Goal: Task Accomplishment & Management: Manage account settings

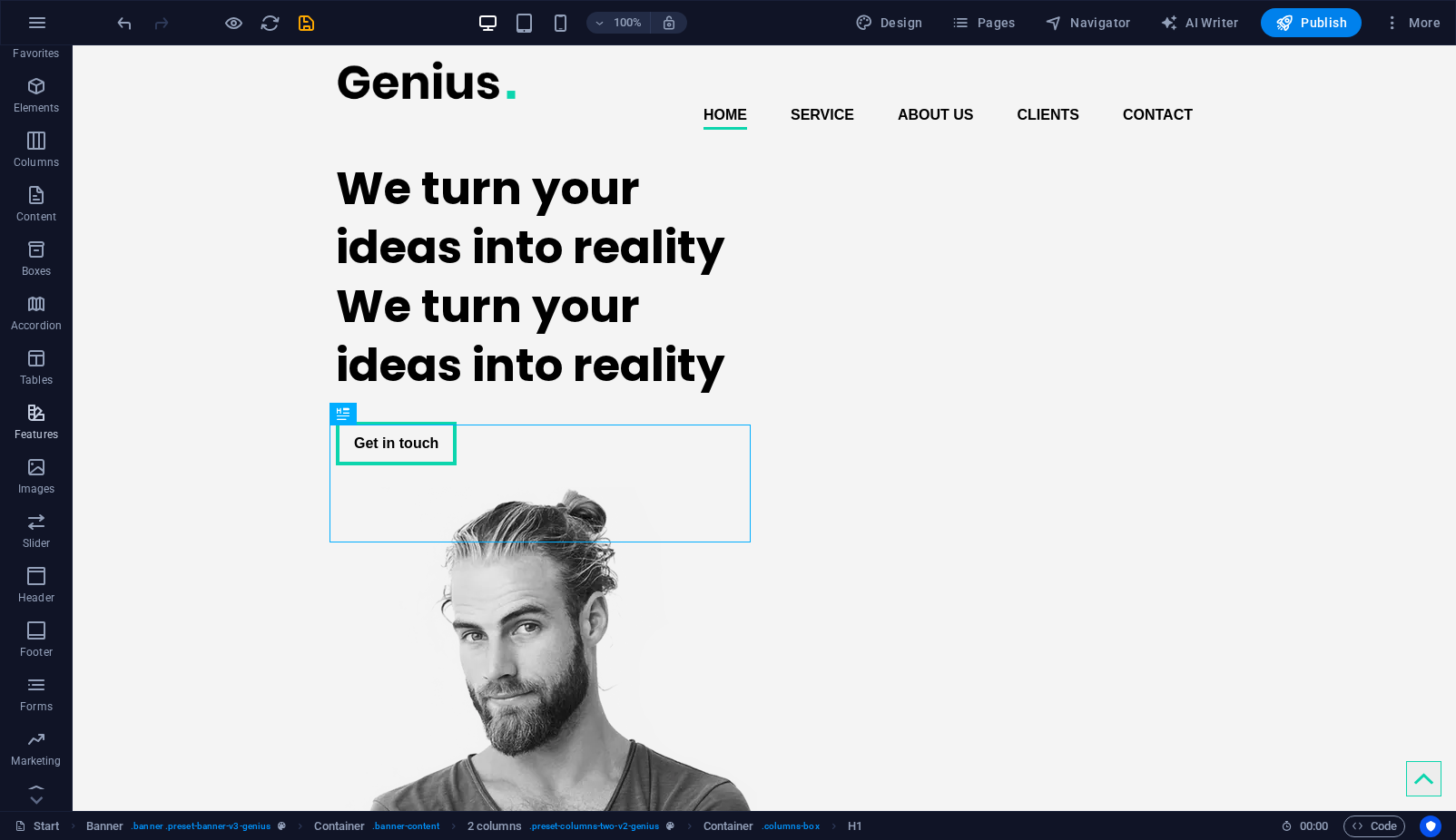
scroll to position [51, 0]
click at [35, 776] on icon "button" at bounding box center [36, 774] width 22 height 22
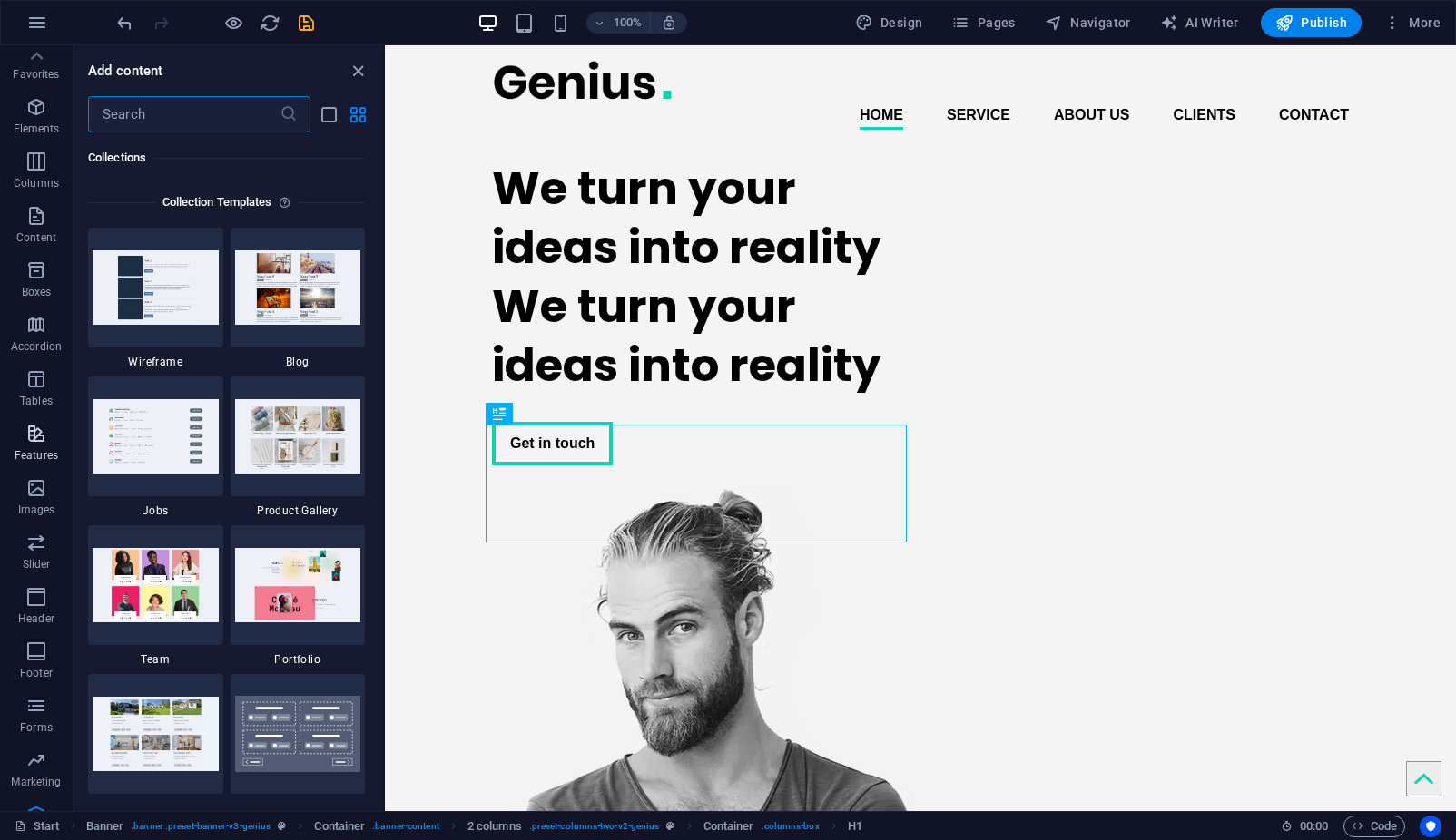
scroll to position [0, 0]
click at [37, 126] on icon "button" at bounding box center [36, 117] width 22 height 22
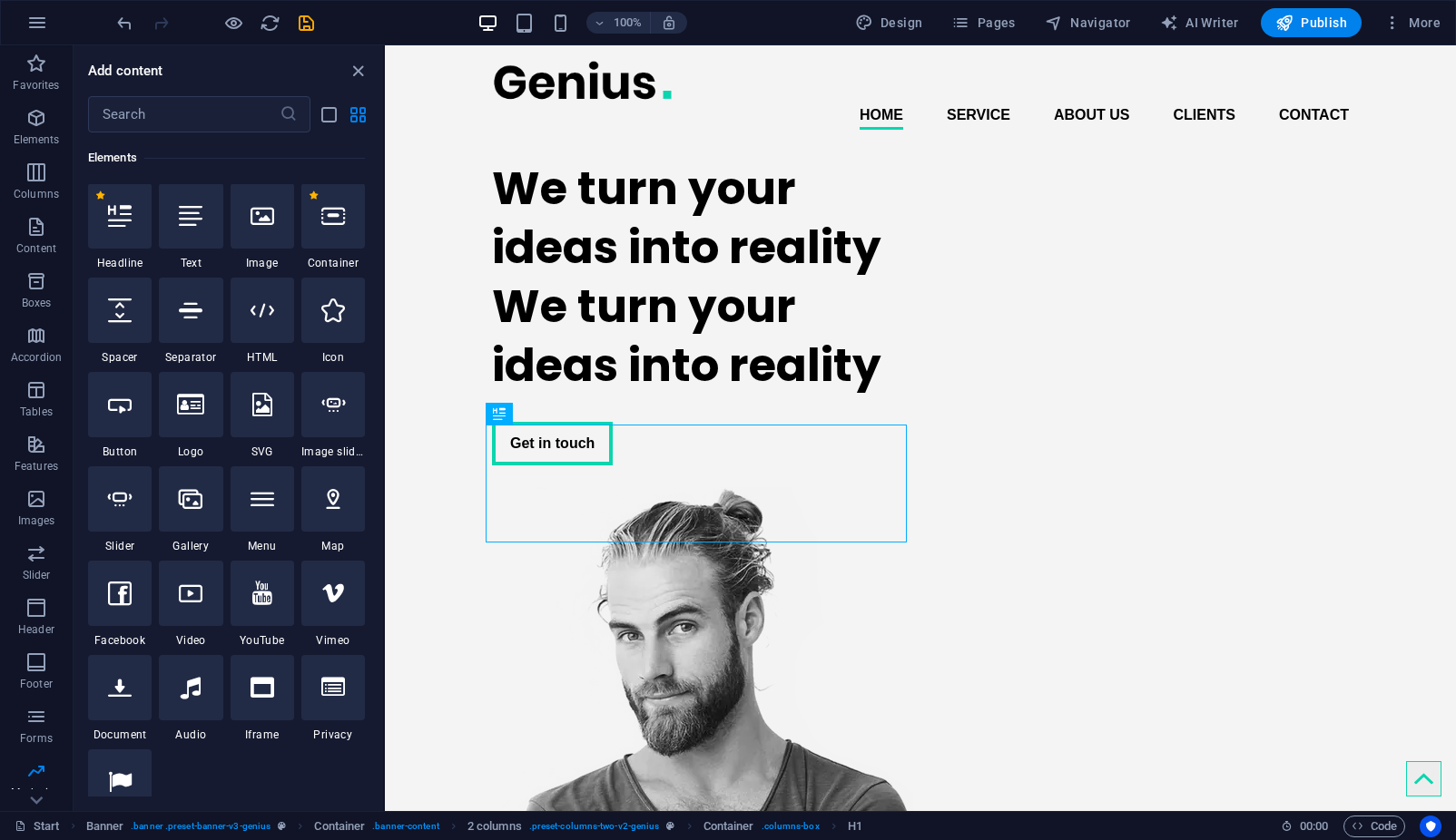
scroll to position [193, 0]
click at [34, 30] on icon "button" at bounding box center [37, 22] width 22 height 22
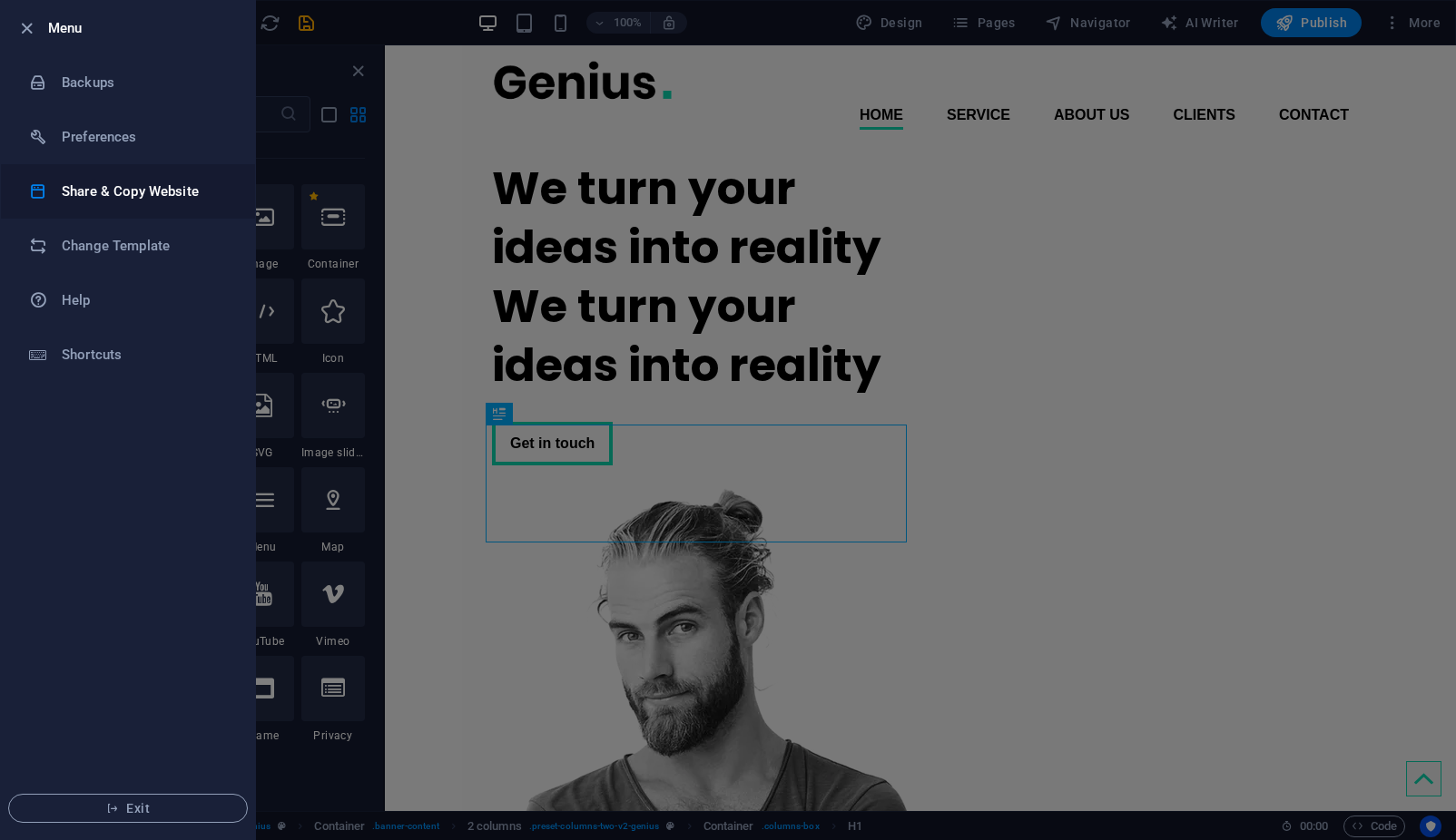
click at [106, 201] on h6 "Share & Copy Website" at bounding box center [145, 191] width 168 height 22
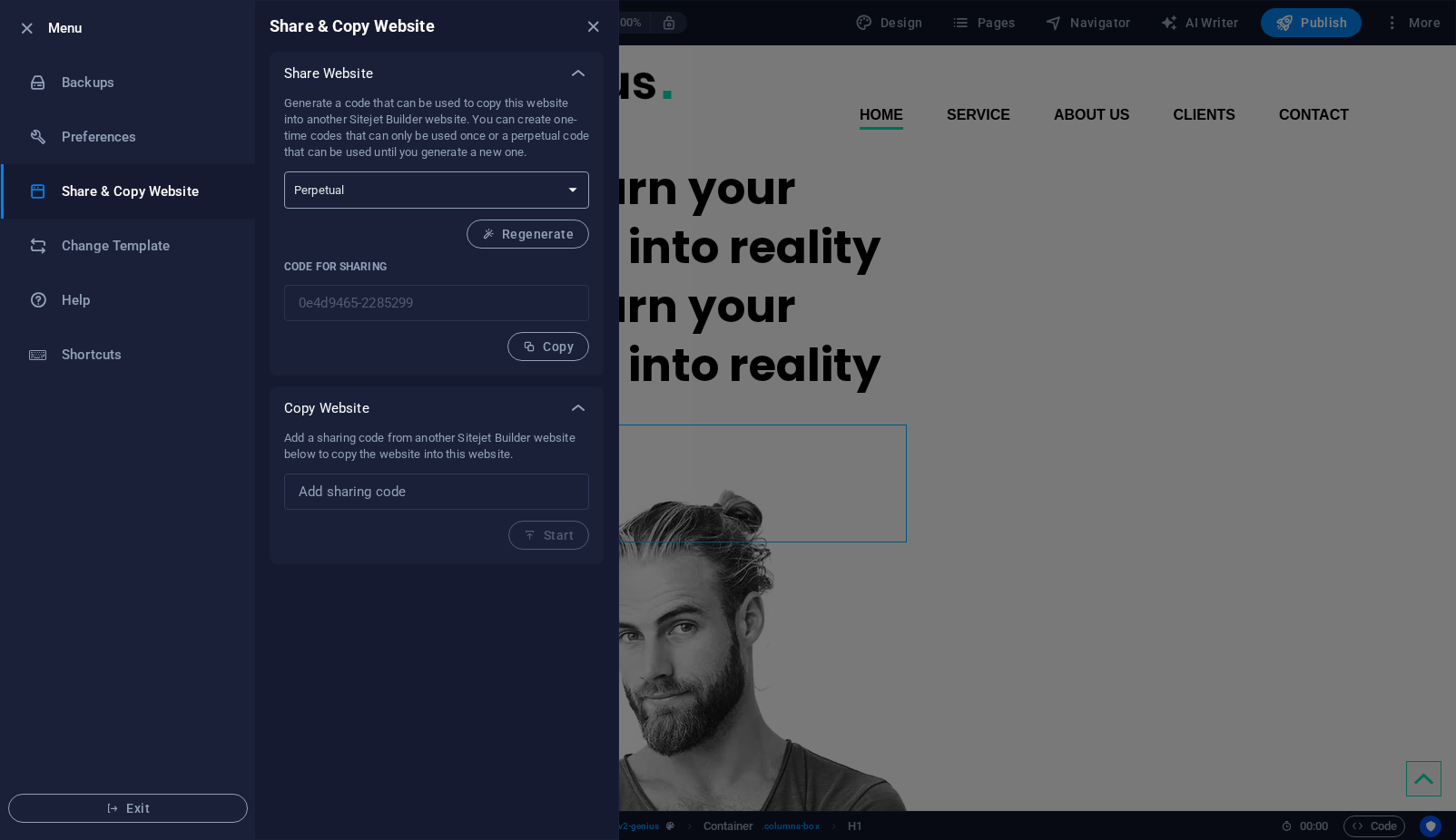
click at [284, 172] on select "One-time Perpetual" at bounding box center [436, 190] width 305 height 37
click at [542, 229] on span "Regenerate" at bounding box center [527, 233] width 92 height 14
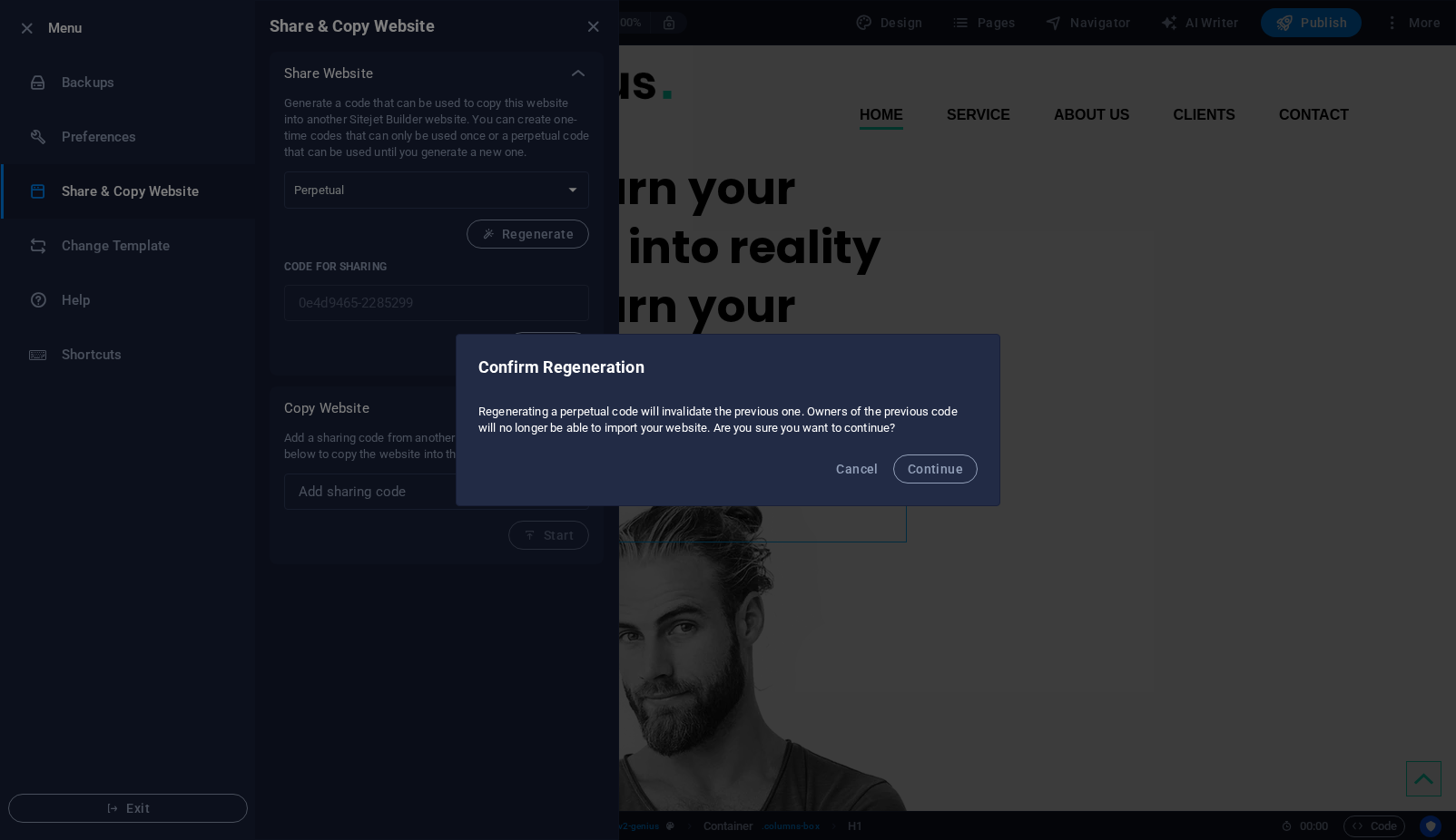
drag, startPoint x: 928, startPoint y: 479, endPoint x: 889, endPoint y: 475, distance: 39.2
click at [929, 479] on button "Continue" at bounding box center [935, 469] width 84 height 29
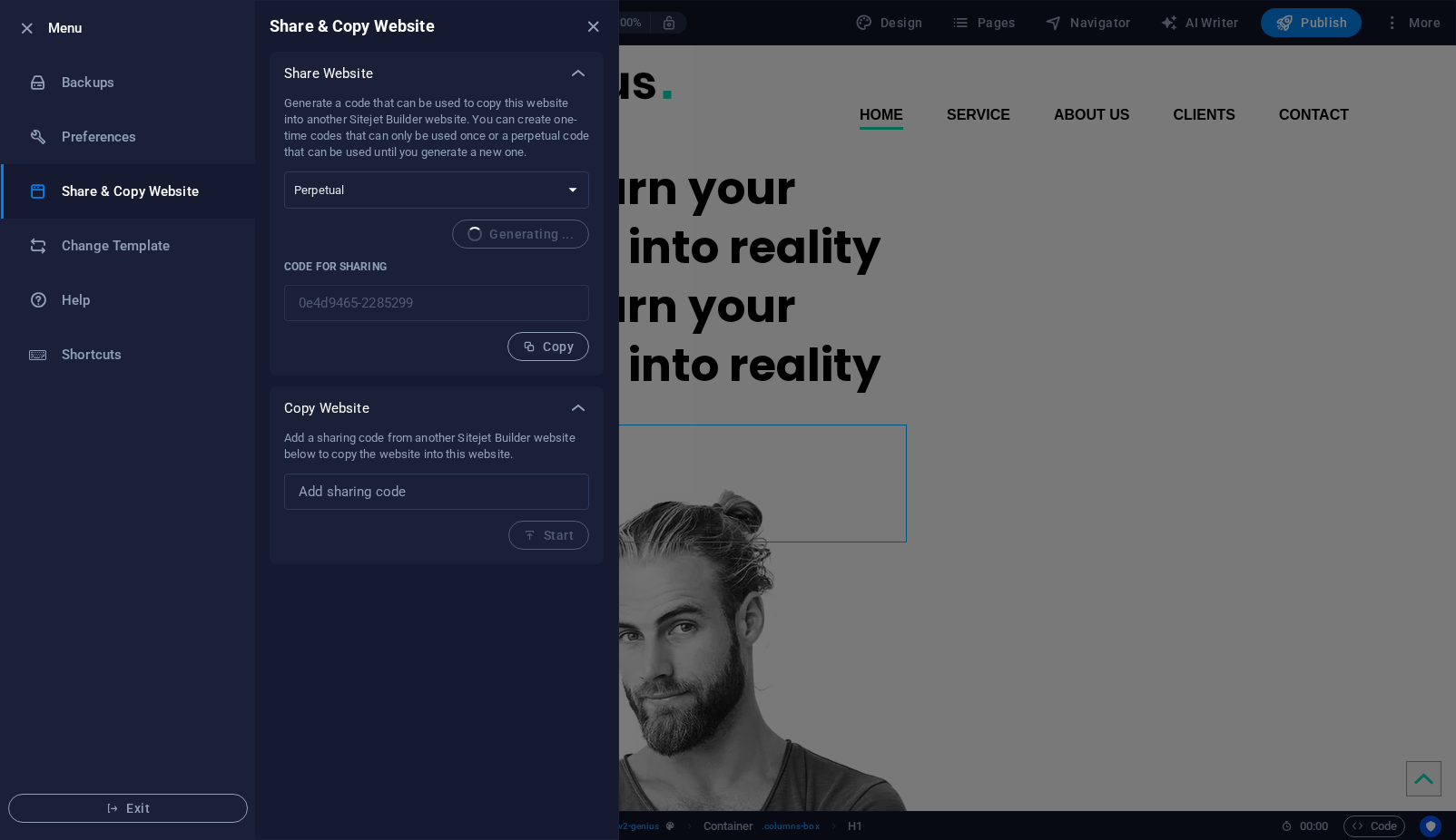
type input "6c0dfdef-2285299"
click at [435, 697] on div "Share & Copy Website Share Website Generate a code that can be used to copy thi…" at bounding box center [436, 420] width 363 height 838
click at [536, 349] on span "Copy" at bounding box center [549, 345] width 51 height 14
click at [78, 83] on h6 "Backups" at bounding box center [145, 82] width 168 height 22
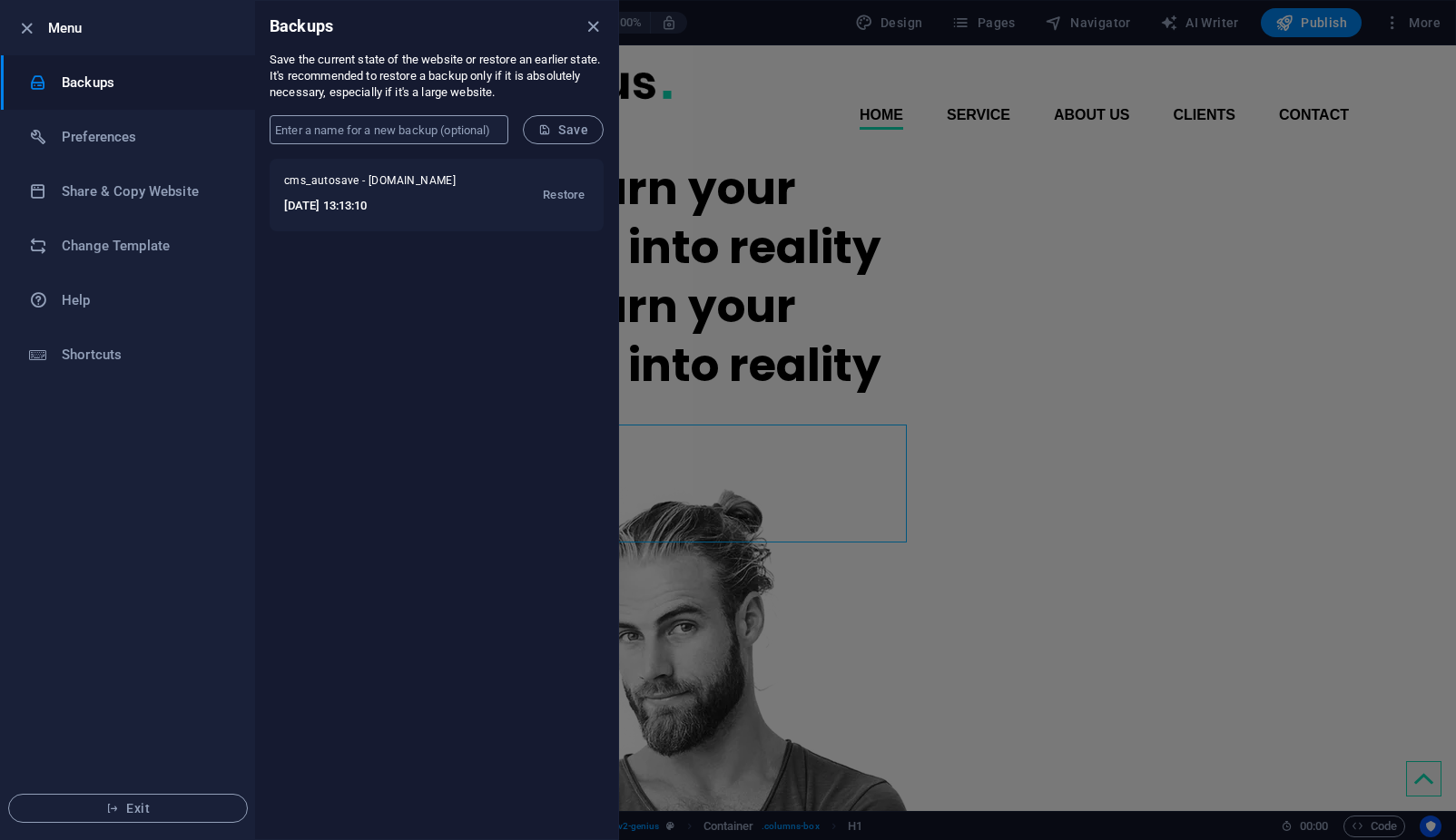
click at [320, 125] on input "text" at bounding box center [388, 129] width 239 height 29
click at [325, 465] on div "cms_autosave - [DOMAIN_NAME] [DATE] 13:13:10 Restore" at bounding box center [436, 498] width 363 height 680
click at [306, 126] on input "text" at bounding box center [388, 129] width 239 height 29
type input "d"
type input "m"
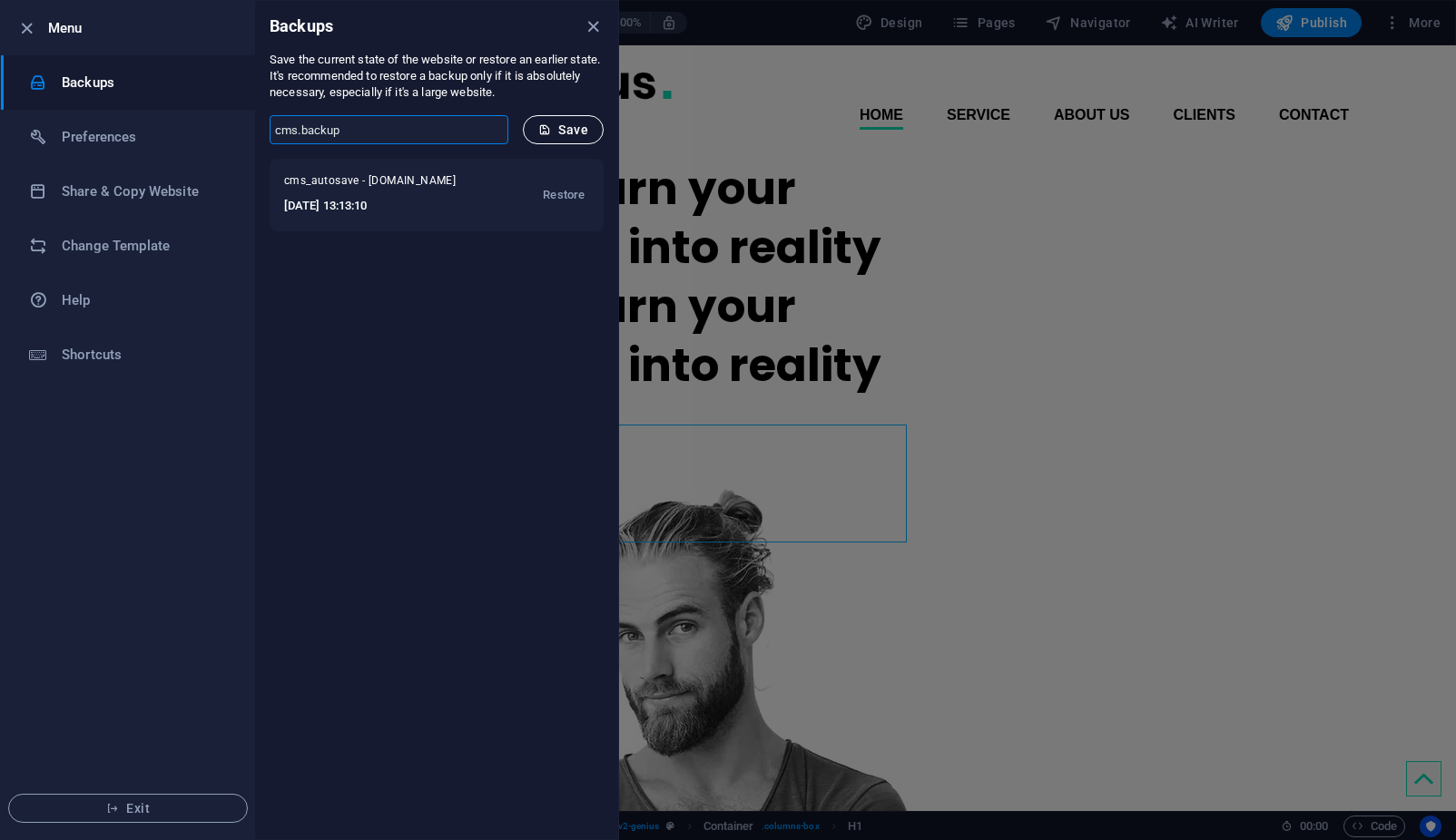
type input "cms.backup"
click at [574, 132] on span "Save" at bounding box center [563, 129] width 50 height 14
click at [110, 357] on h6 "Shortcuts" at bounding box center [145, 354] width 168 height 22
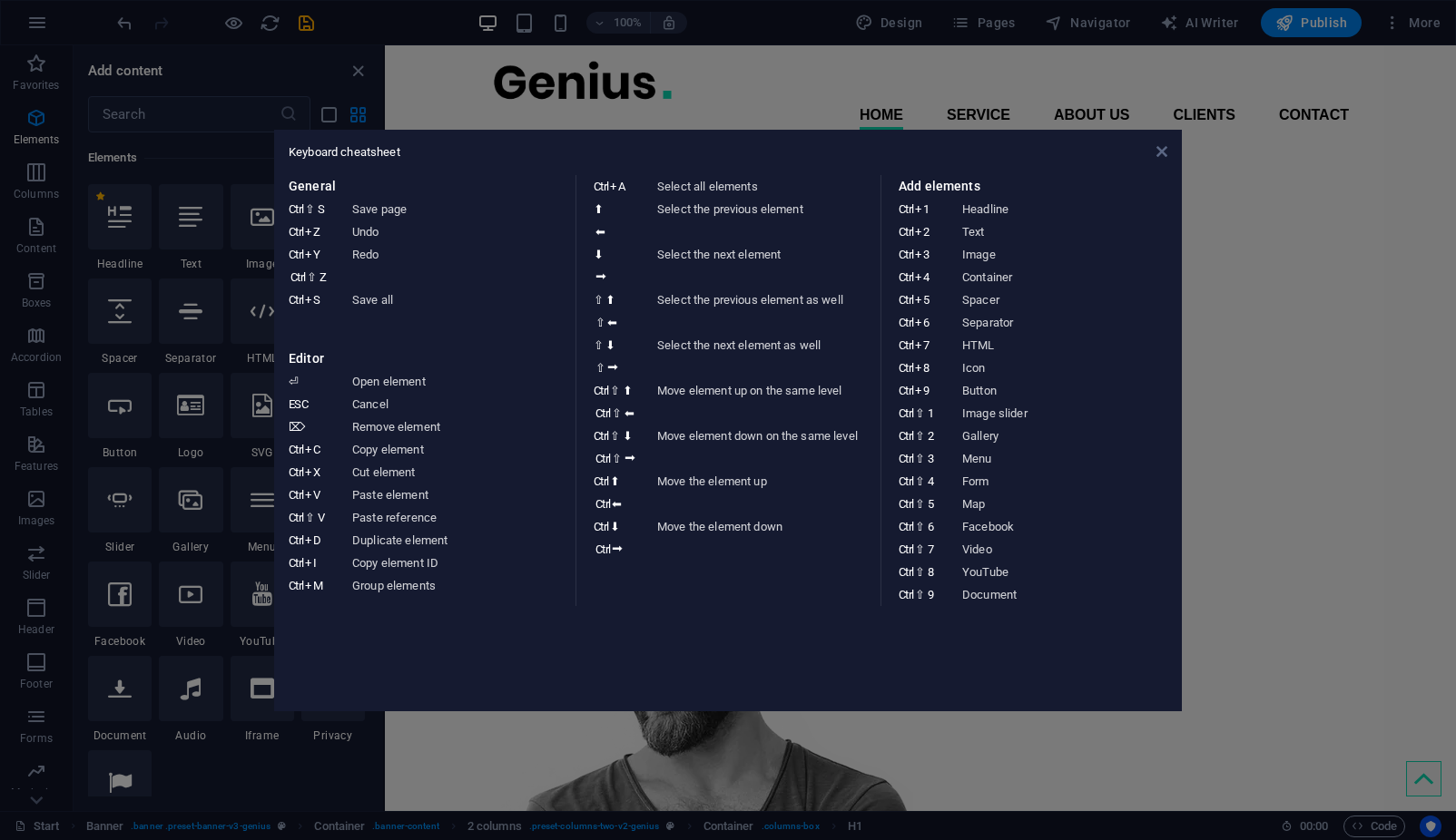
click at [1163, 153] on icon at bounding box center [1162, 151] width 11 height 14
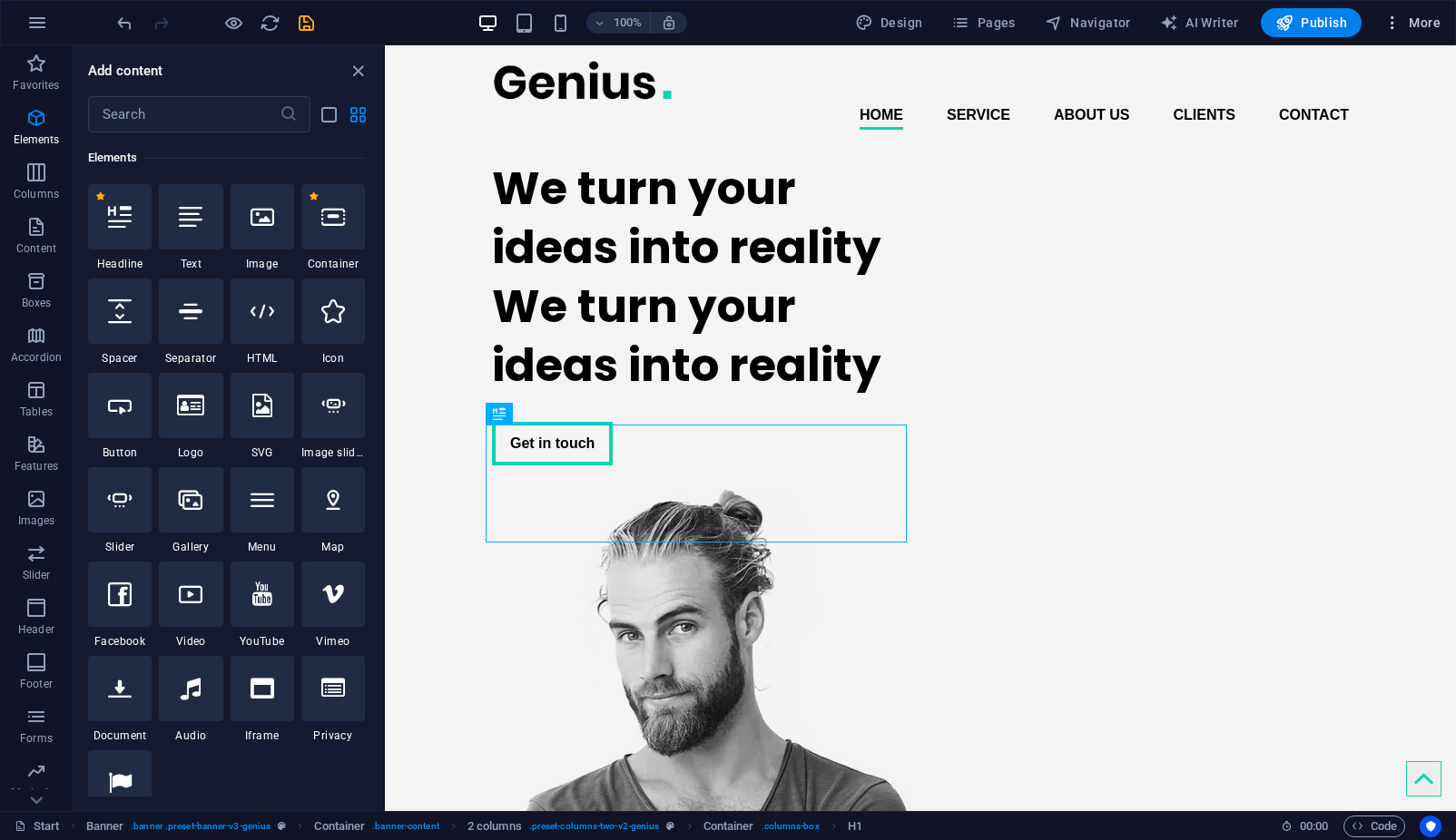
click at [1386, 17] on icon "button" at bounding box center [1392, 22] width 18 height 18
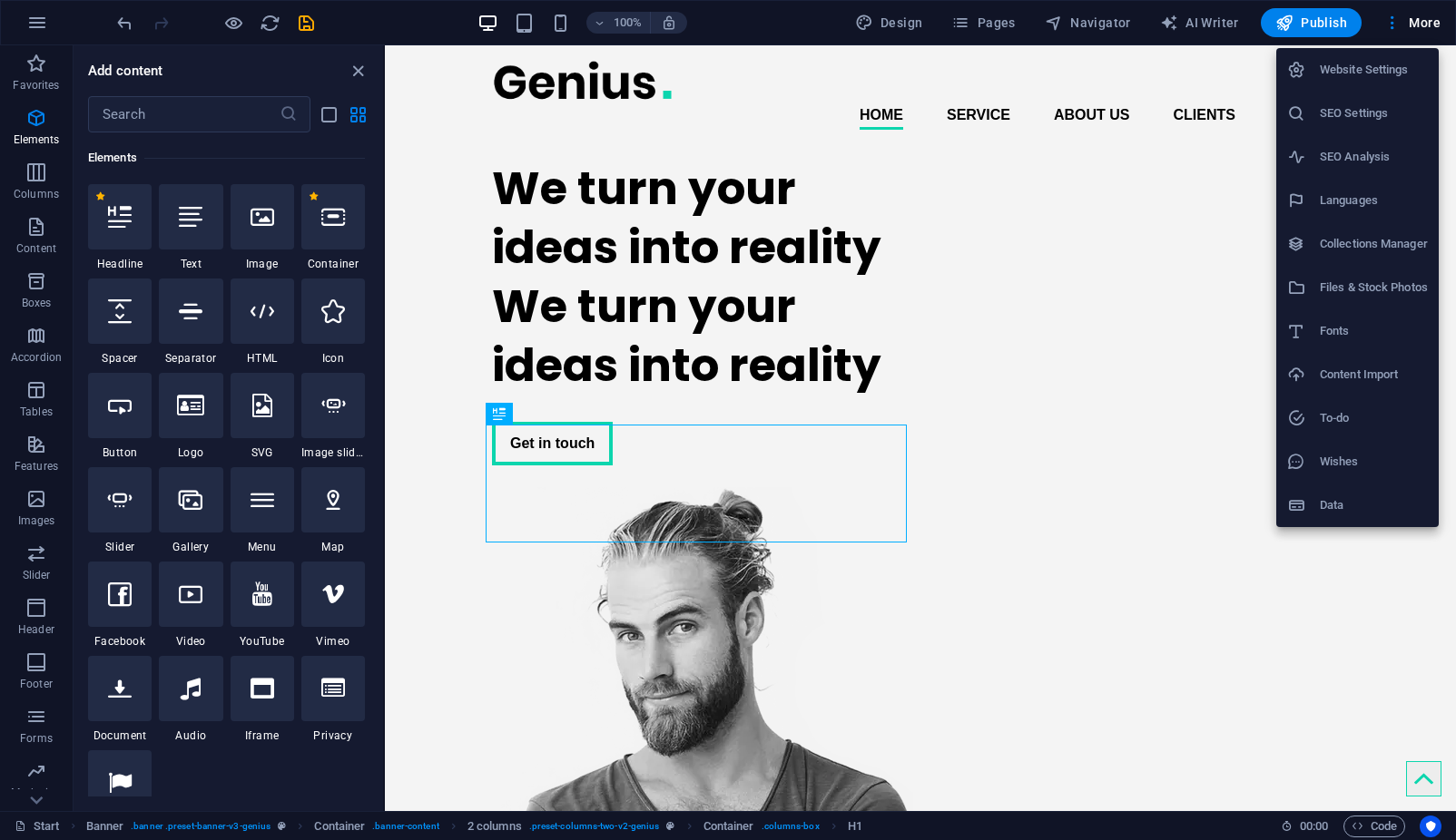
click at [1357, 248] on h6 "Collections Manager" at bounding box center [1374, 244] width 108 height 22
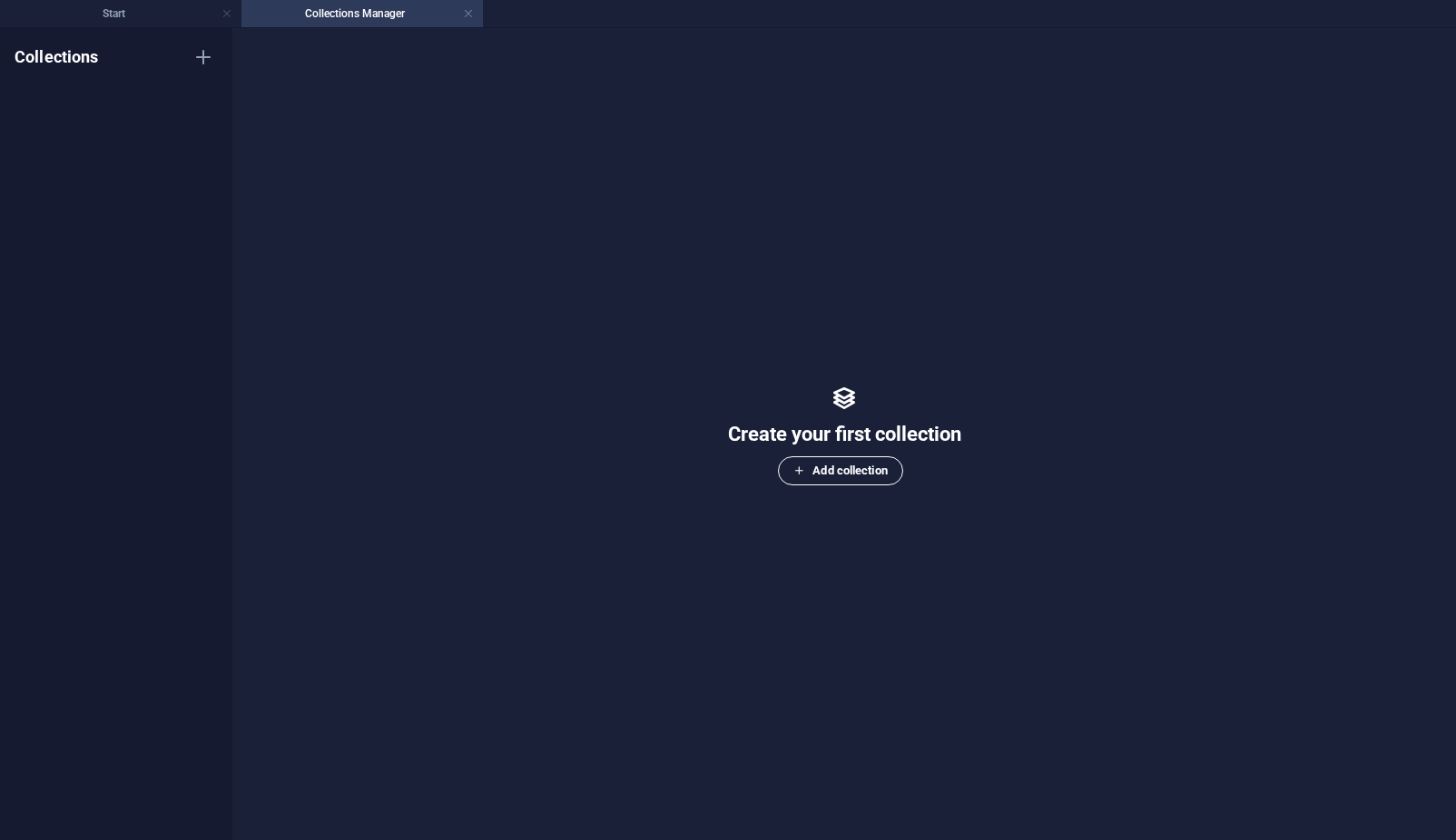
click at [805, 465] on span "Add collection" at bounding box center [839, 470] width 93 height 22
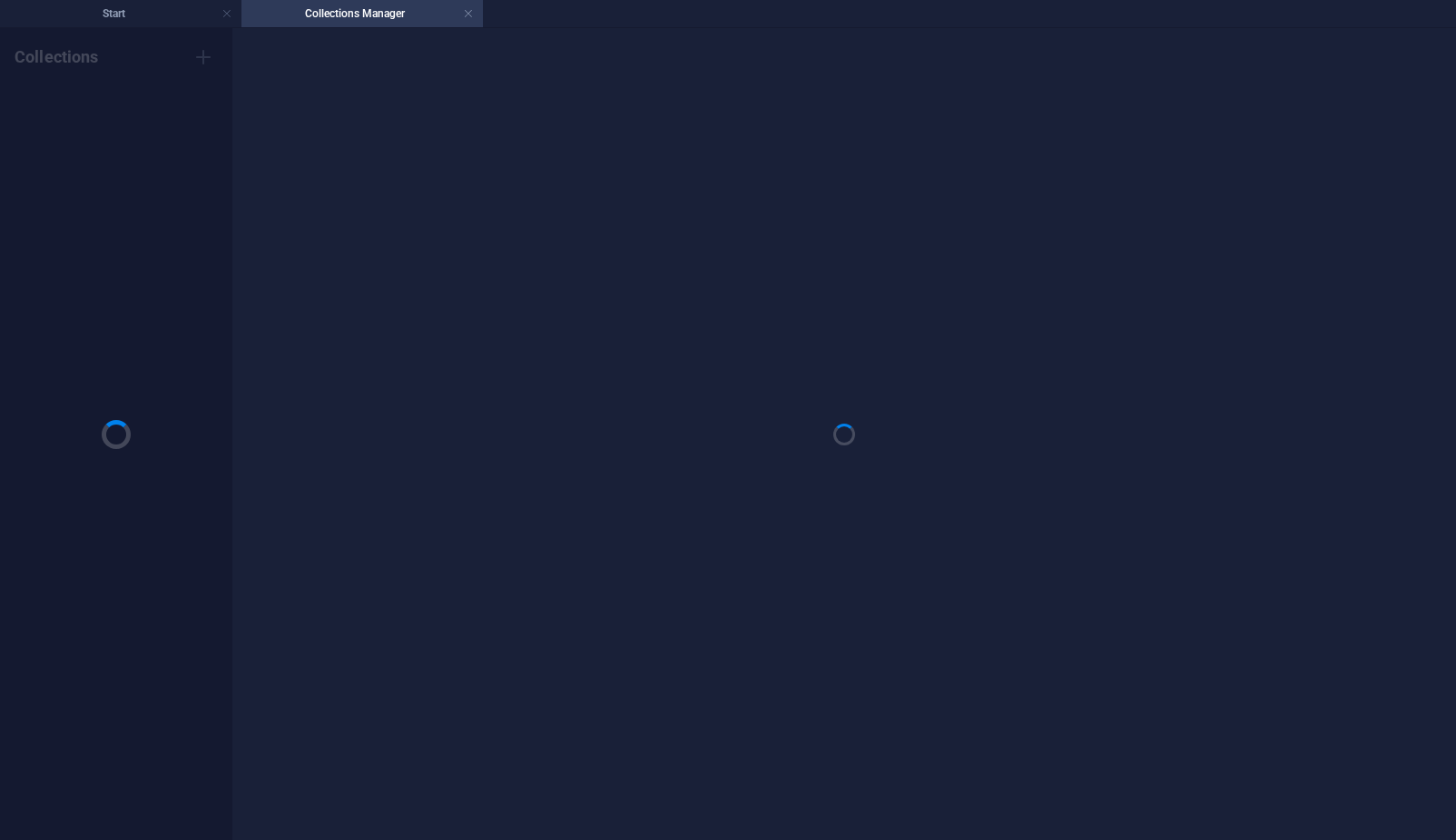
click at [200, 64] on div "Collections" at bounding box center [116, 434] width 232 height 812
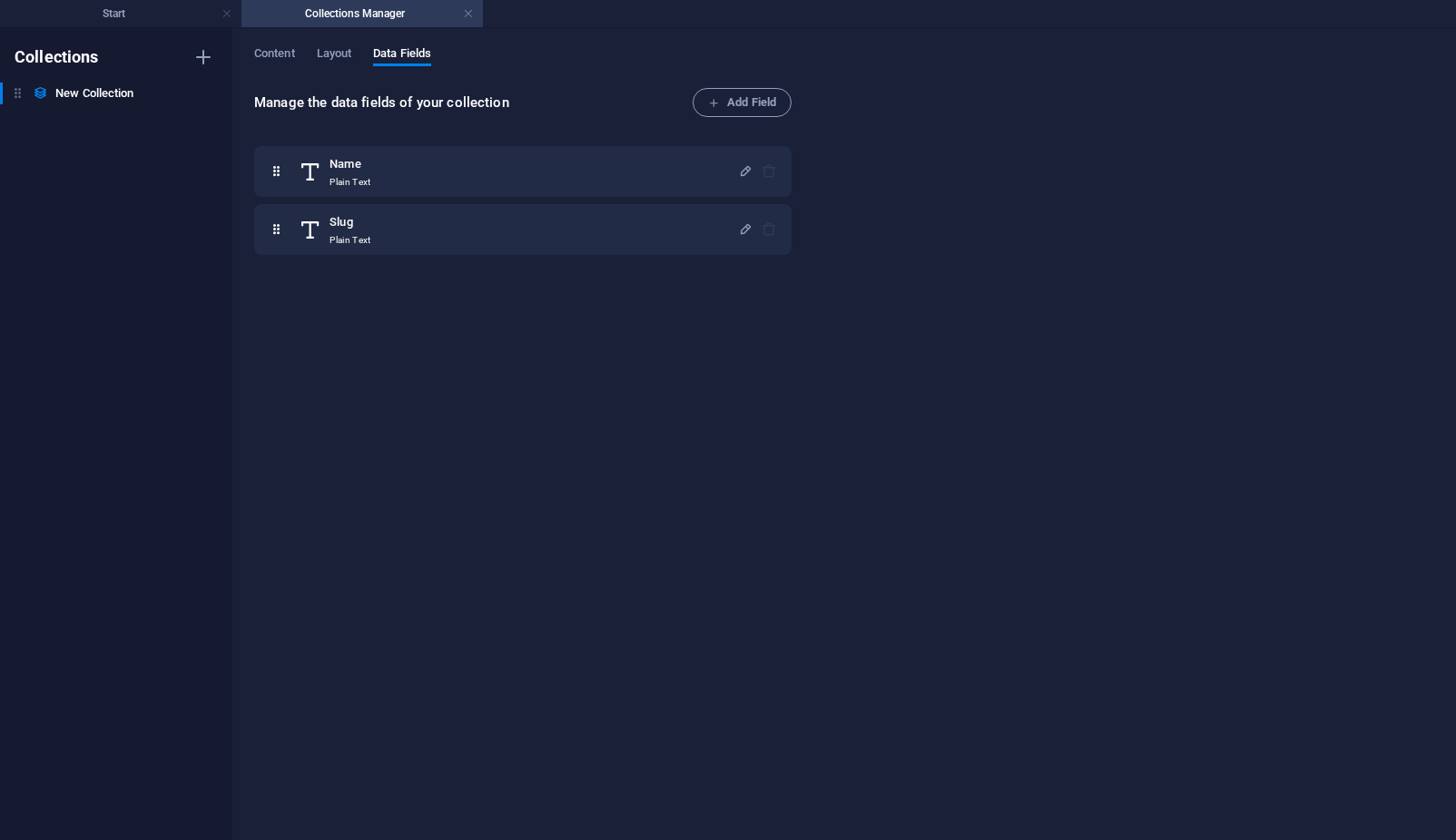
click at [246, 52] on div "Content Layout Data Fields Manage the data fields of your collection Add Field …" at bounding box center [844, 434] width 1224 height 812
click at [271, 59] on span "Content" at bounding box center [274, 55] width 41 height 25
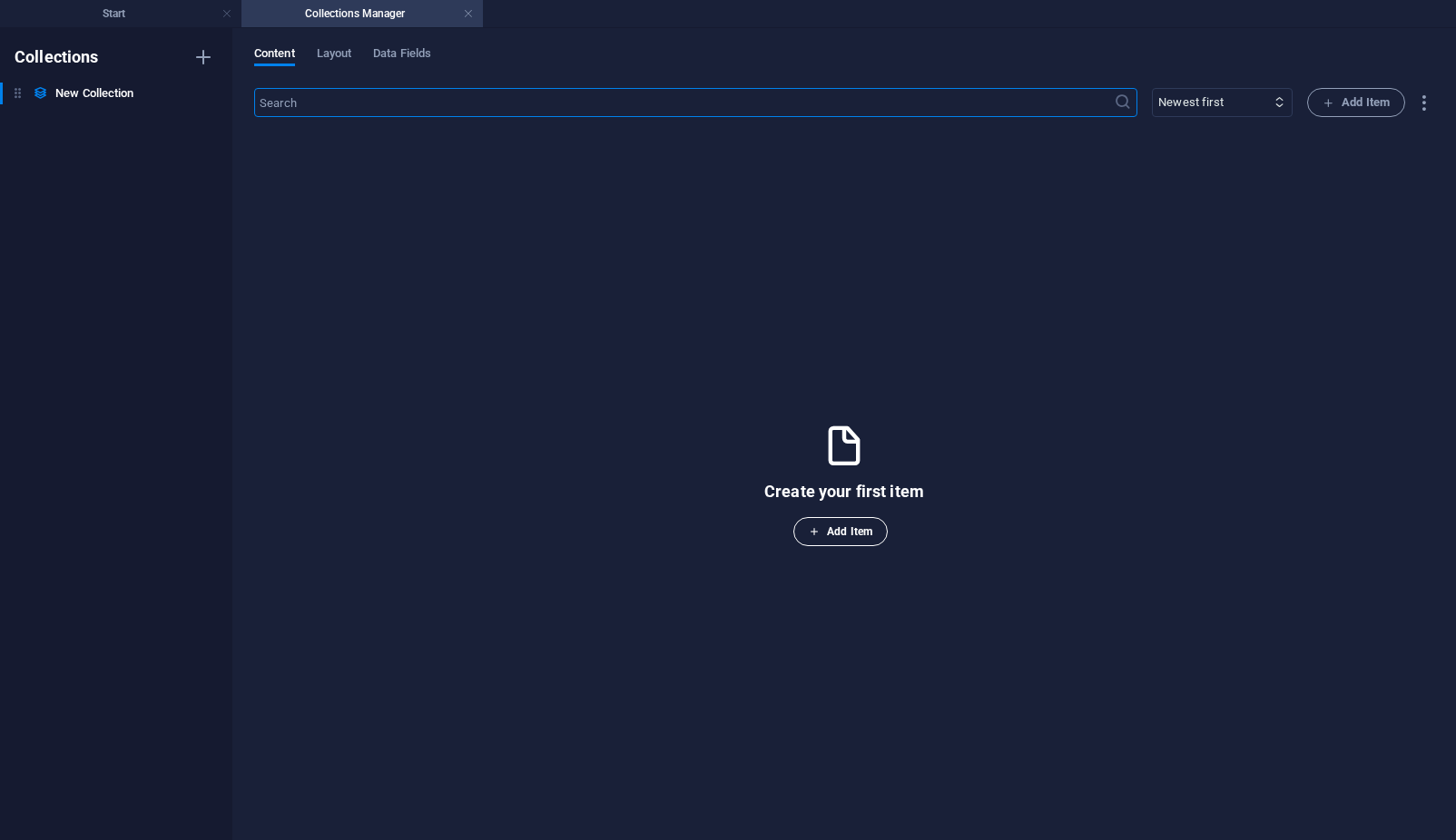
click at [850, 537] on span "Add Item" at bounding box center [839, 531] width 63 height 22
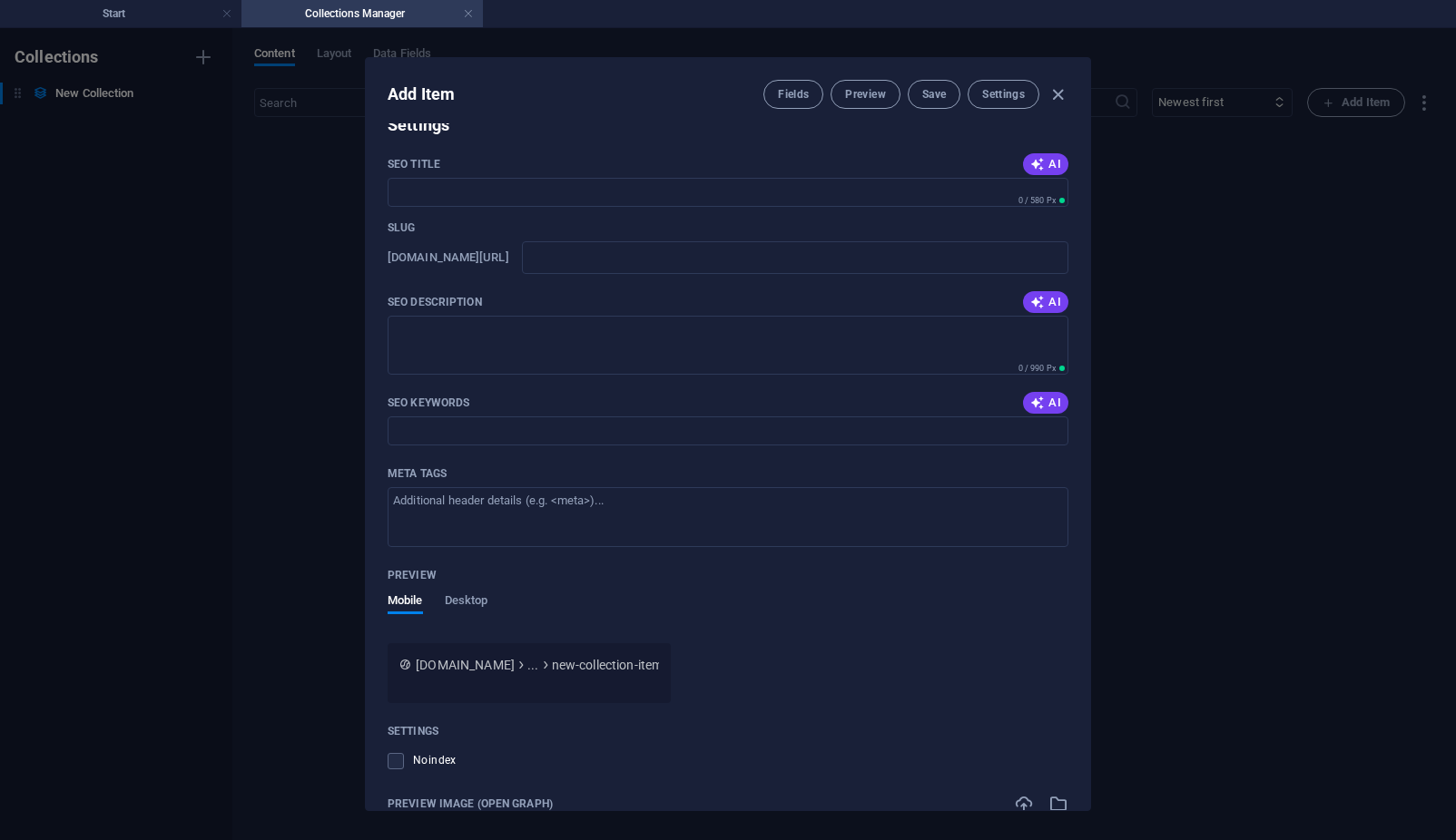
scroll to position [466, 0]
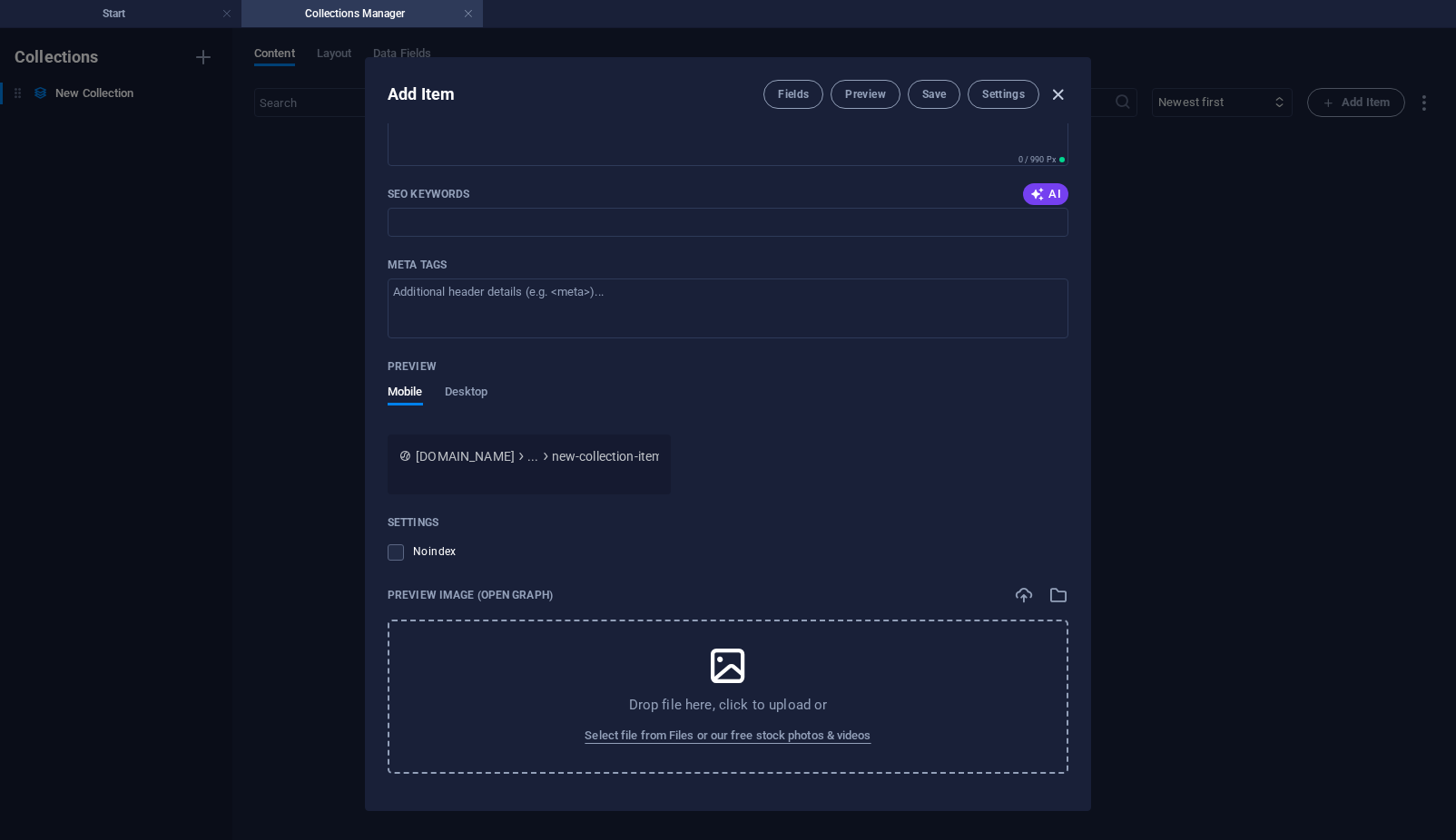
click at [1056, 93] on icon "button" at bounding box center [1058, 94] width 21 height 21
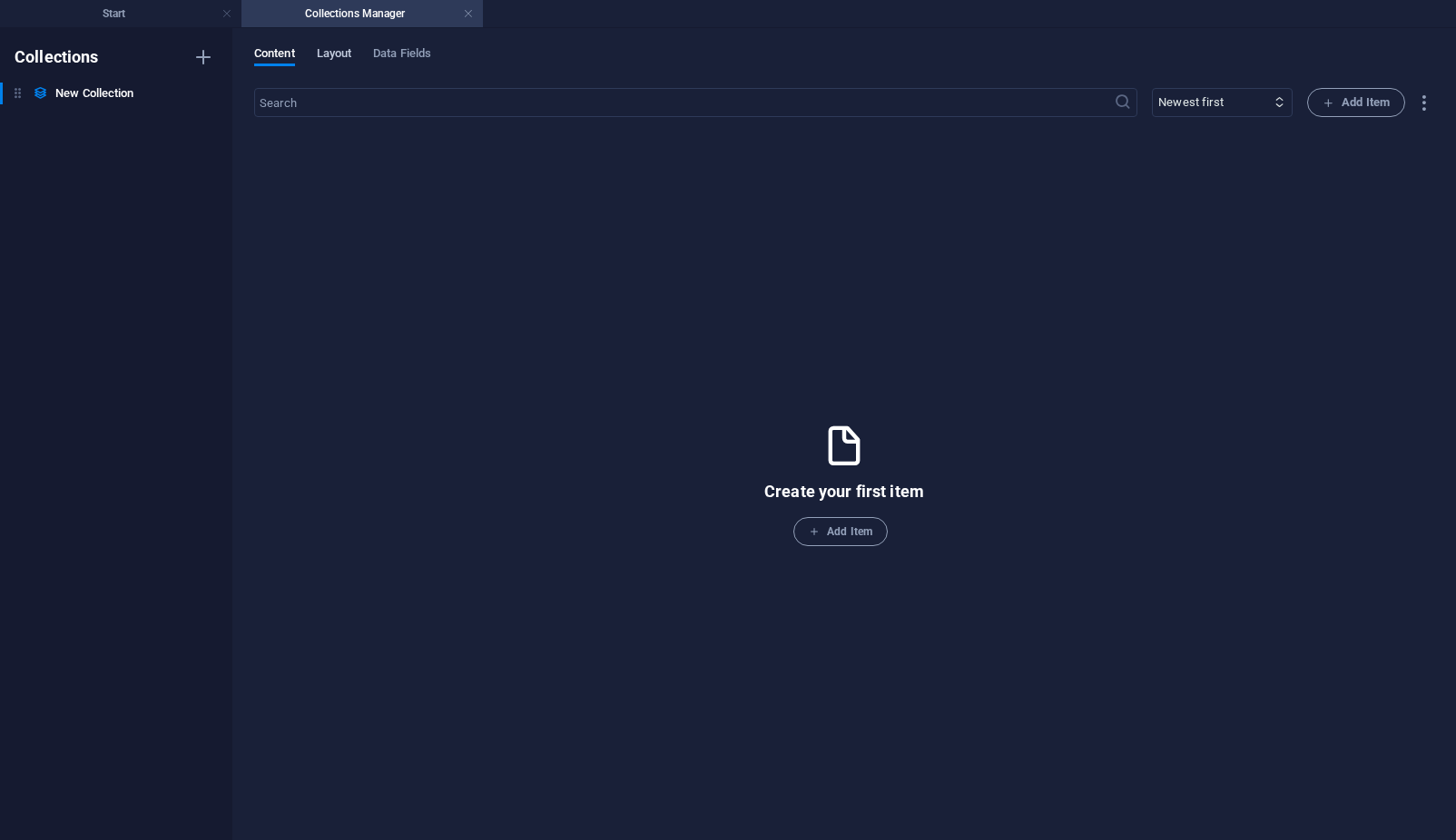
click at [339, 59] on span "Layout" at bounding box center [333, 55] width 35 height 25
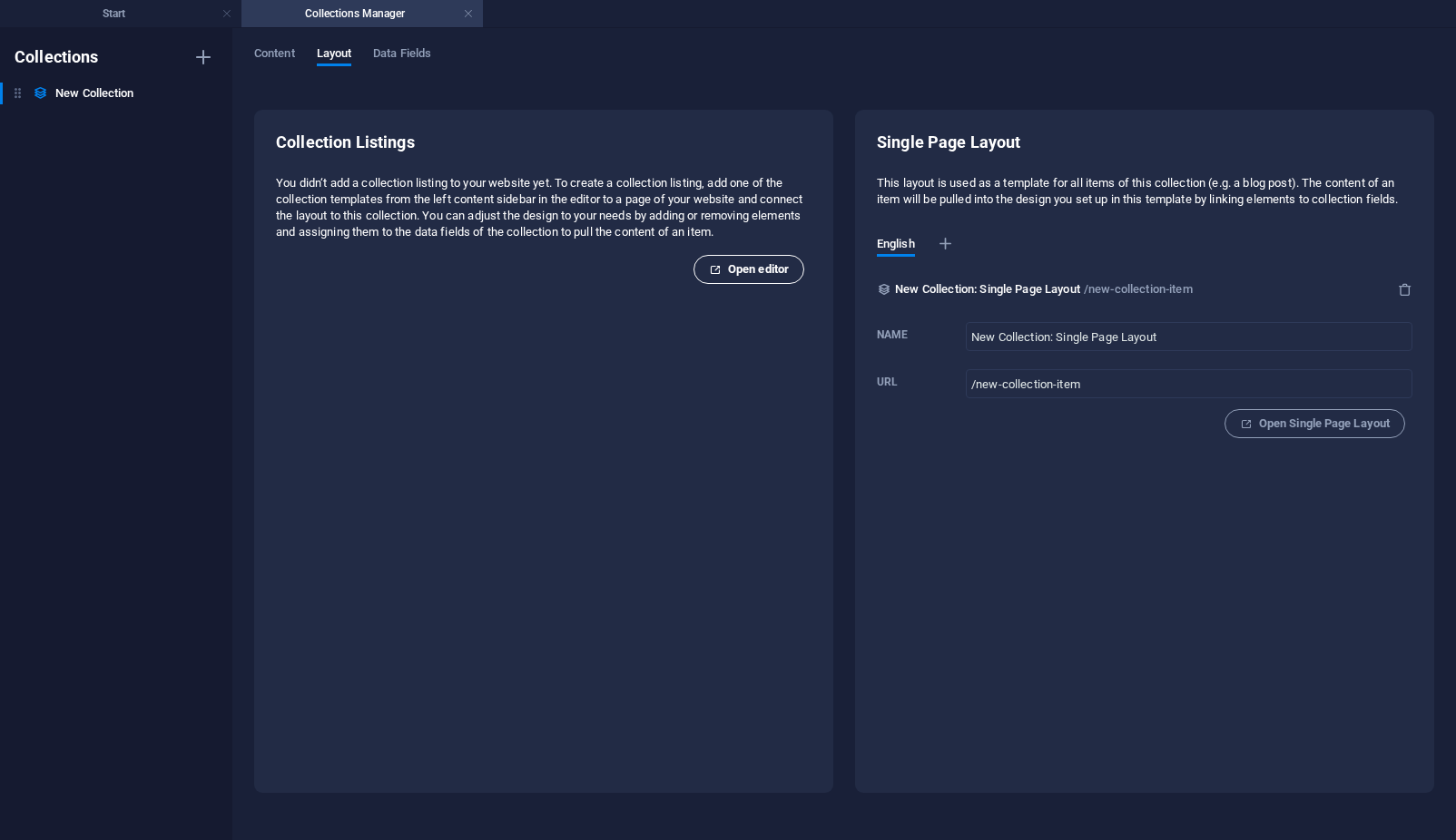
click at [768, 277] on span "Open editor" at bounding box center [749, 269] width 80 height 22
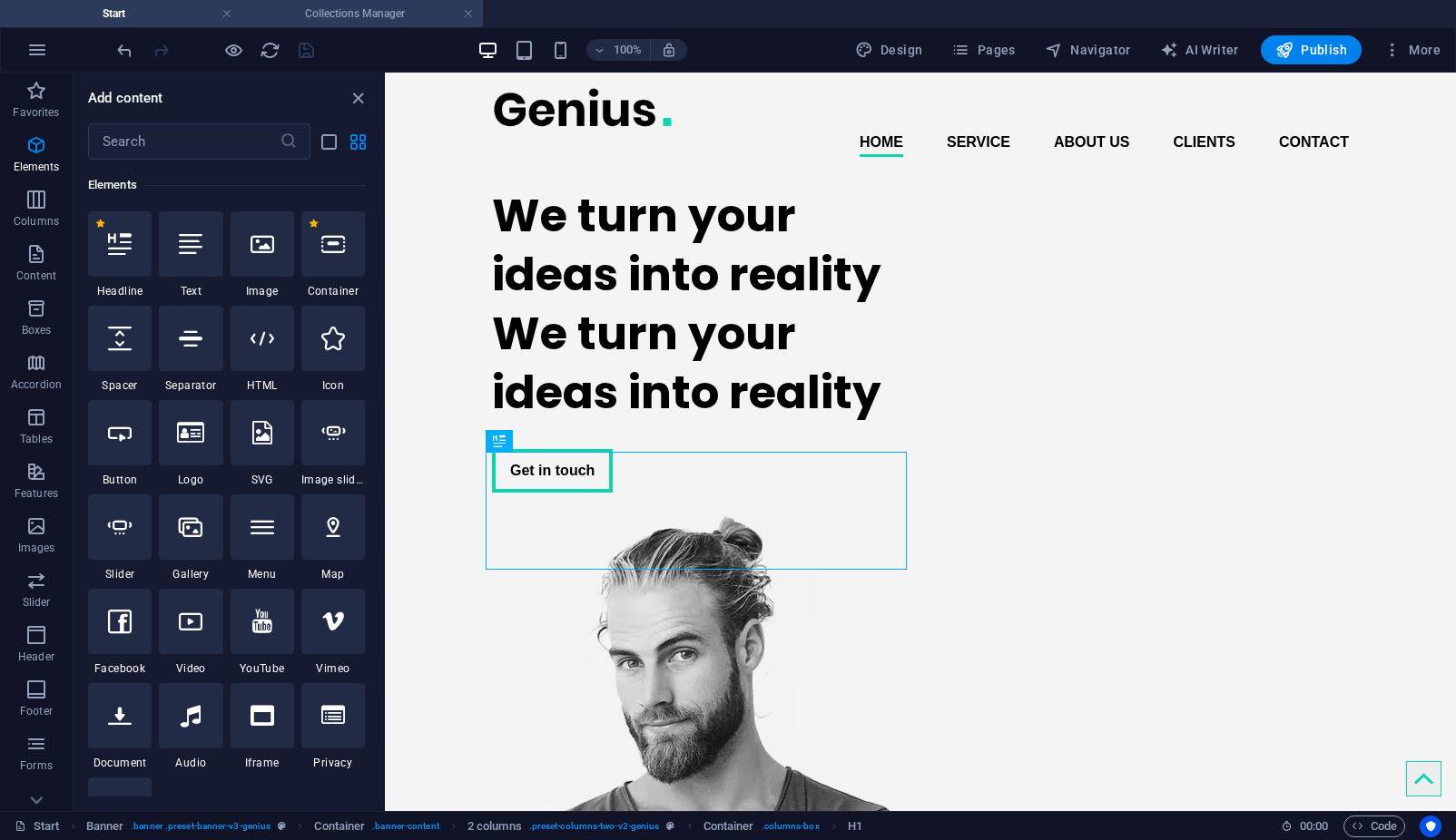
click at [386, 19] on h4 "Collections Manager" at bounding box center [363, 13] width 242 height 20
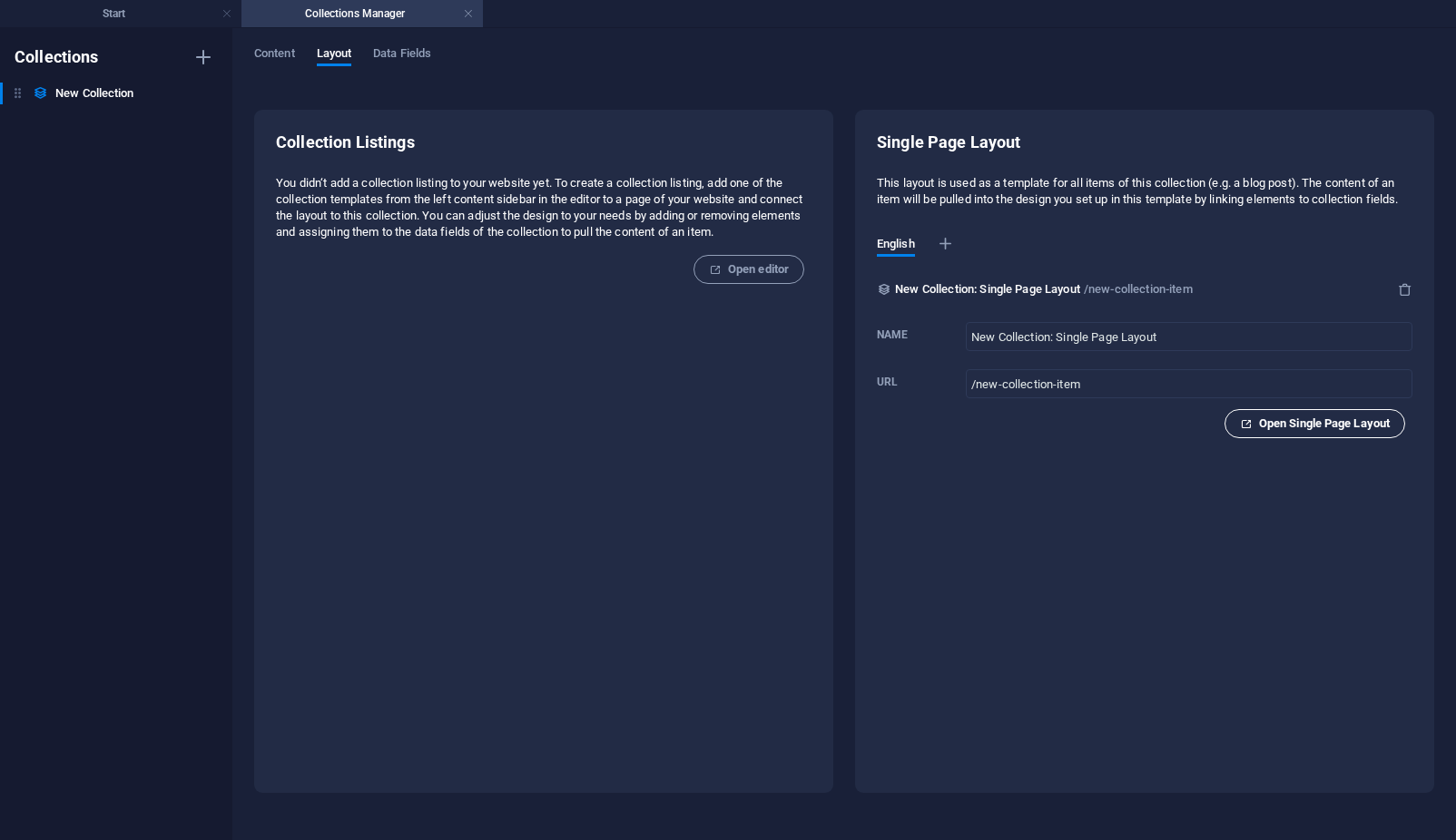
click at [1240, 429] on icon "button" at bounding box center [1245, 424] width 11 height 11
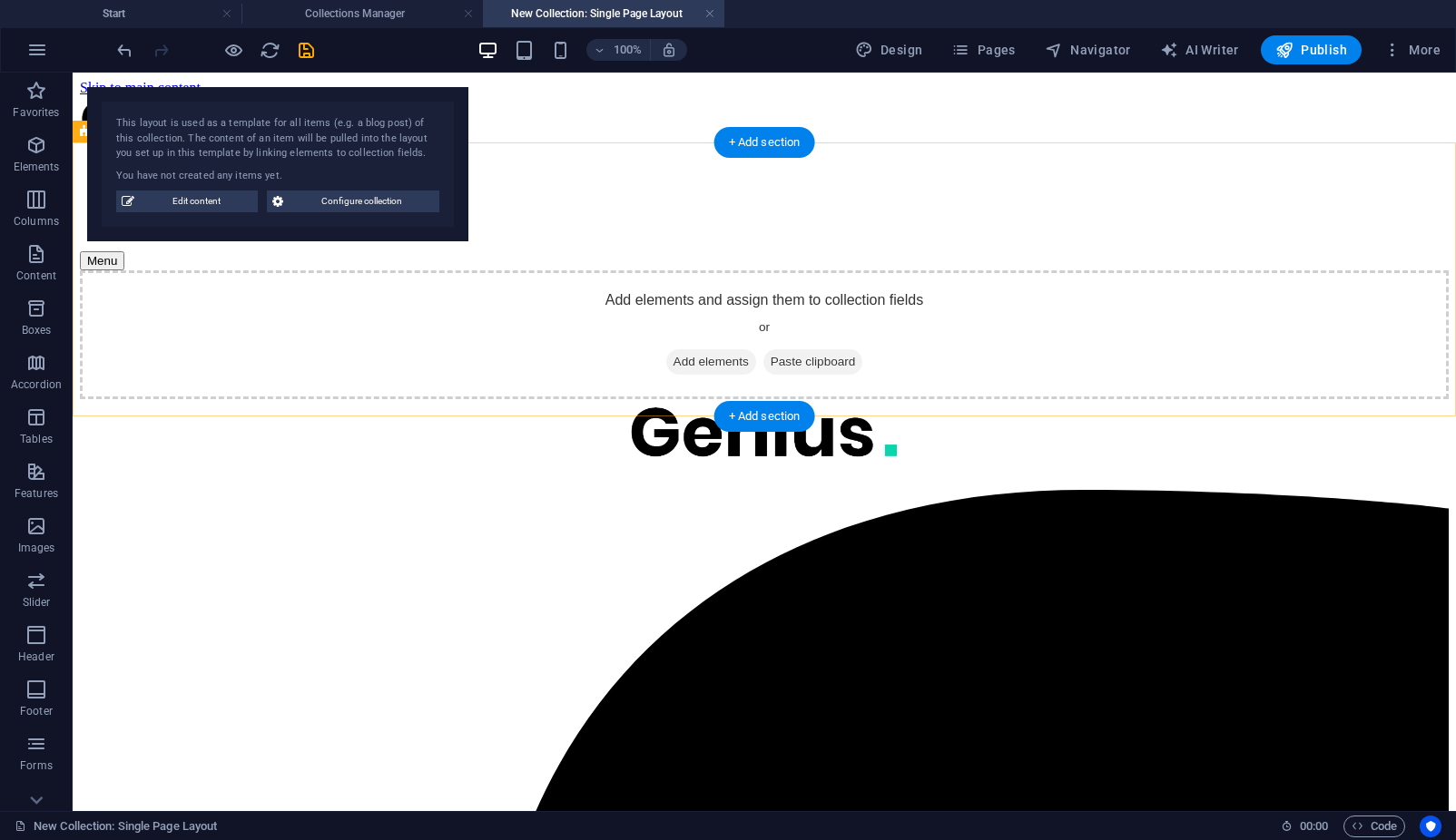
scroll to position [0, 0]
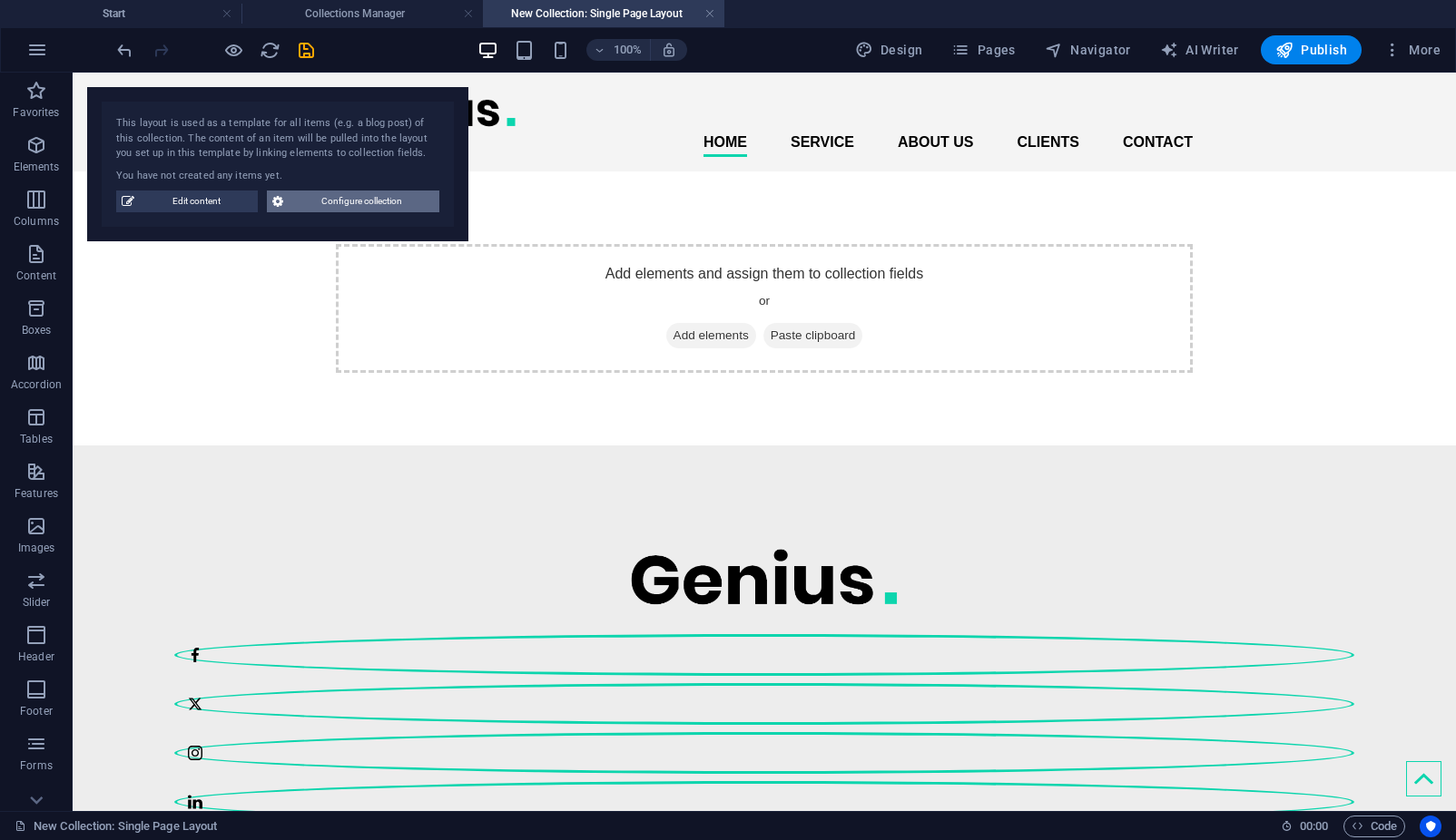
click at [325, 200] on span "Configure collection" at bounding box center [362, 201] width 145 height 22
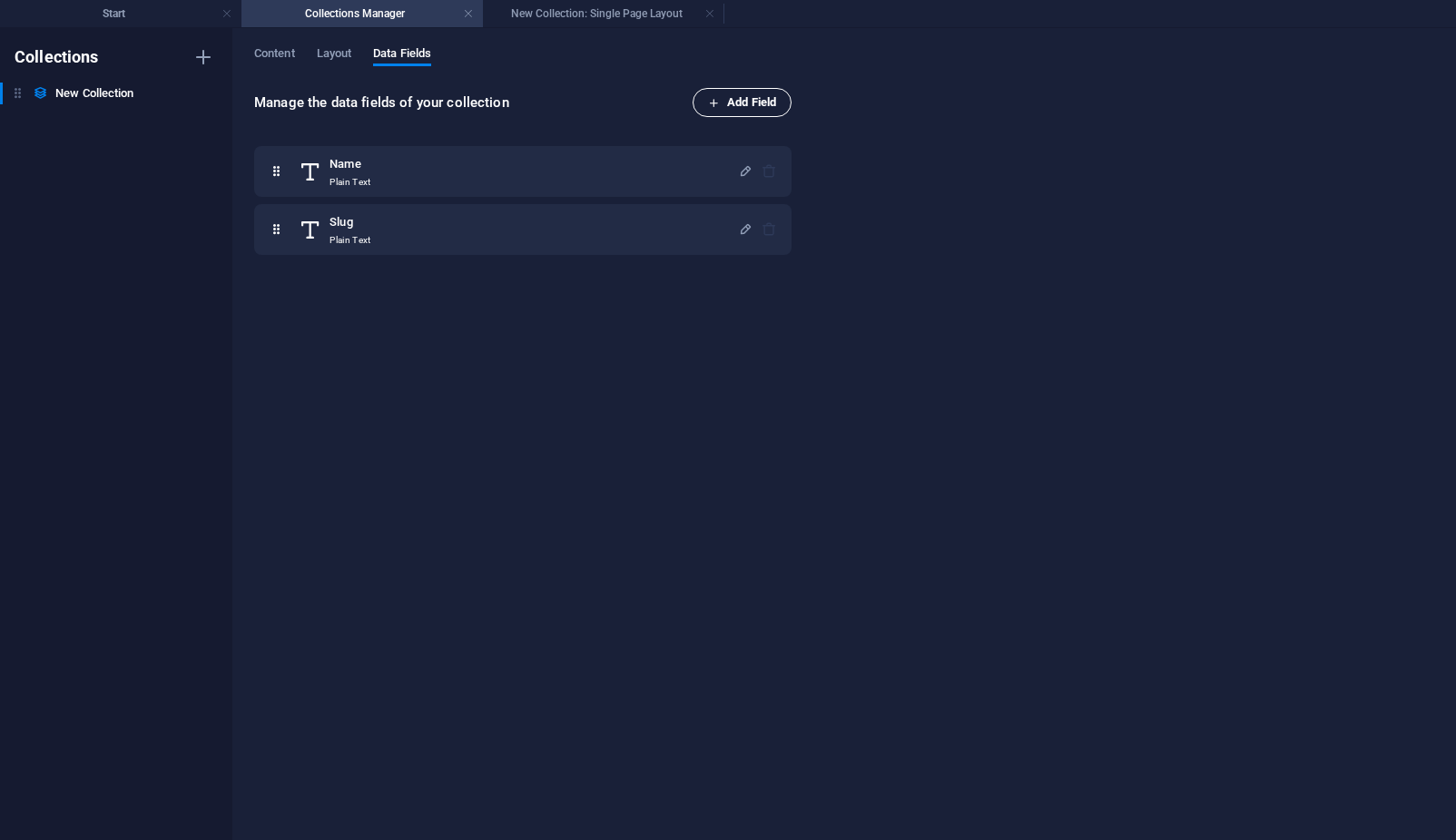
click at [743, 102] on span "Add Field" at bounding box center [742, 102] width 68 height 22
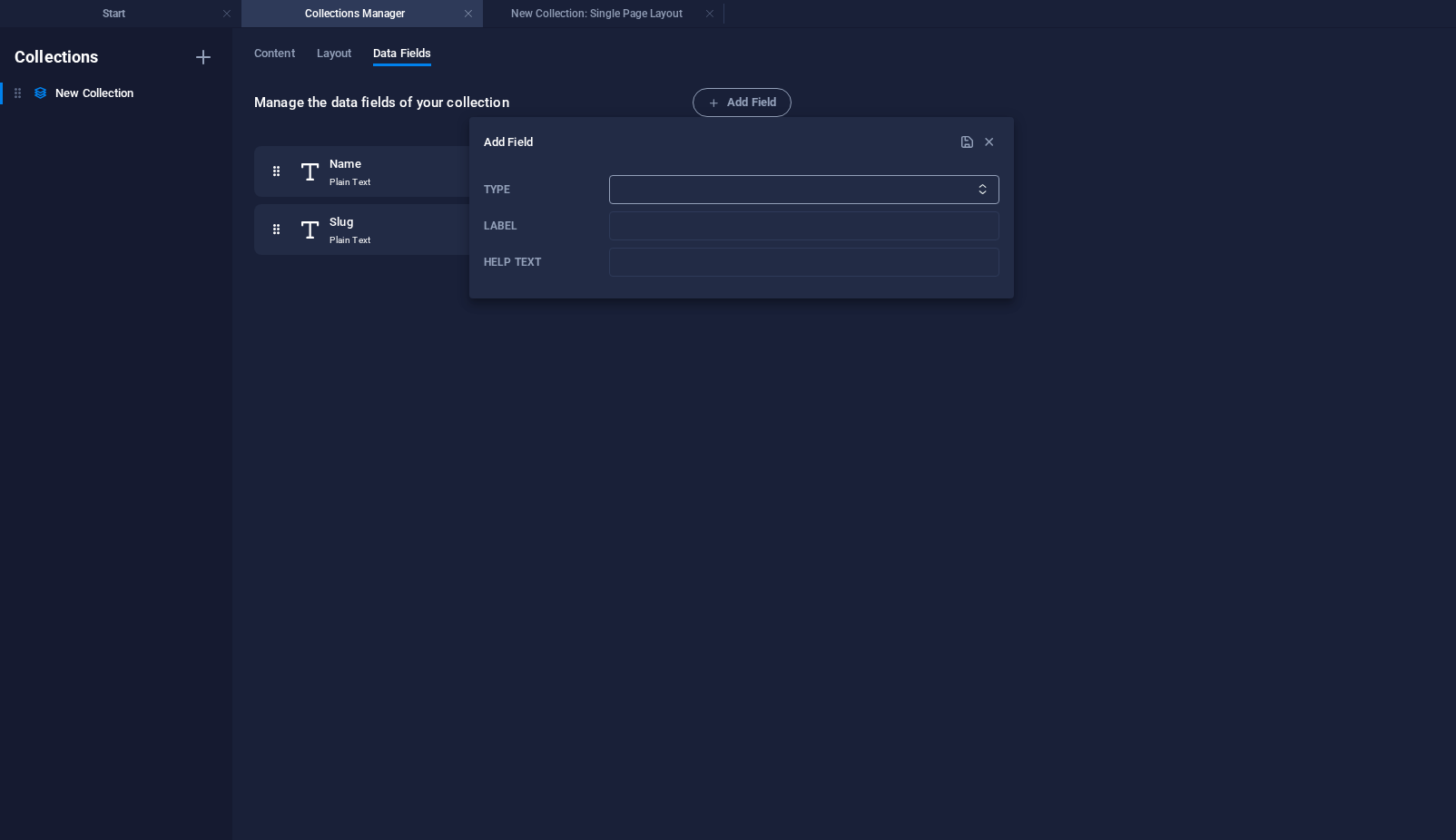
select select "cms"
click at [609, 176] on select "Plain Text Link CMS Rich Text File Multiple Files Checkbox Choice Date Number" at bounding box center [804, 190] width 390 height 29
click at [991, 222] on input "Label" at bounding box center [804, 226] width 390 height 29
click at [869, 212] on input "Label" at bounding box center [804, 226] width 390 height 29
click at [739, 97] on div at bounding box center [728, 420] width 1456 height 840
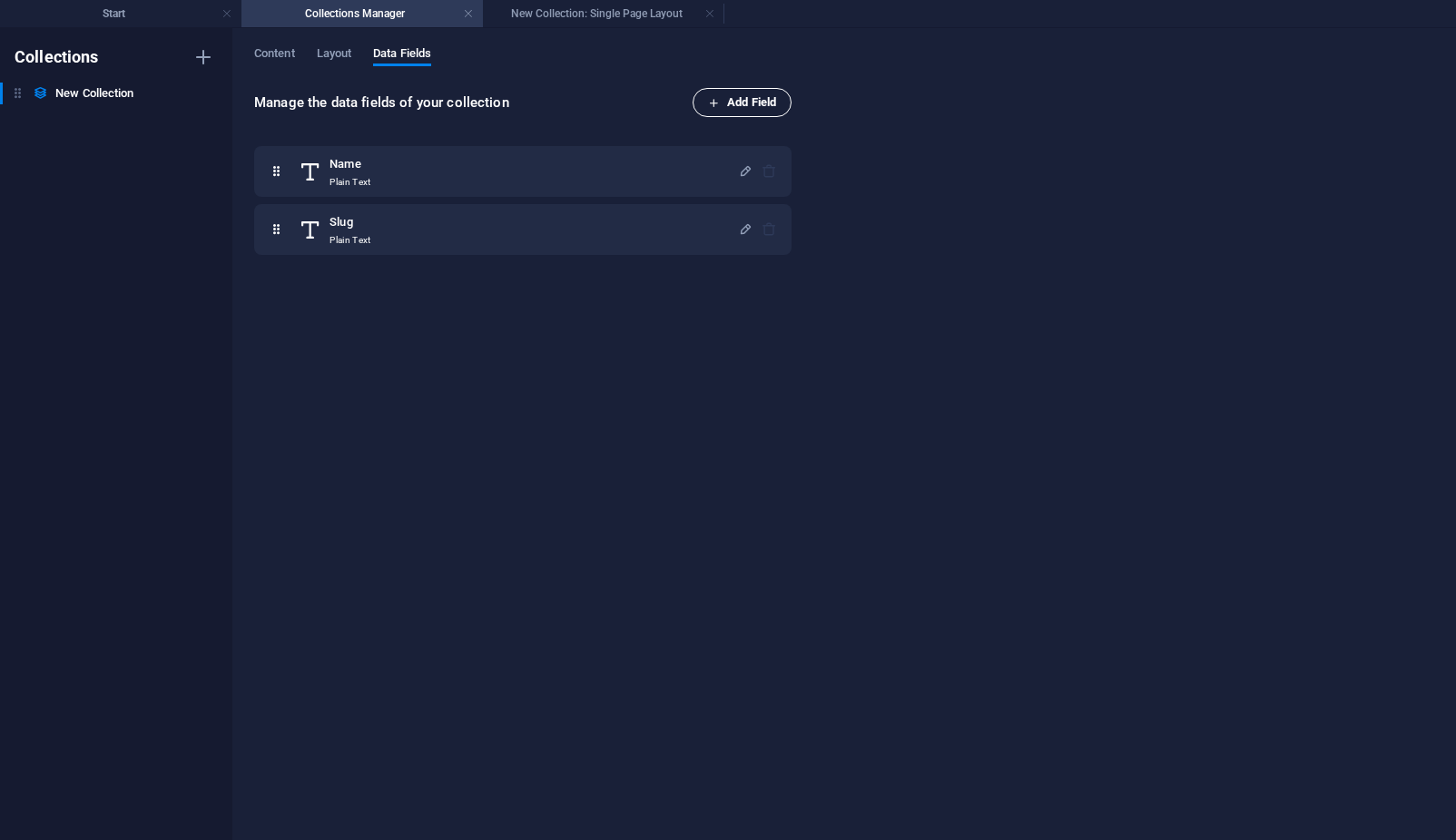
click at [756, 92] on span "Add Field" at bounding box center [742, 102] width 68 height 22
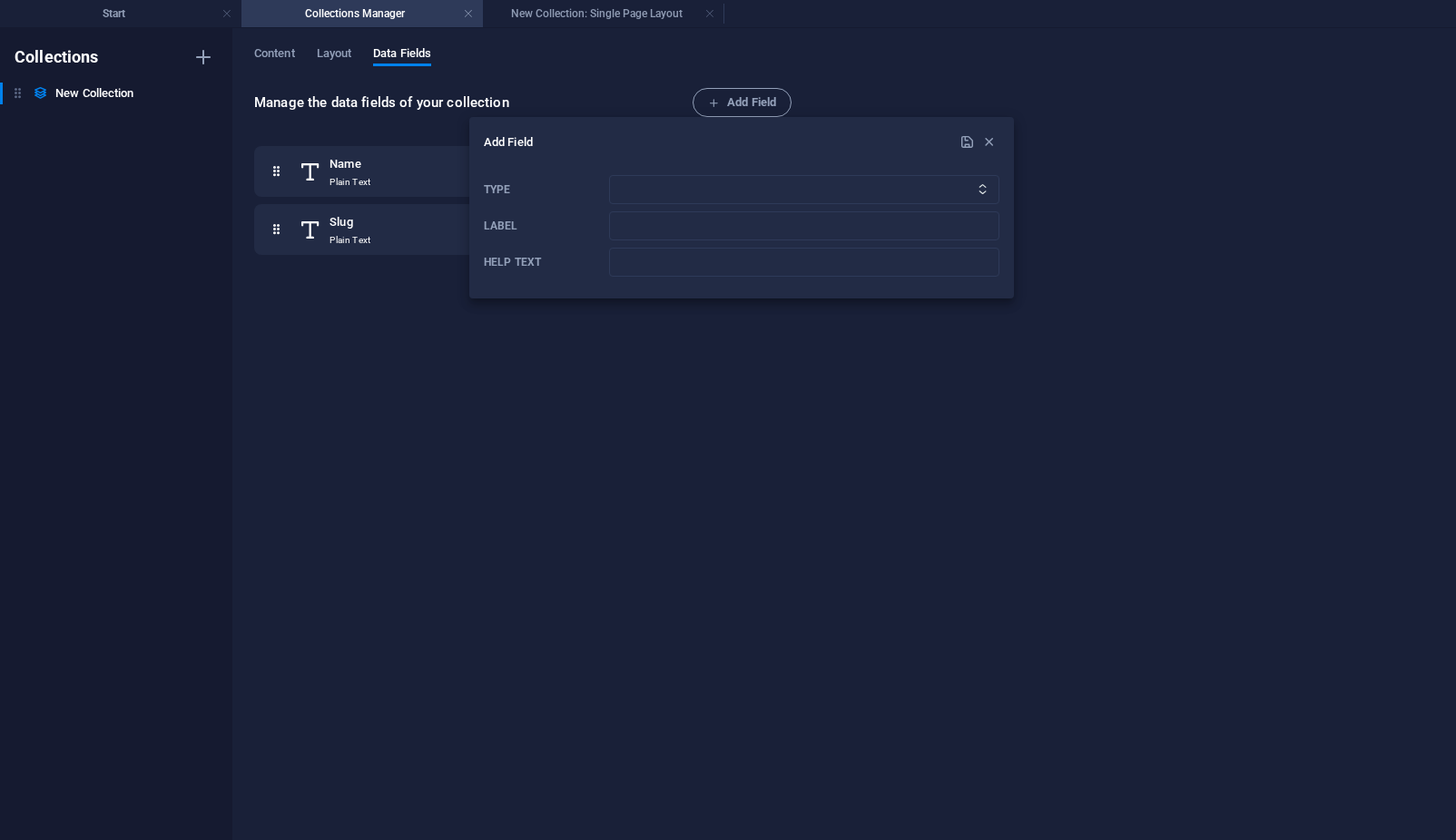
click at [986, 189] on icon "Type" at bounding box center [982, 189] width 11 height 11
select select "cms"
click at [609, 176] on select "Plain Text Link CMS Rich Text File Multiple Files Checkbox Choice Date Number" at bounding box center [804, 190] width 390 height 29
click at [695, 226] on input "Label" at bounding box center [804, 226] width 390 height 29
type input "Test"
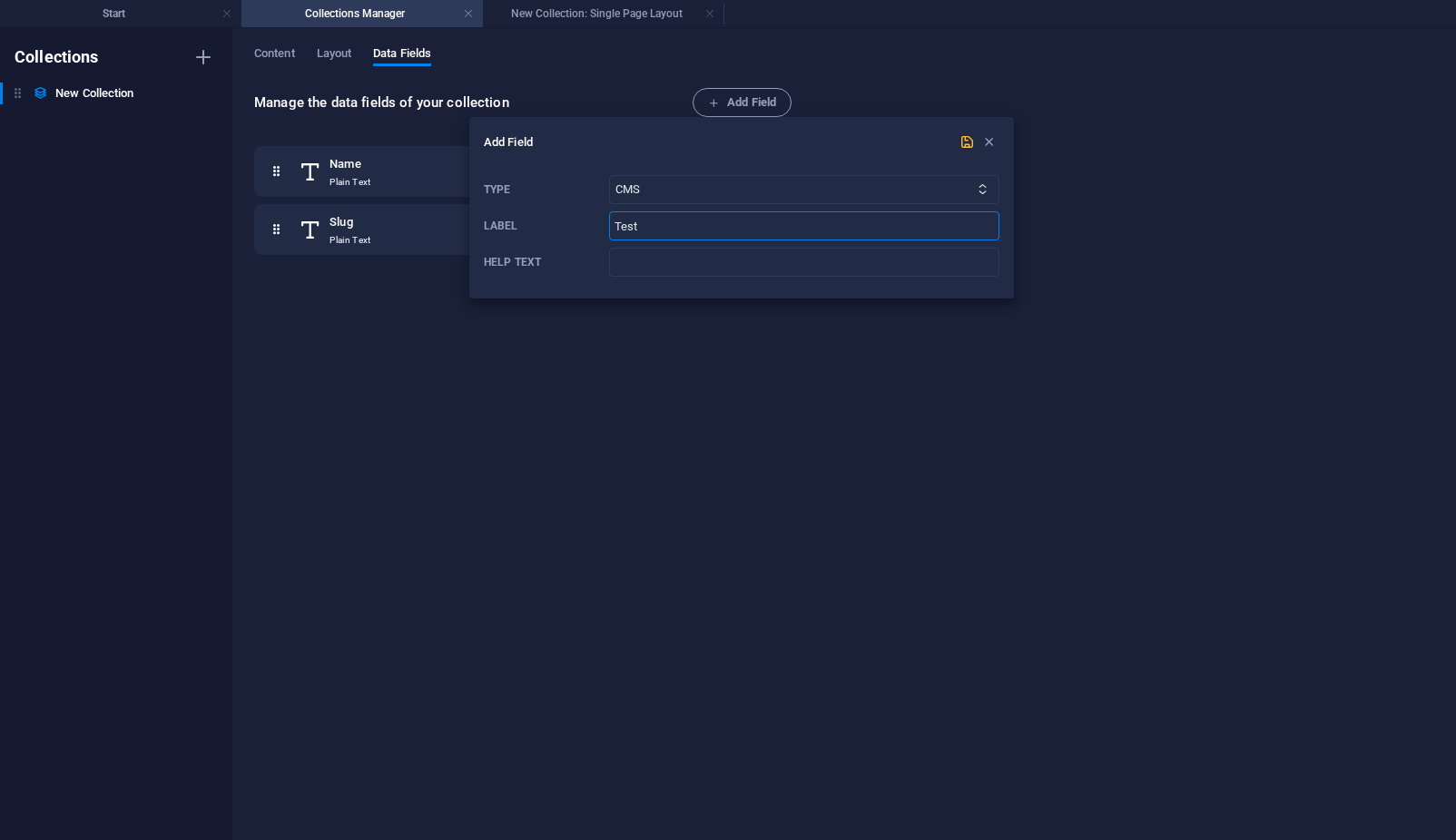
click at [965, 139] on icon "submit" at bounding box center [967, 142] width 15 height 15
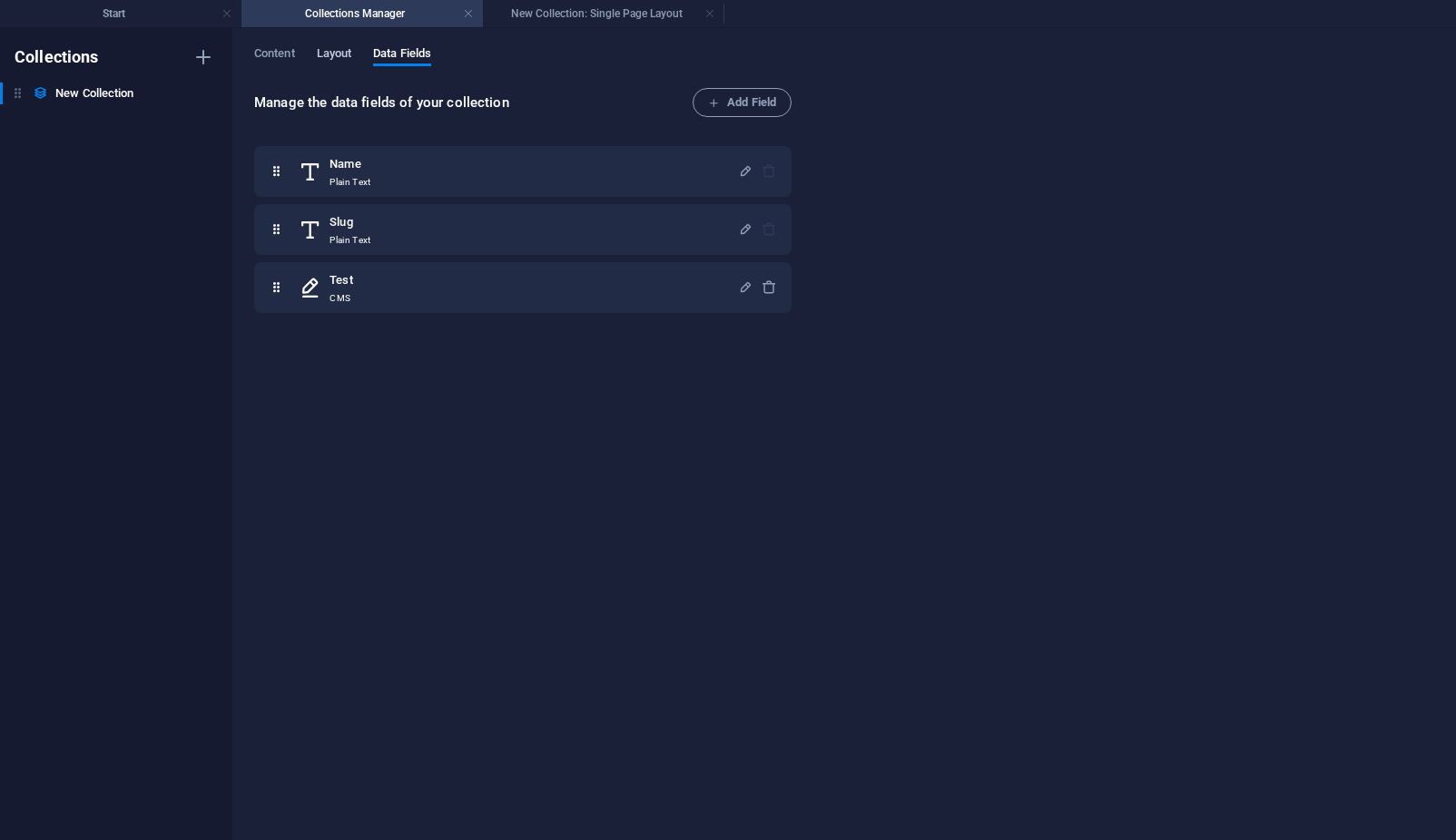
click at [342, 56] on span "Layout" at bounding box center [333, 55] width 35 height 25
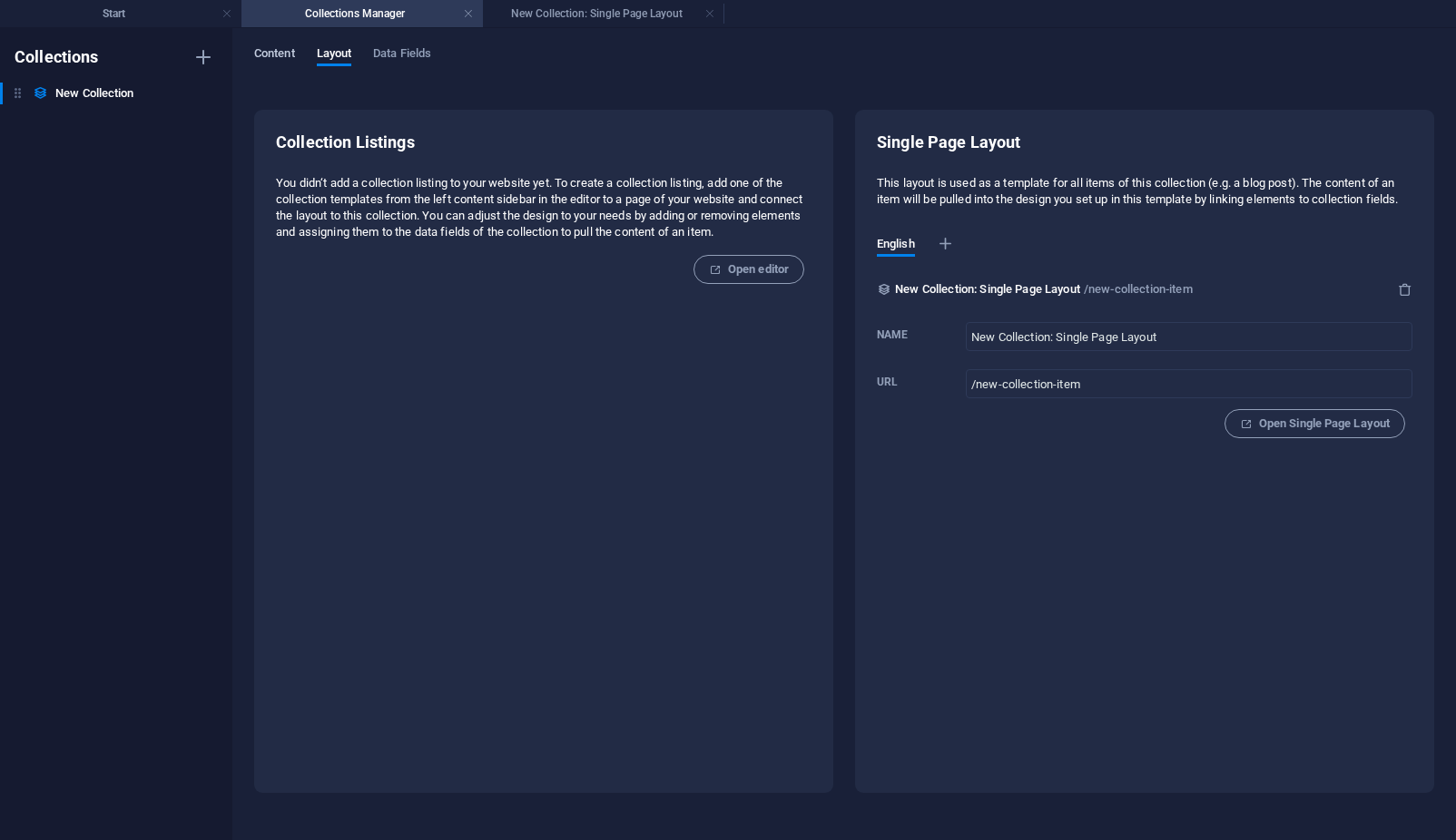
click at [279, 51] on span "Content" at bounding box center [274, 55] width 41 height 25
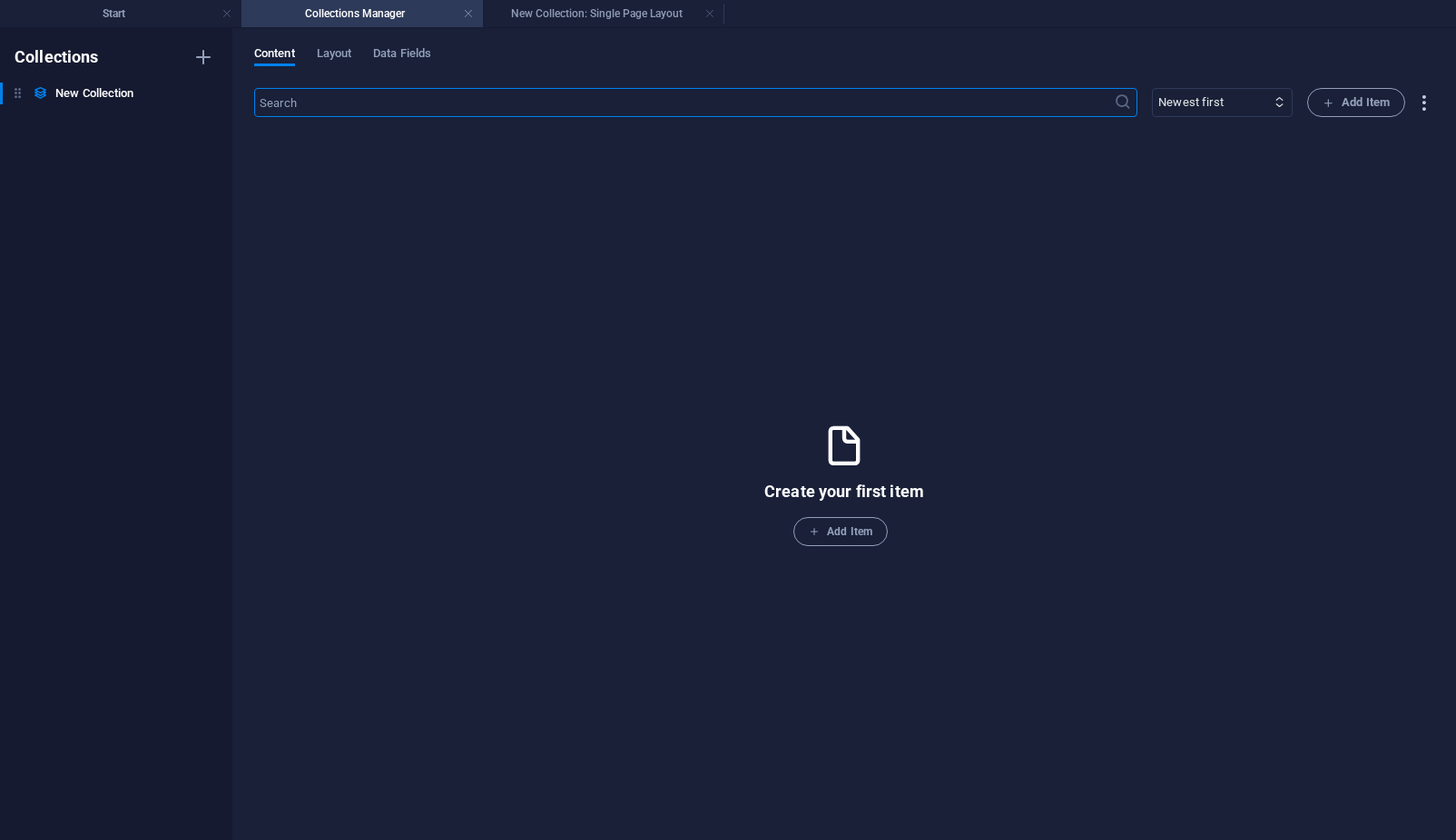
click at [1423, 109] on icon "button" at bounding box center [1424, 103] width 21 height 21
click at [1239, 109] on div at bounding box center [728, 420] width 1456 height 840
drag, startPoint x: 1230, startPoint y: 111, endPoint x: 669, endPoint y: 93, distance: 561.3
click at [669, 93] on div "​ Newest first Oldest first Last modified Name (ascending) Name (descending) Sl…" at bounding box center [844, 102] width 1180 height 29
click at [99, 21] on h4 "Start" at bounding box center [121, 13] width 242 height 20
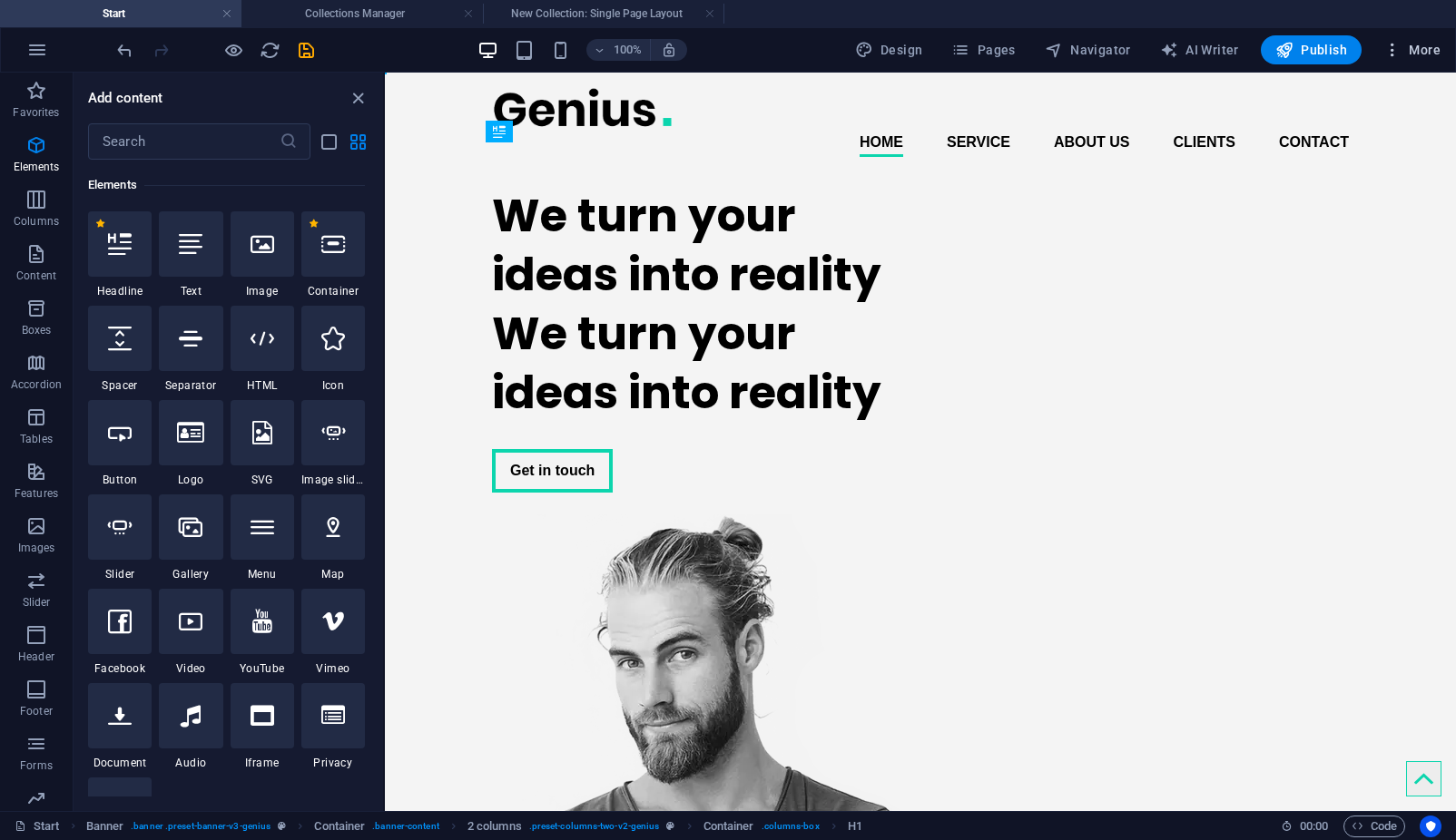
click at [1427, 53] on span "More" at bounding box center [1412, 49] width 58 height 18
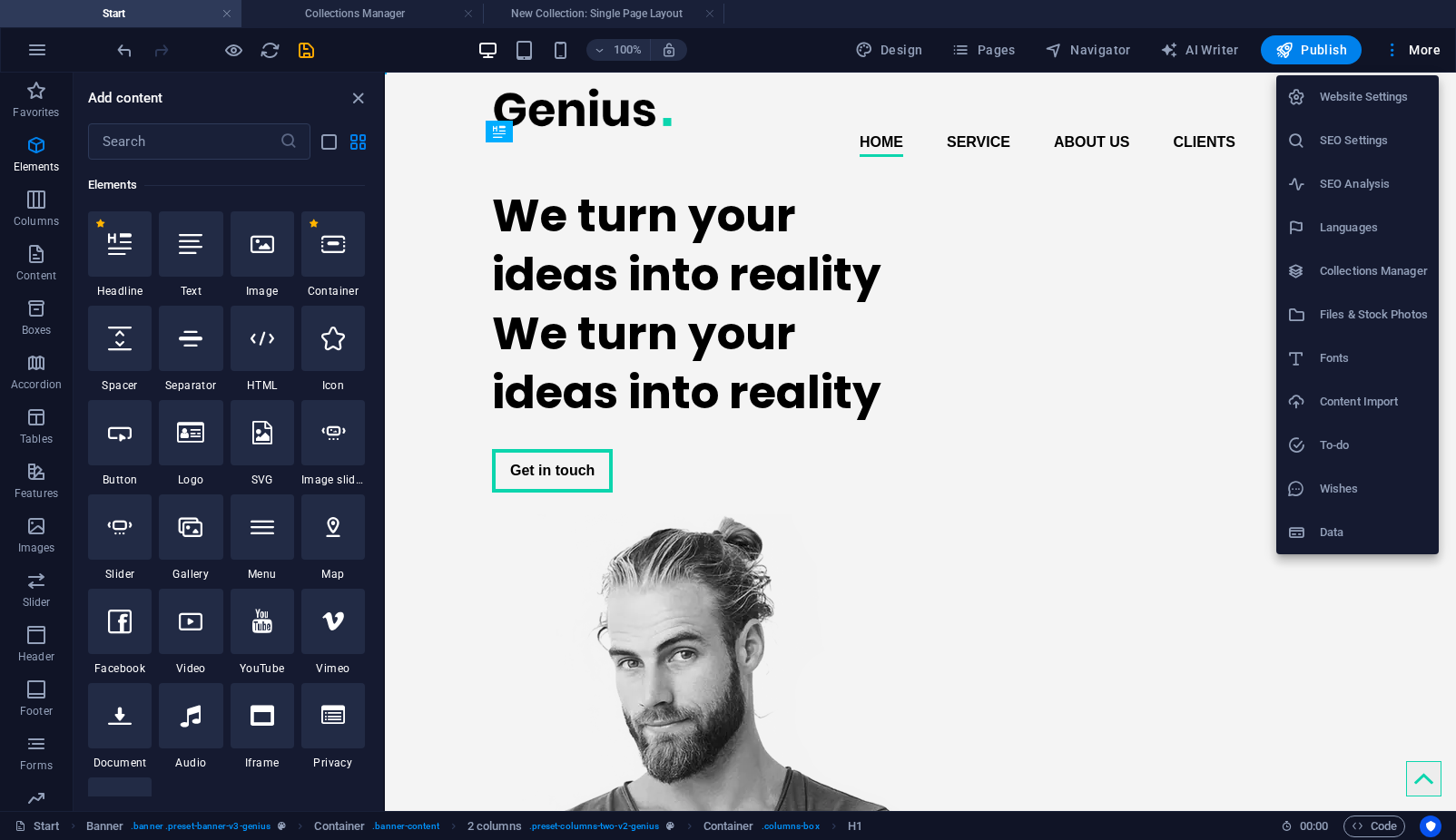
click at [1328, 541] on h6 "Data" at bounding box center [1374, 532] width 108 height 22
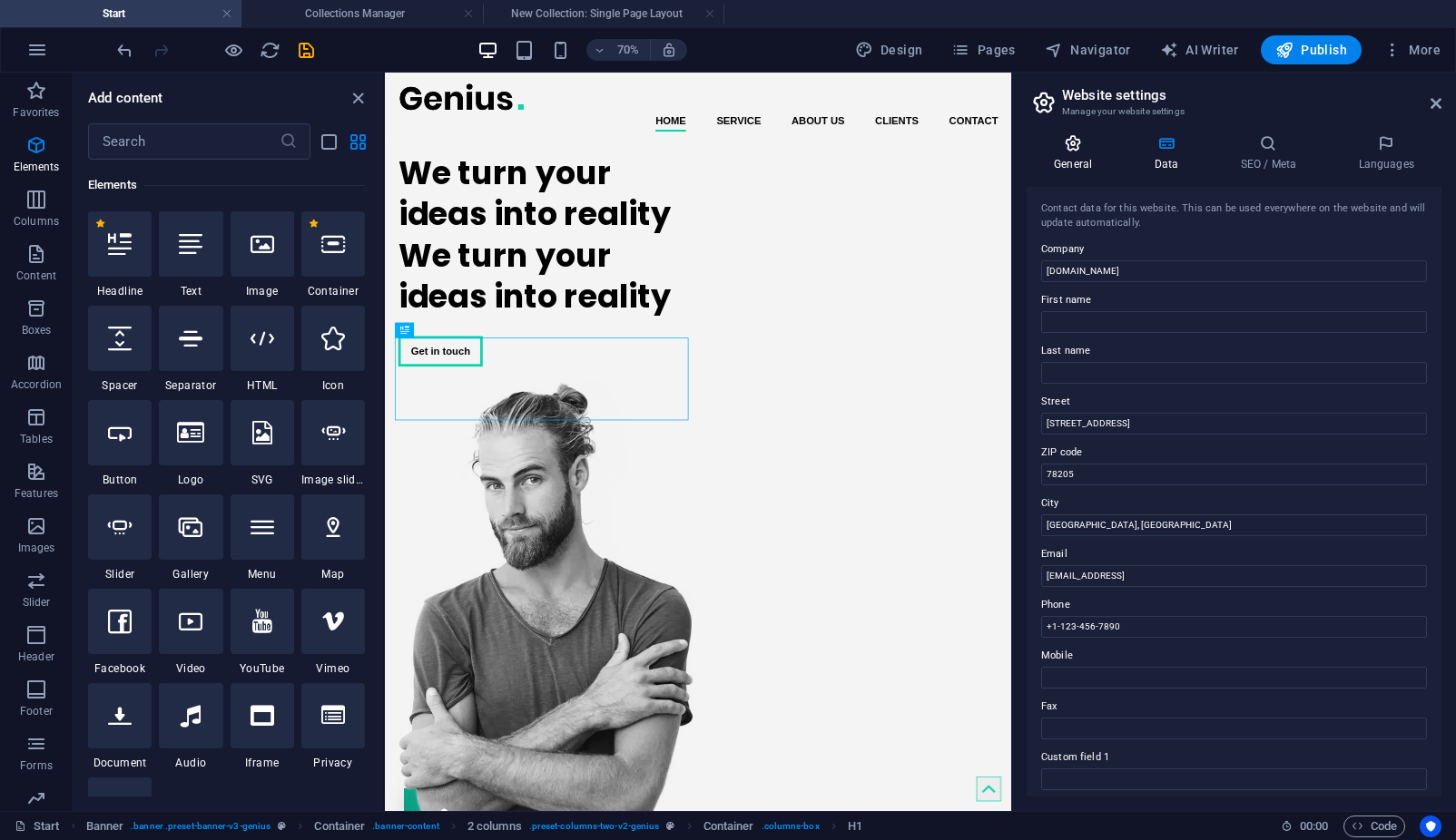
click at [1079, 141] on icon at bounding box center [1073, 143] width 93 height 18
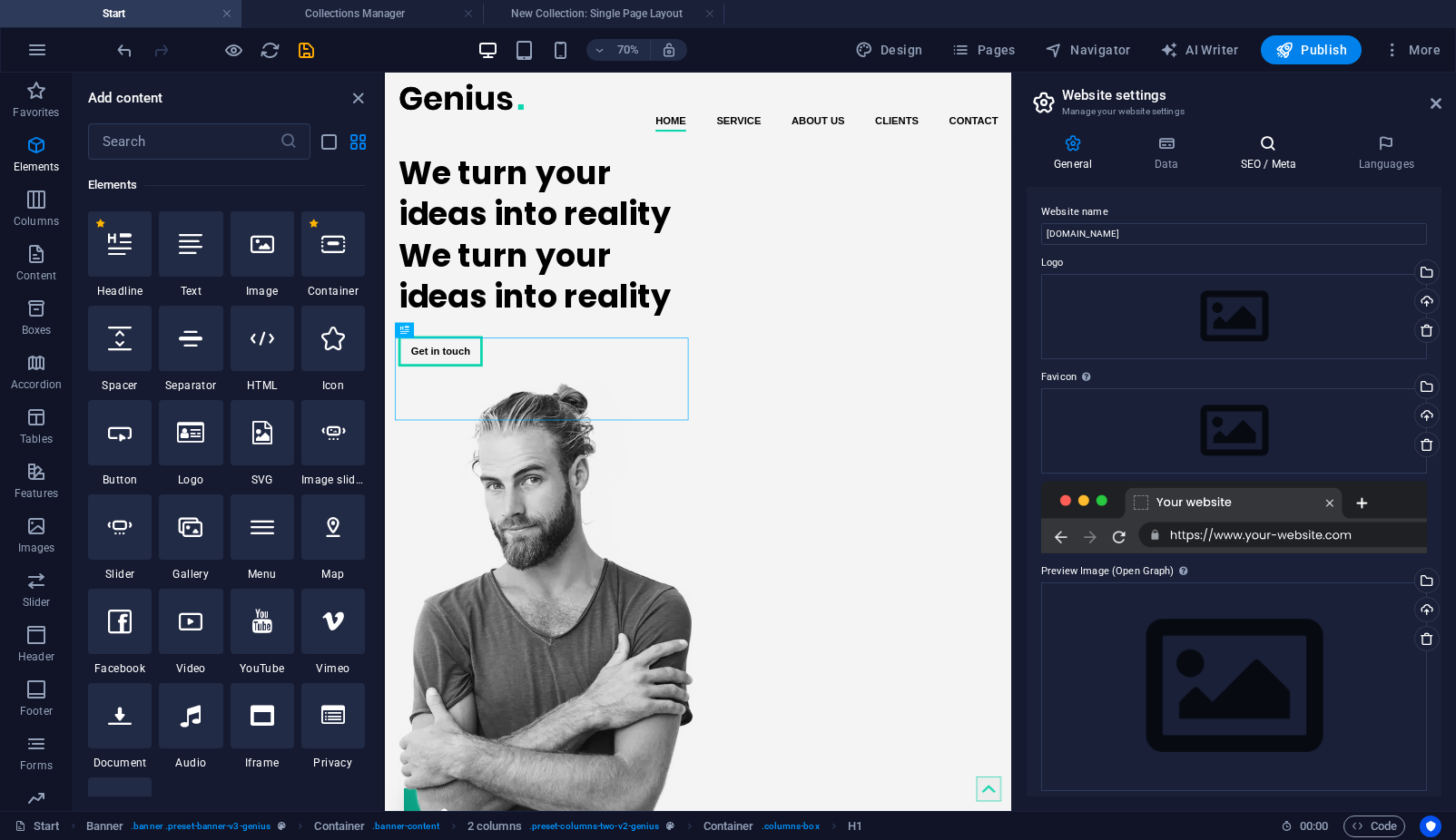
click at [1252, 160] on h4 "SEO / Meta" at bounding box center [1271, 153] width 118 height 38
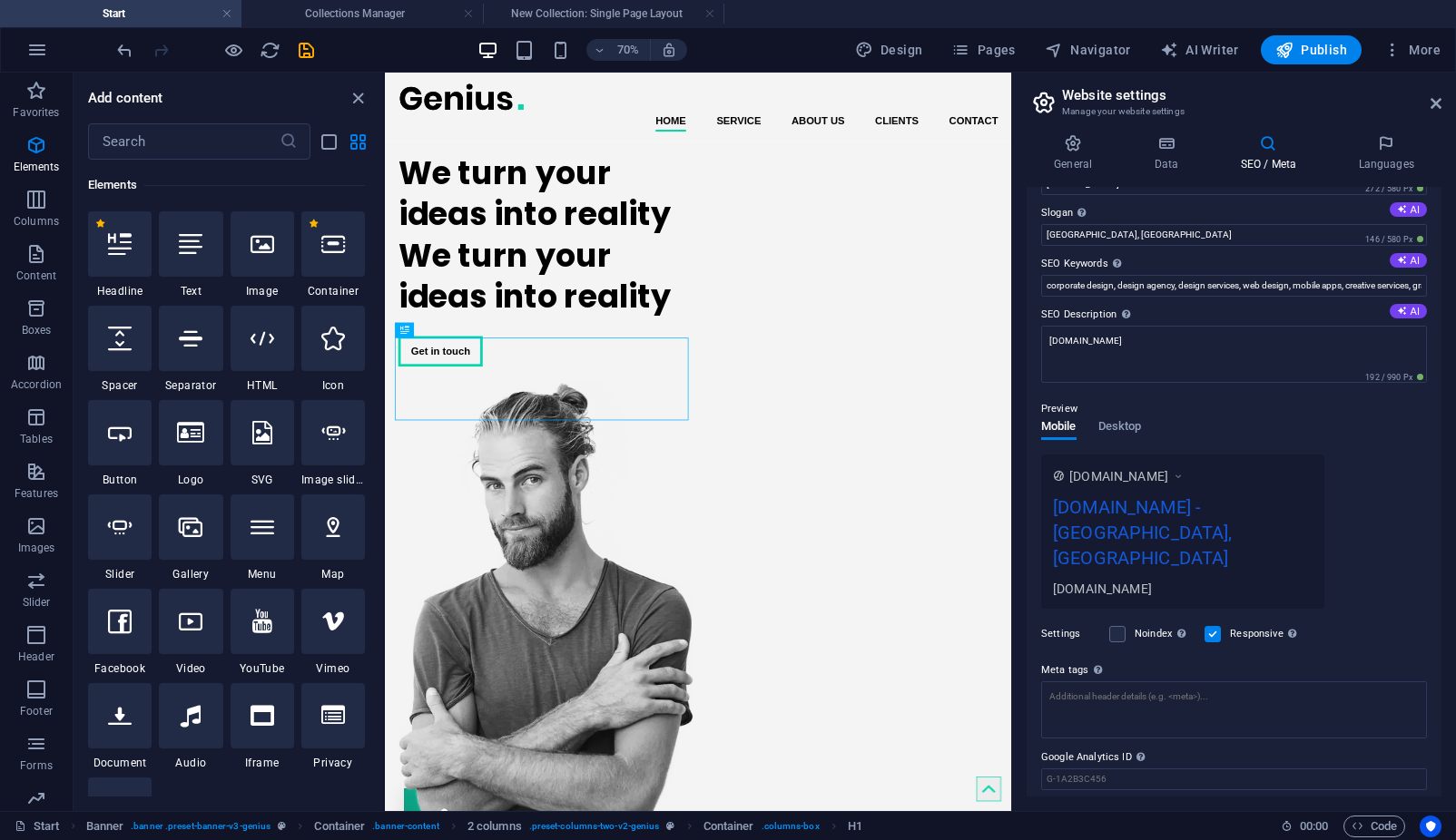
scroll to position [83, 0]
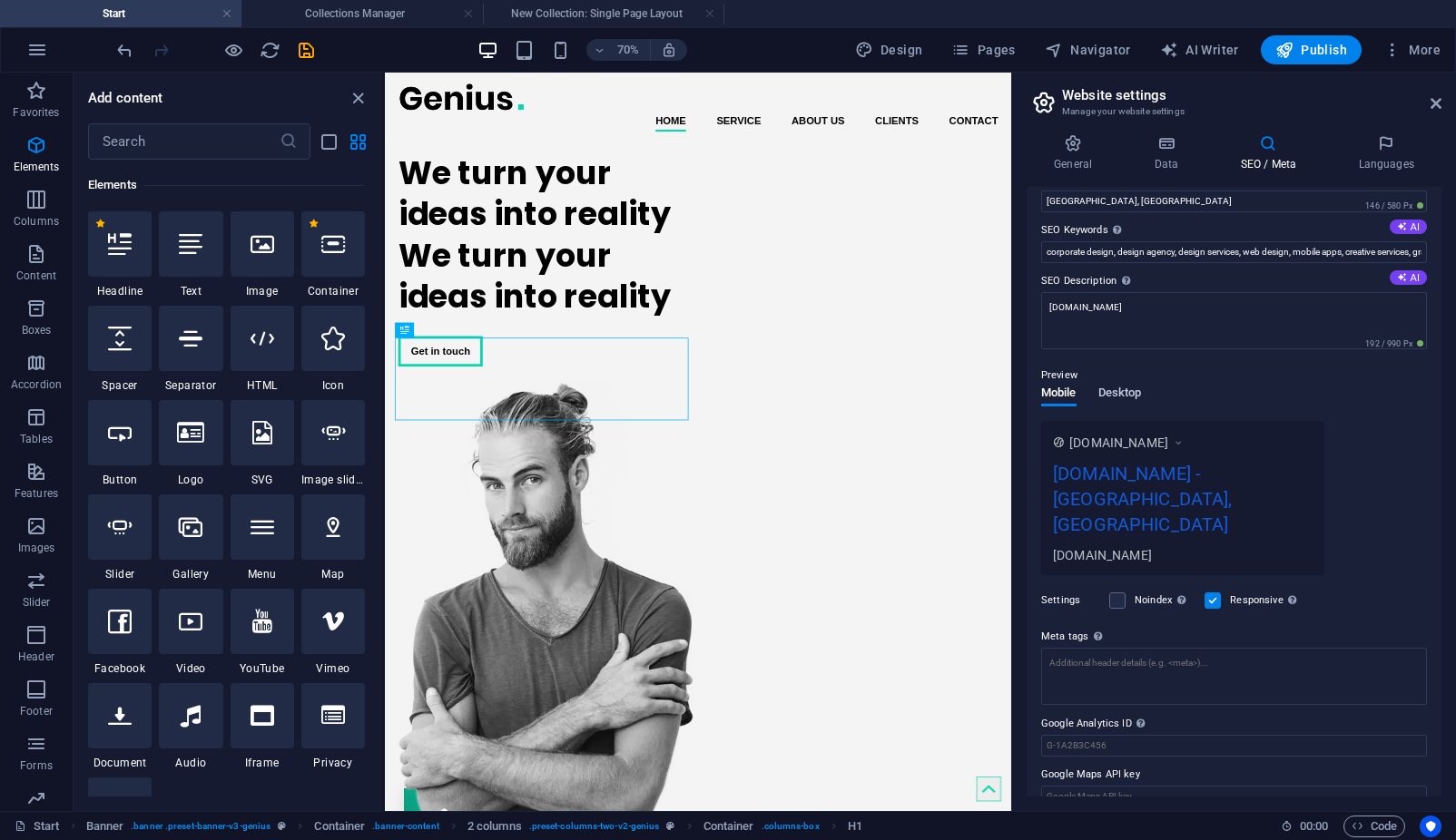
click at [1119, 392] on span "Desktop" at bounding box center [1120, 395] width 43 height 25
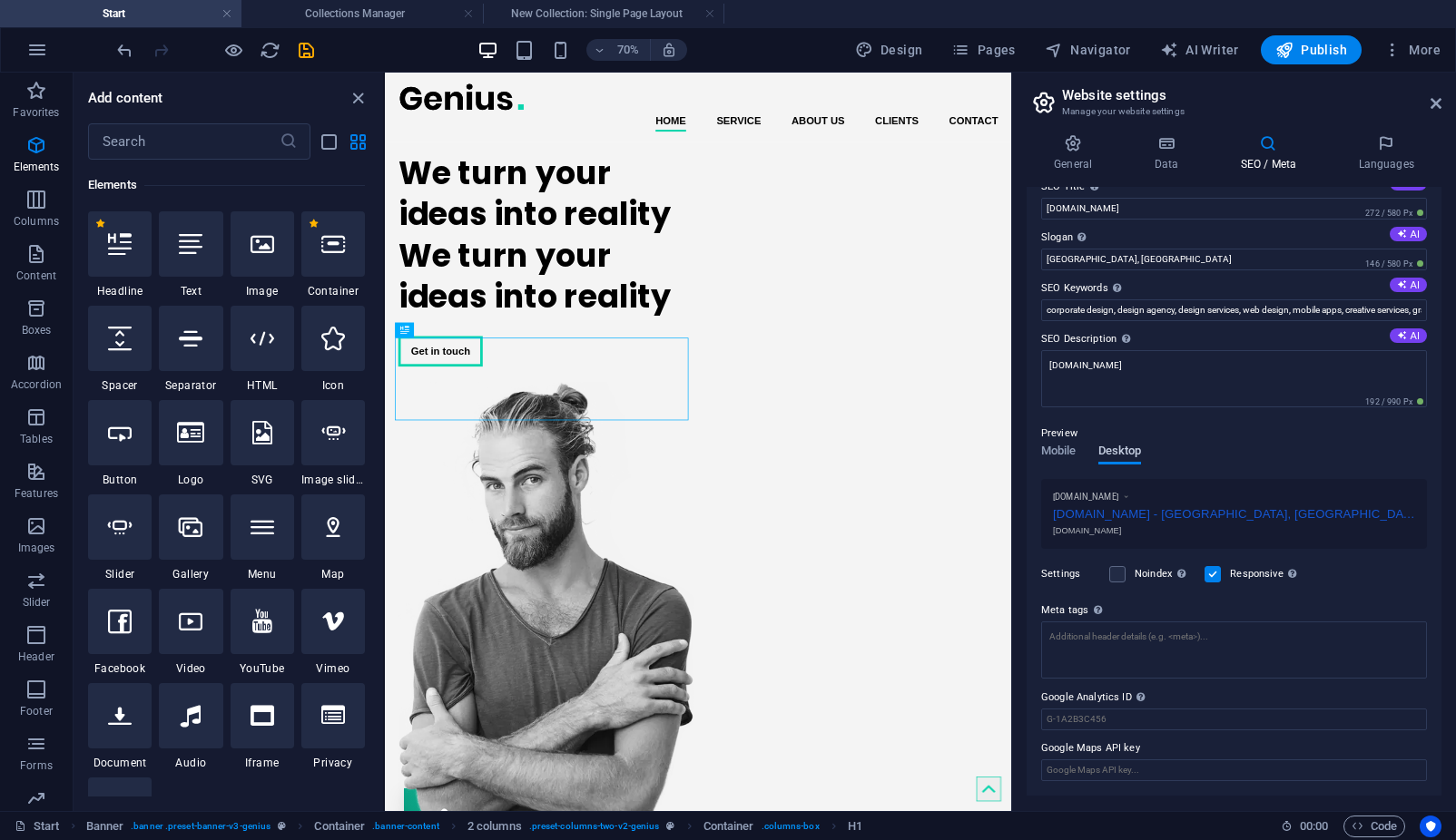
scroll to position [25, 0]
click at [1060, 458] on span "Mobile" at bounding box center [1058, 452] width 35 height 25
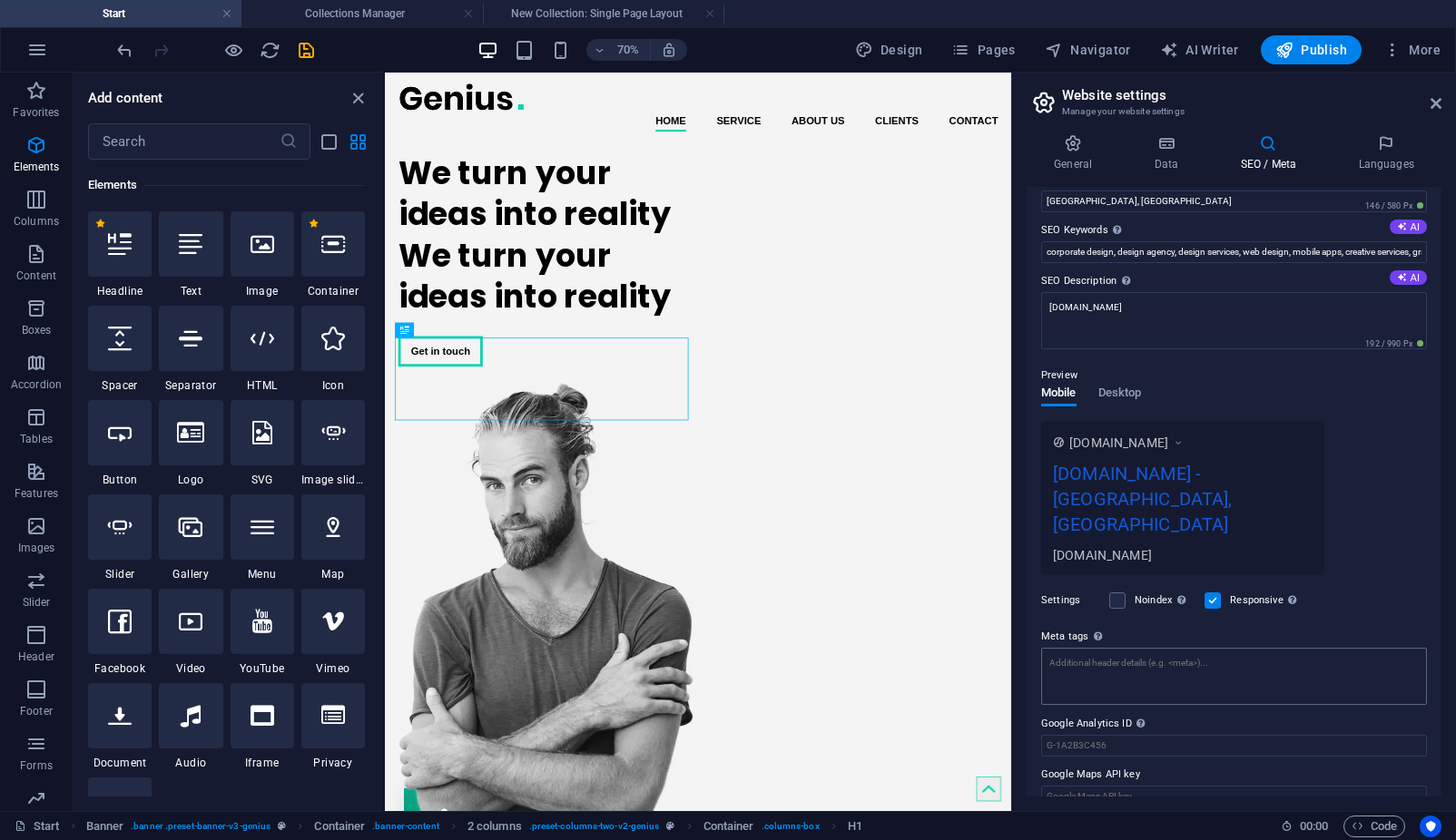
scroll to position [0, 0]
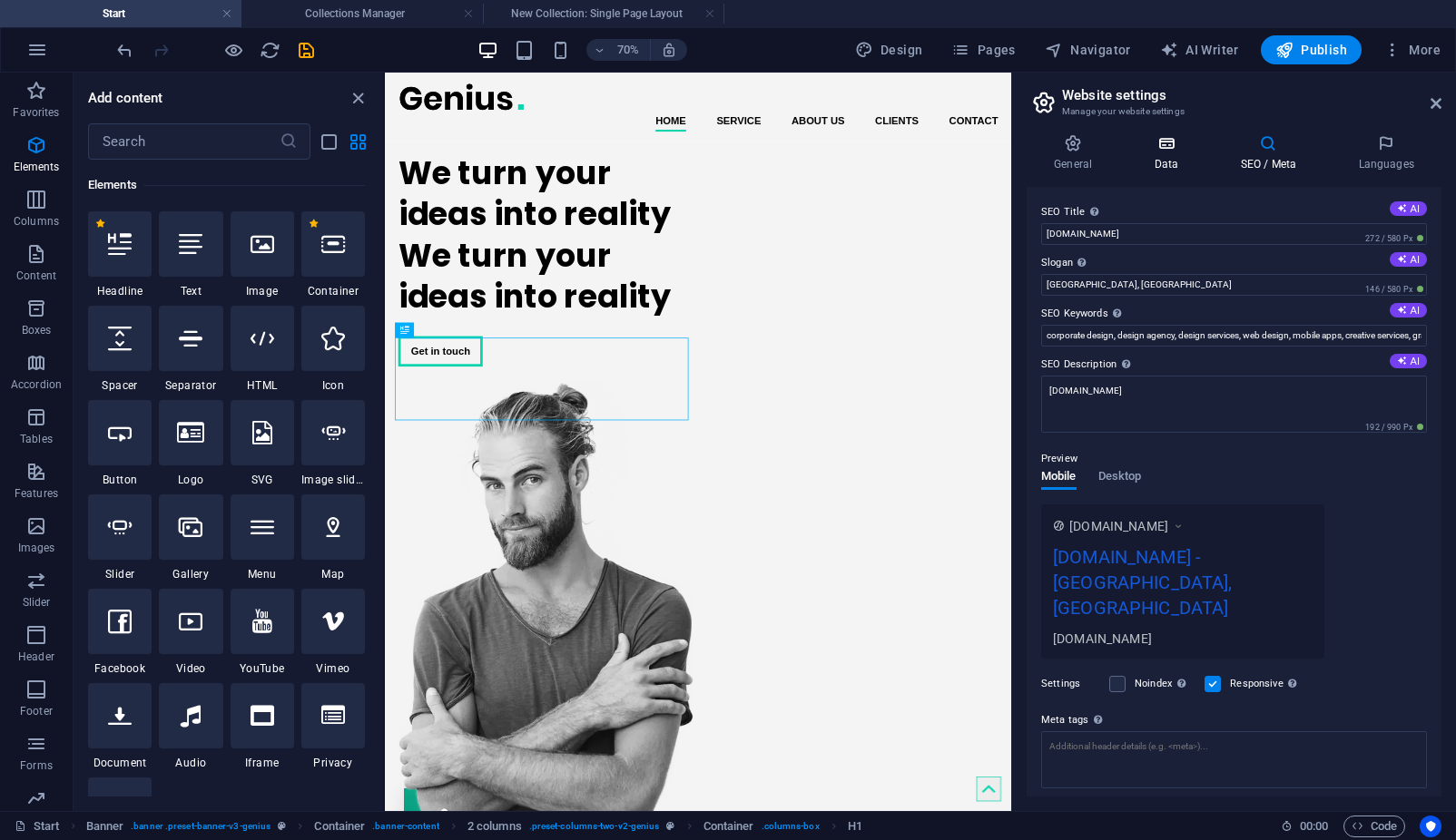
click at [1172, 161] on h4 "Data" at bounding box center [1169, 153] width 86 height 38
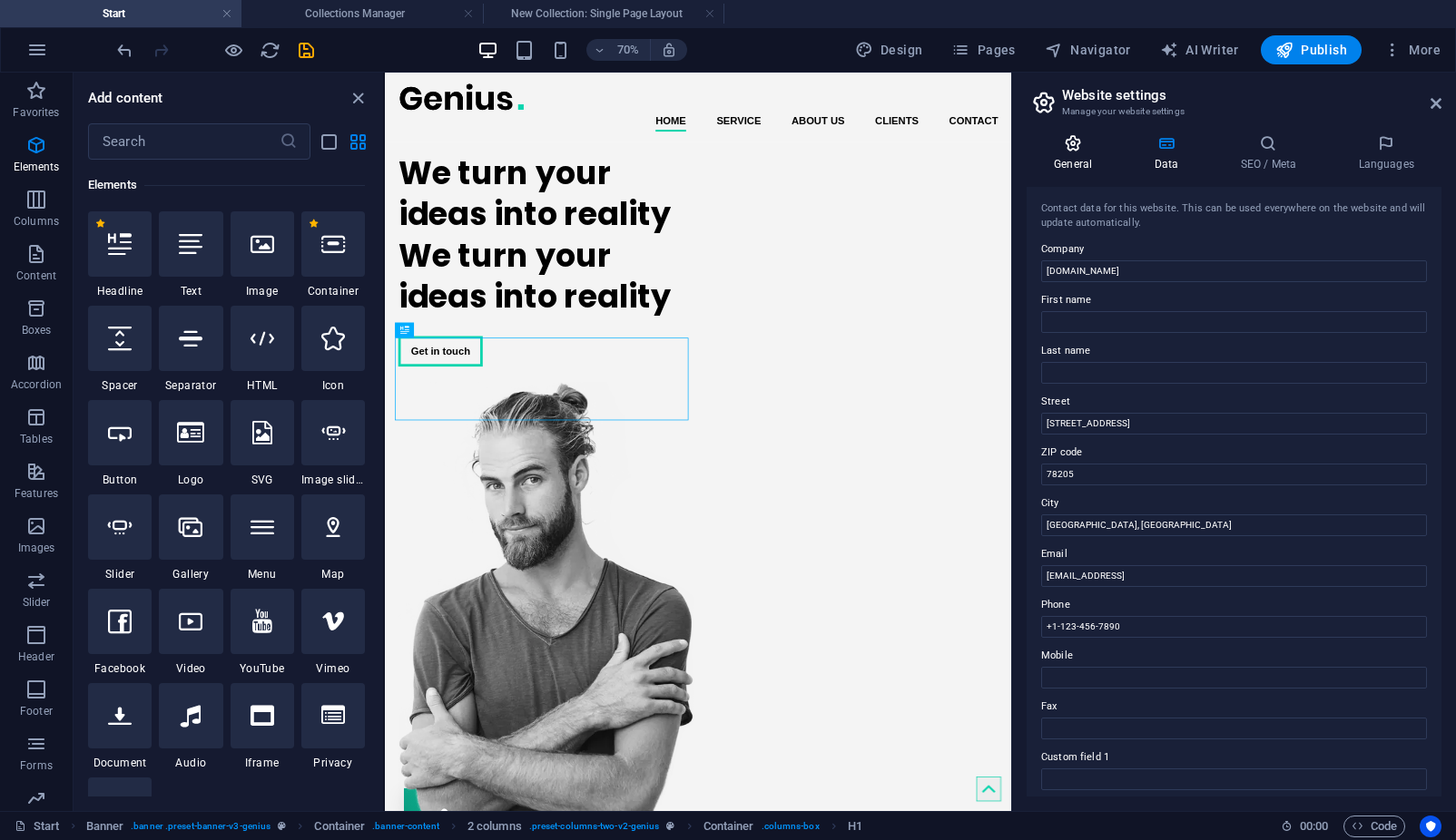
click at [1092, 152] on icon at bounding box center [1073, 143] width 93 height 18
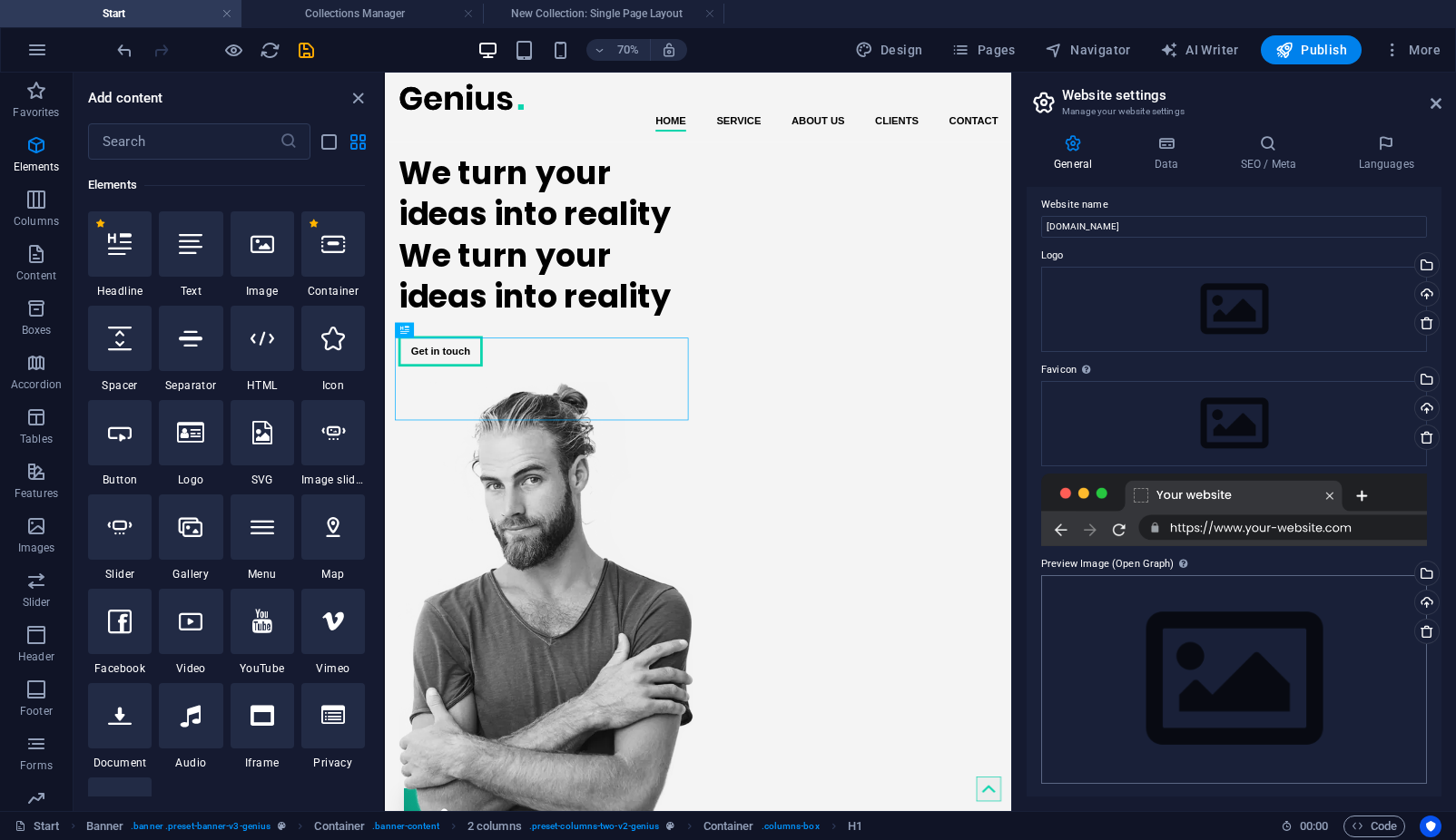
scroll to position [9, 0]
click at [54, 48] on button "button" at bounding box center [37, 50] width 43 height 43
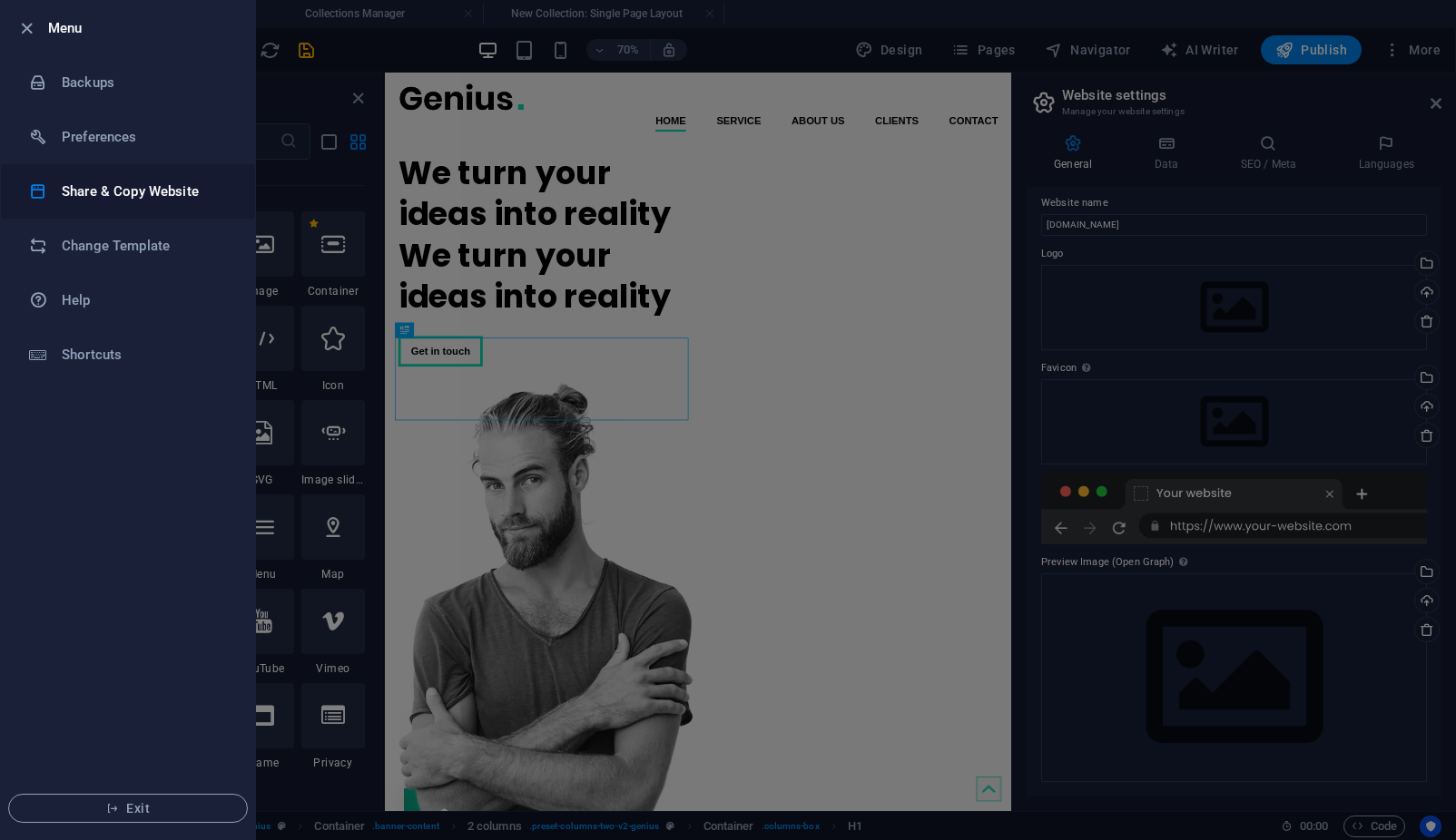
drag, startPoint x: 96, startPoint y: 199, endPoint x: 177, endPoint y: 200, distance: 81.0
click at [110, 196] on h6 "Share & Copy Website" at bounding box center [145, 191] width 168 height 22
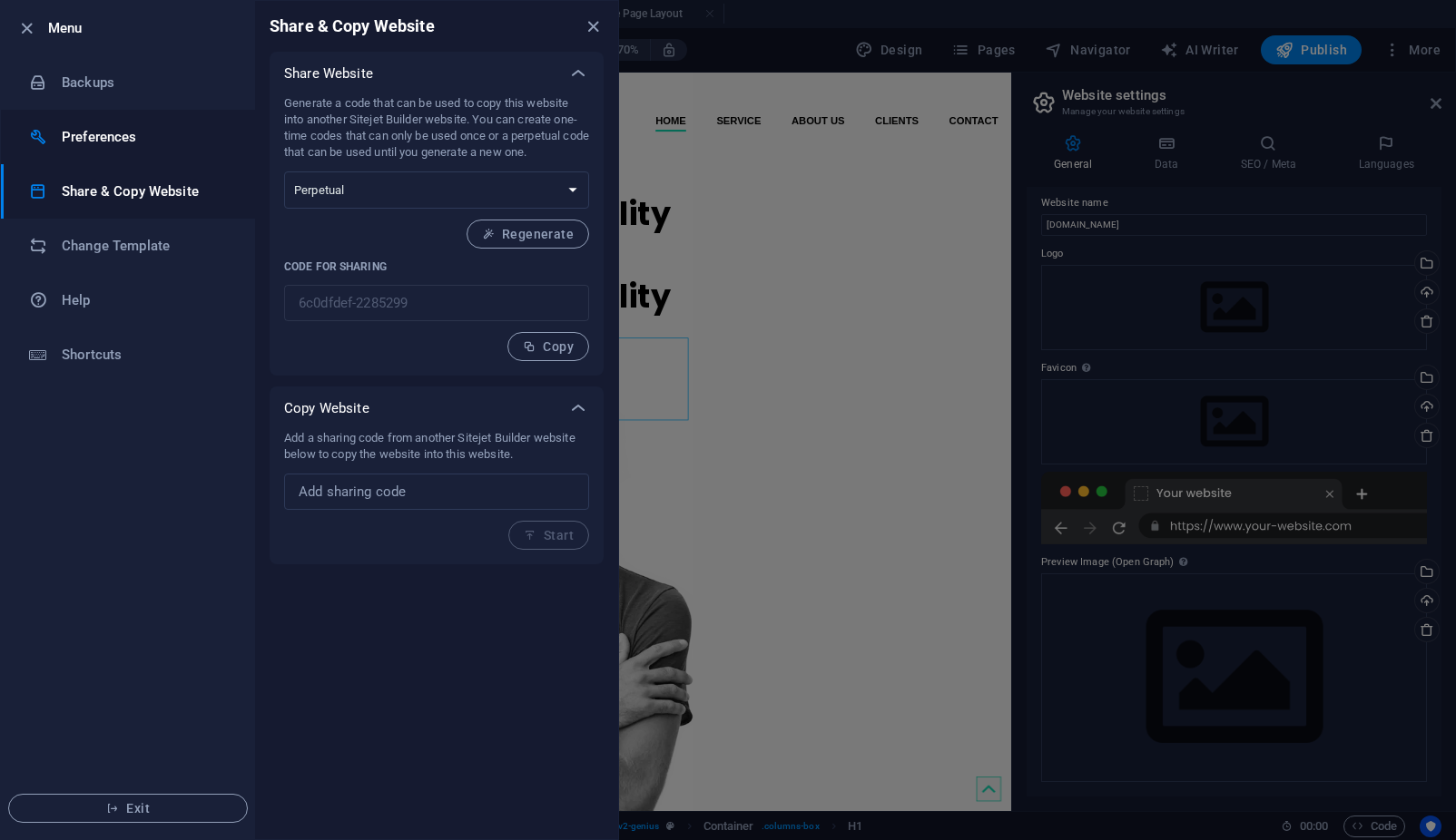
click at [96, 139] on h6 "Preferences" at bounding box center [145, 137] width 168 height 22
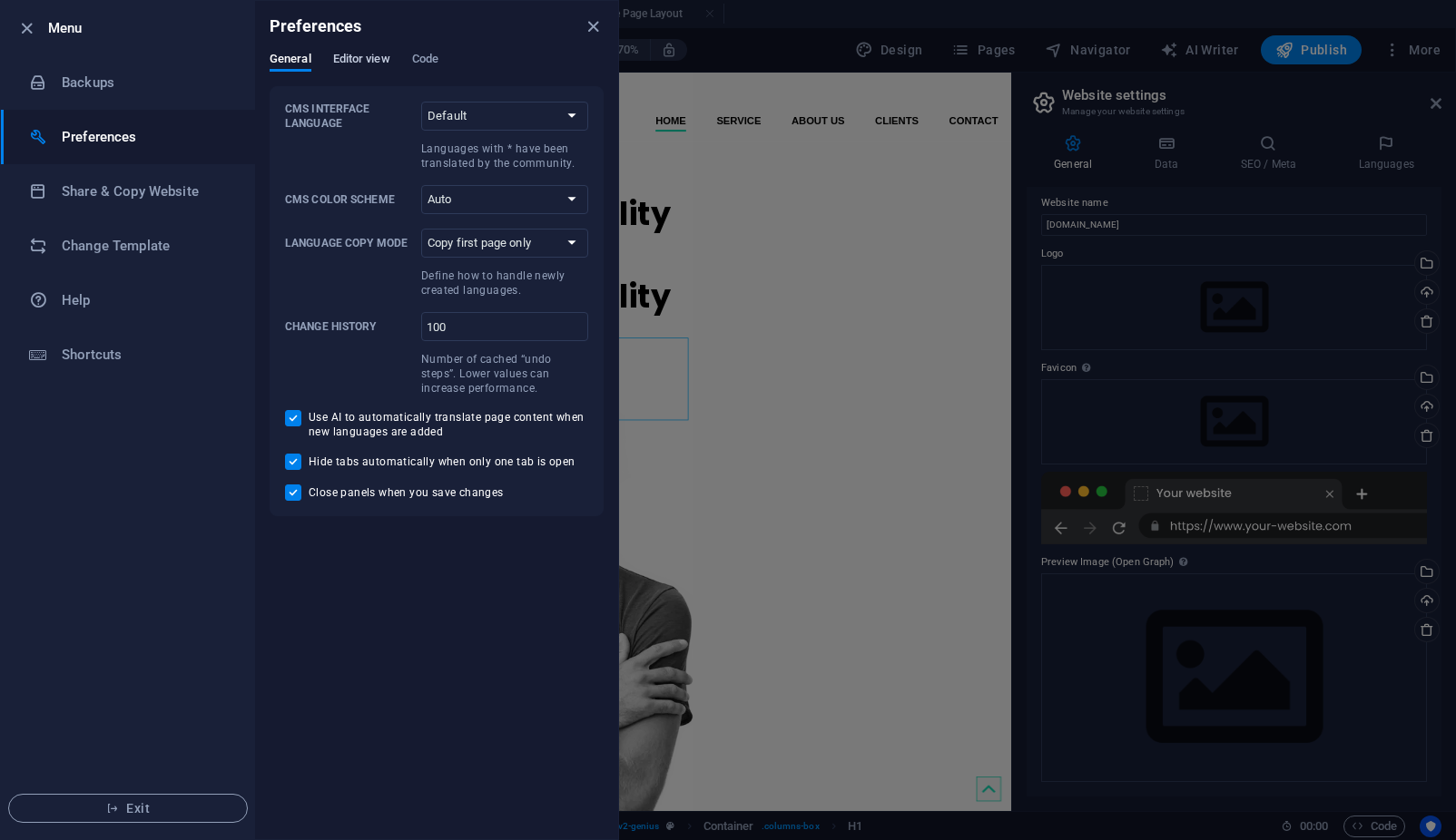
click at [363, 57] on span "Editor view" at bounding box center [362, 60] width 58 height 25
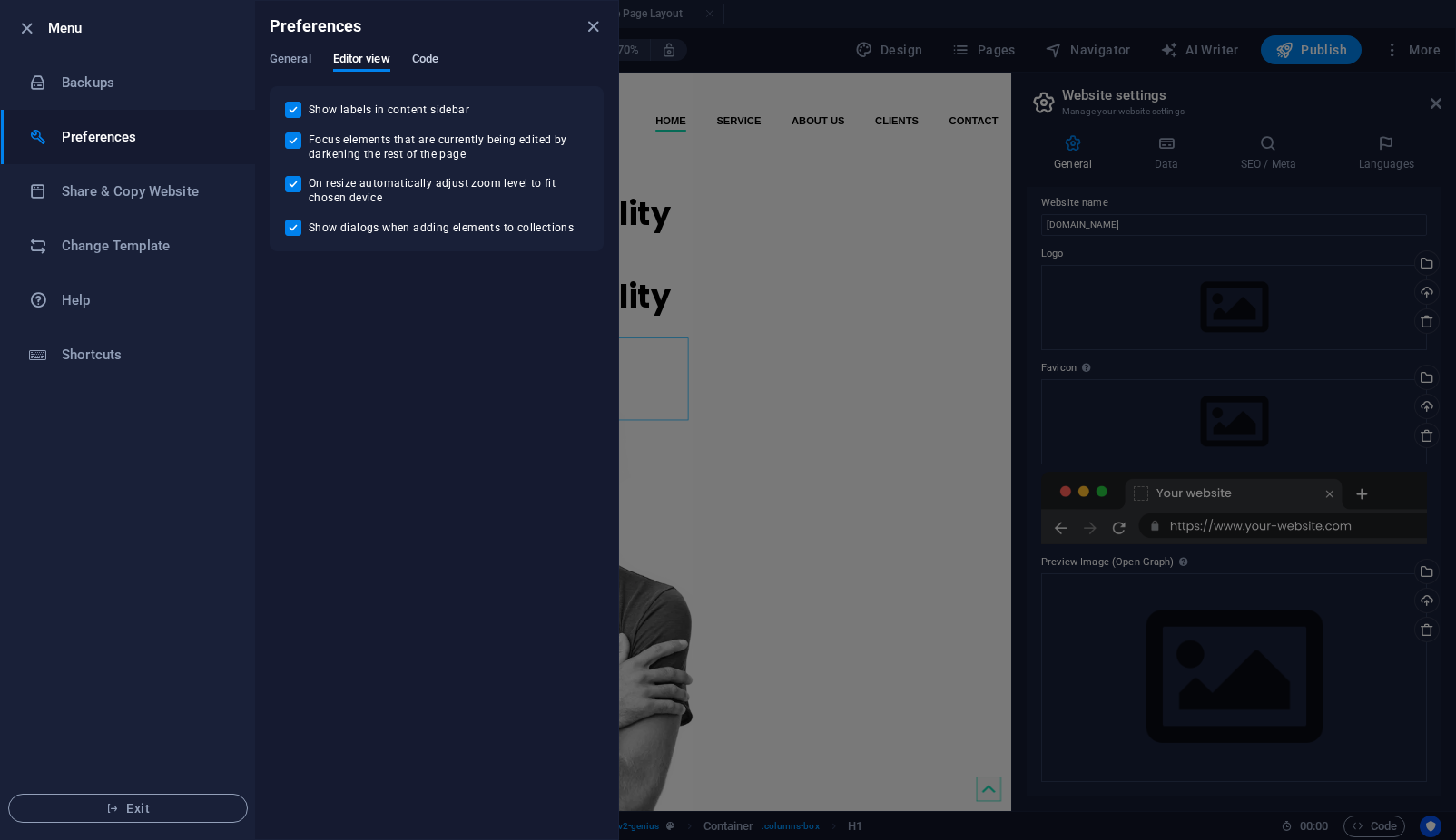
click at [429, 59] on span "Code" at bounding box center [425, 60] width 26 height 25
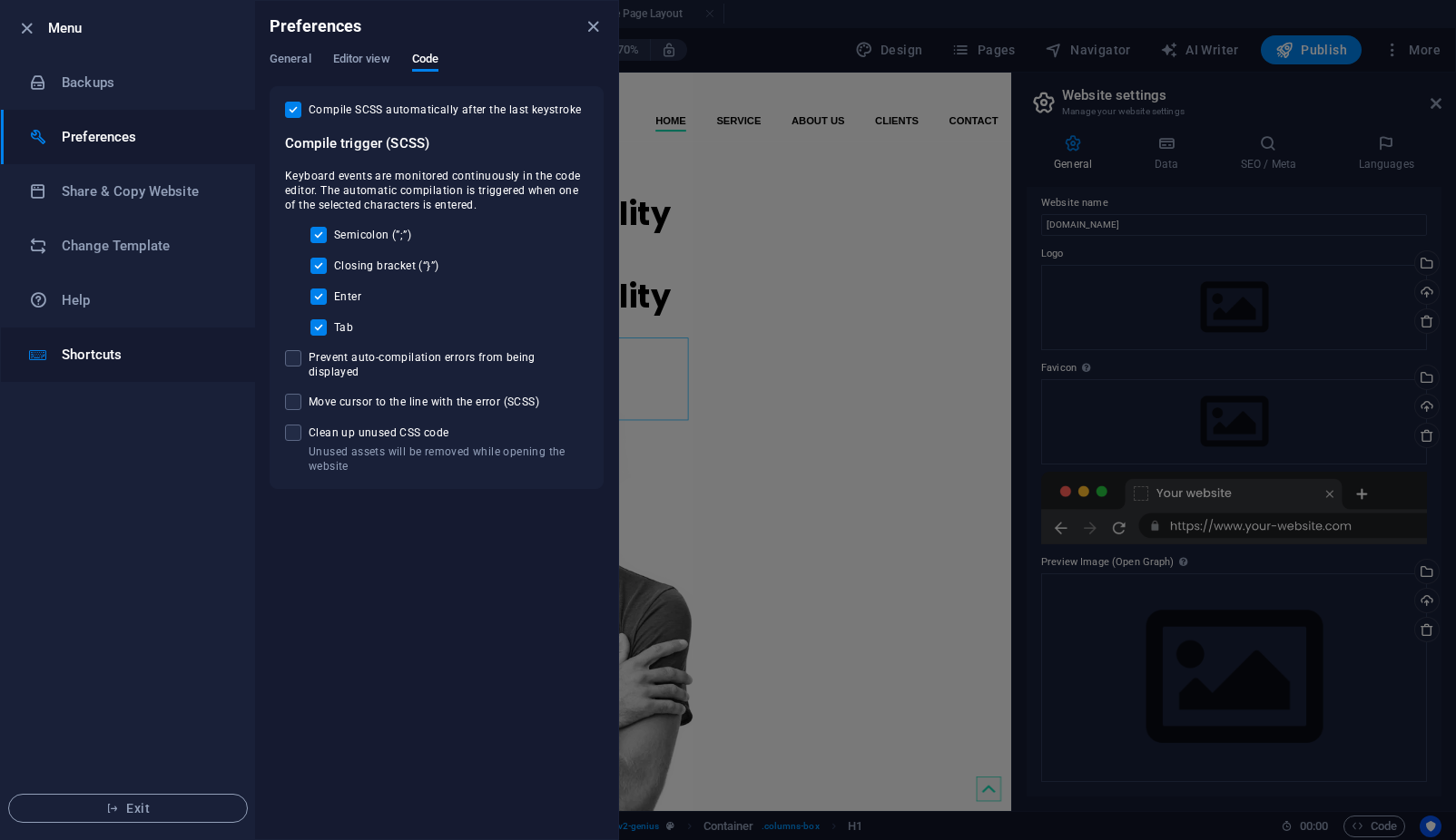
click at [71, 362] on h6 "Shortcuts" at bounding box center [145, 354] width 168 height 22
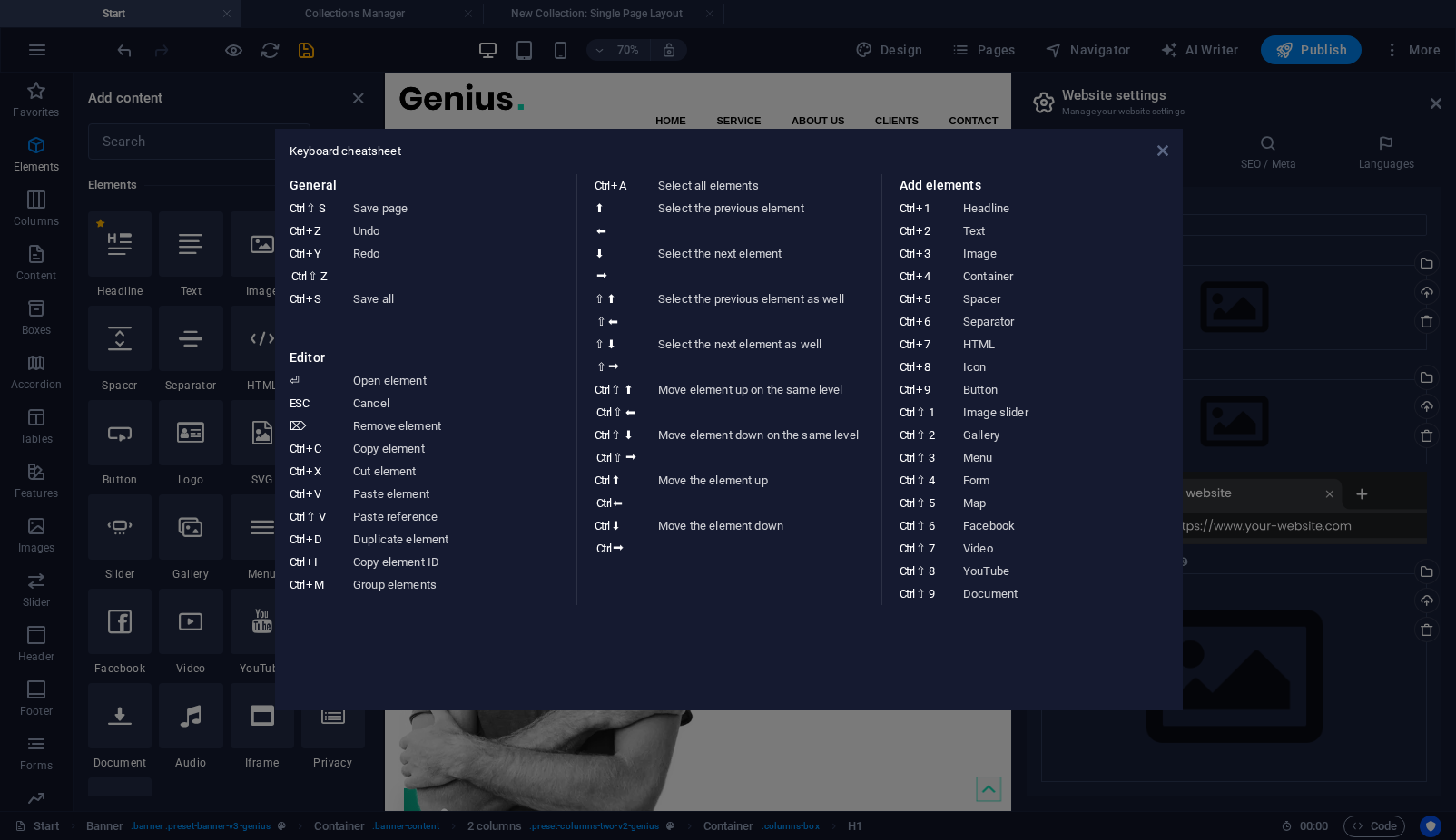
click at [1161, 146] on icon at bounding box center [1163, 150] width 11 height 14
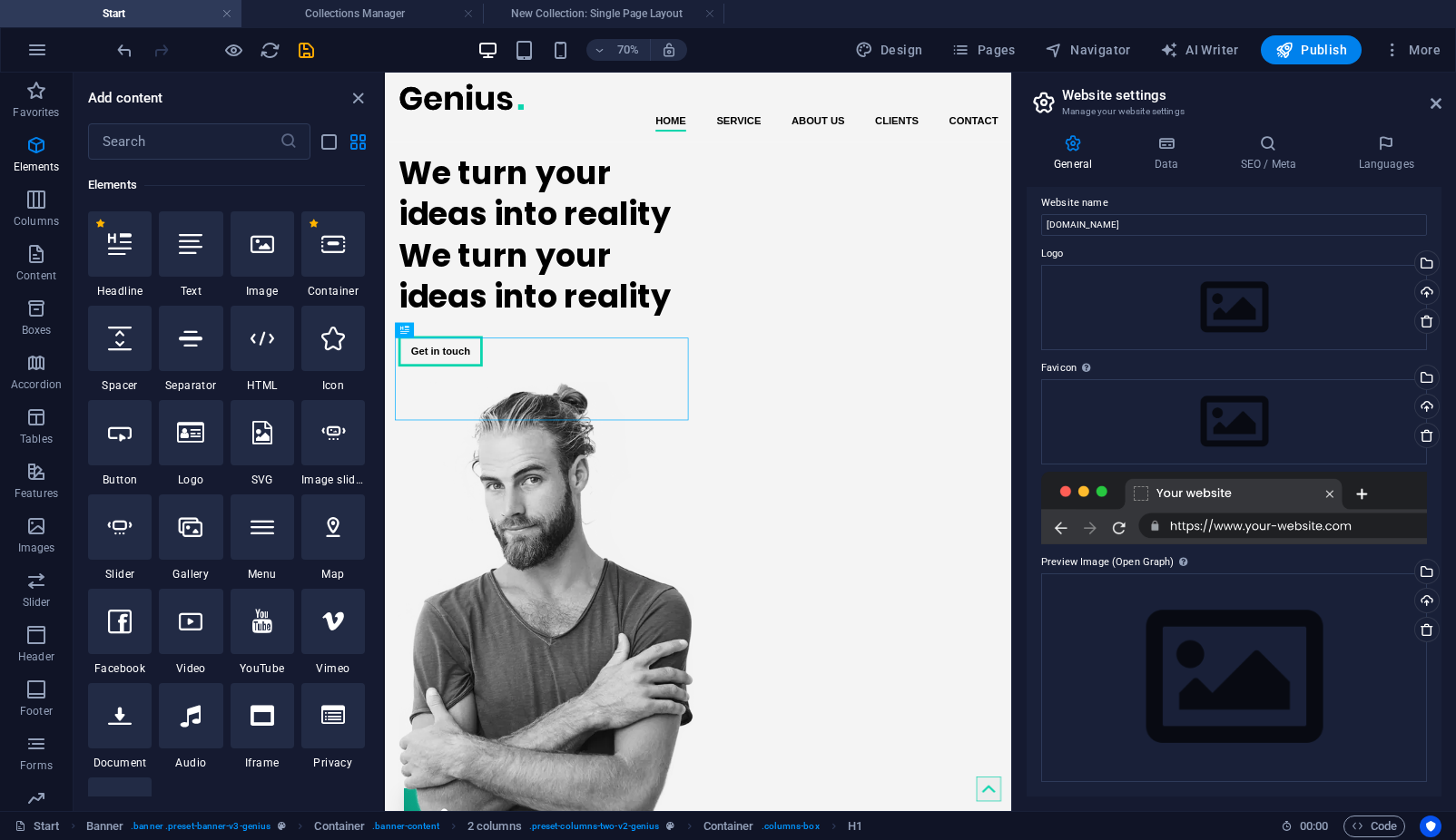
click at [1423, 107] on header "Website settings Manage your website settings" at bounding box center [1235, 96] width 411 height 47
click at [1429, 107] on header "Website settings Manage your website settings" at bounding box center [1235, 96] width 411 height 47
click at [1438, 102] on icon at bounding box center [1436, 103] width 11 height 14
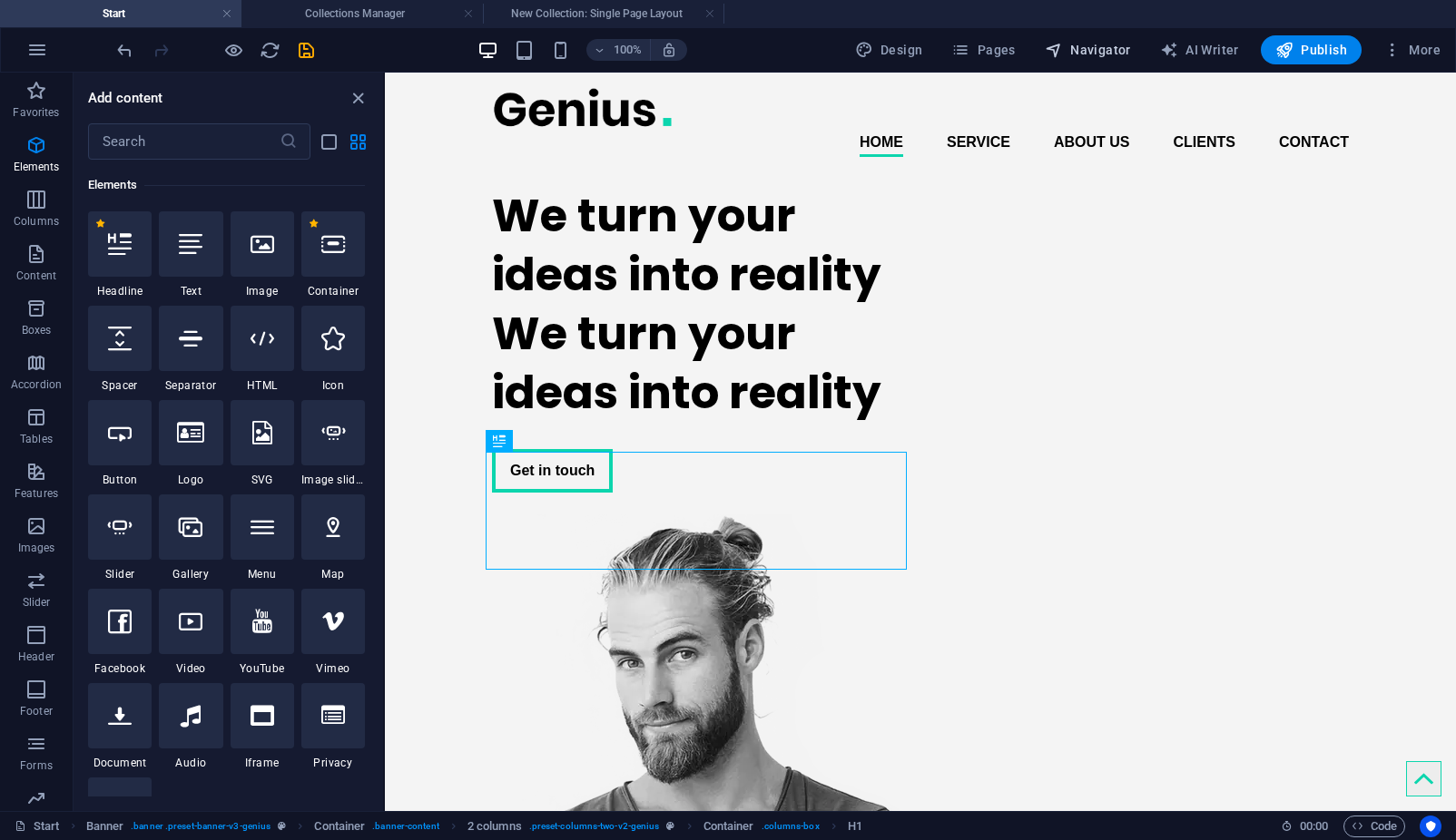
click at [1063, 48] on icon "button" at bounding box center [1053, 49] width 18 height 18
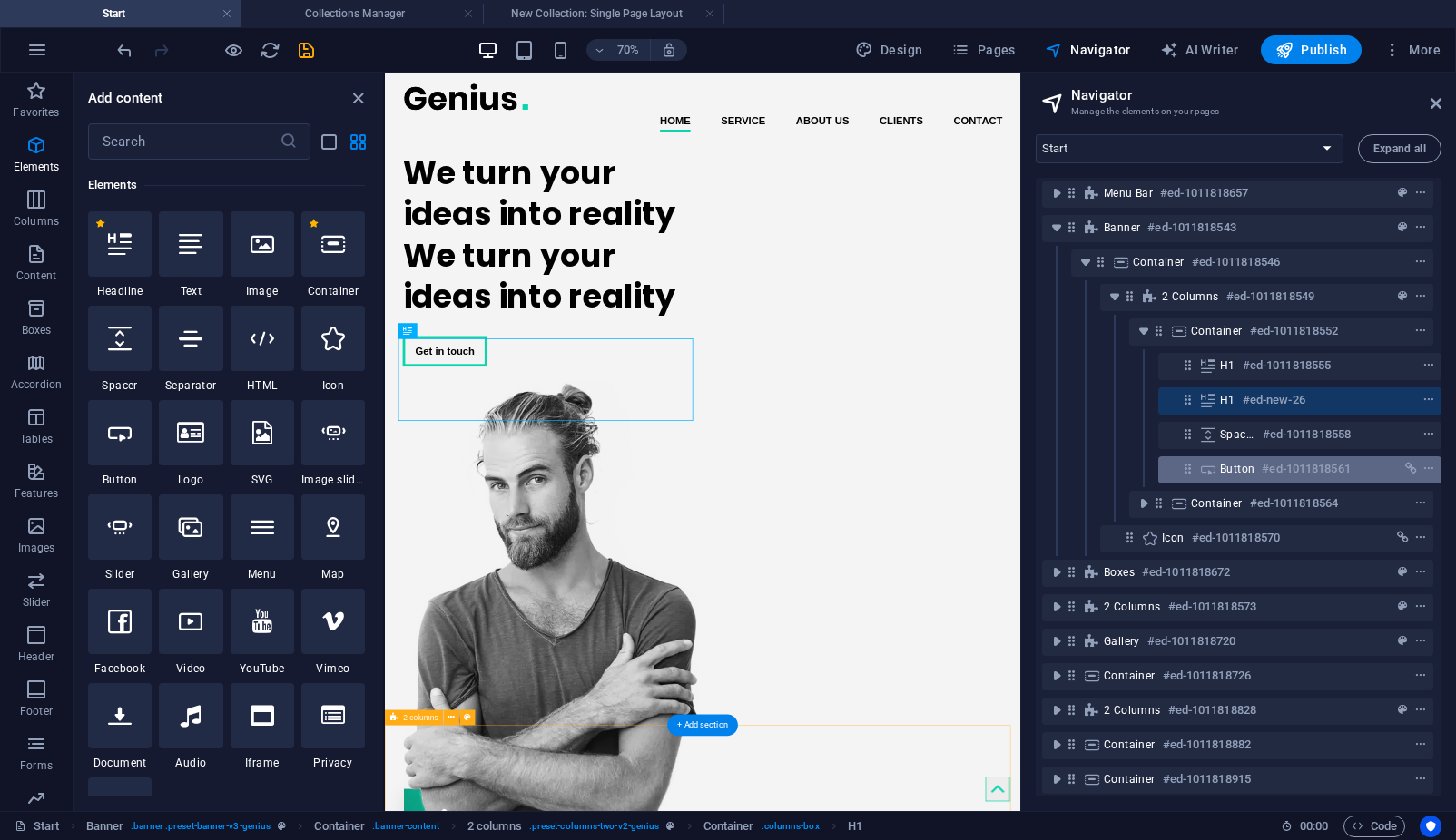
scroll to position [0, 5]
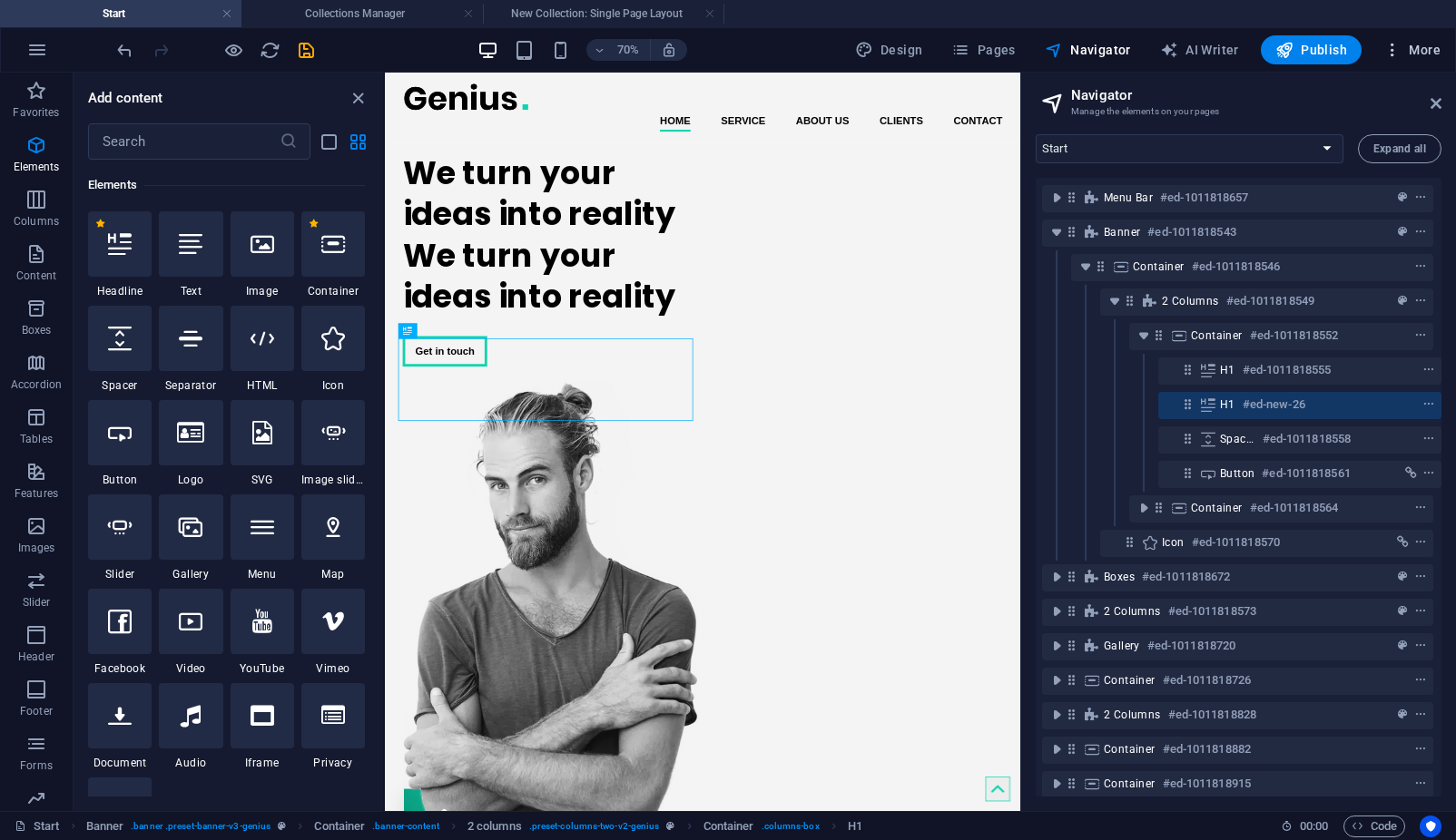
click at [1393, 53] on icon "button" at bounding box center [1392, 49] width 18 height 18
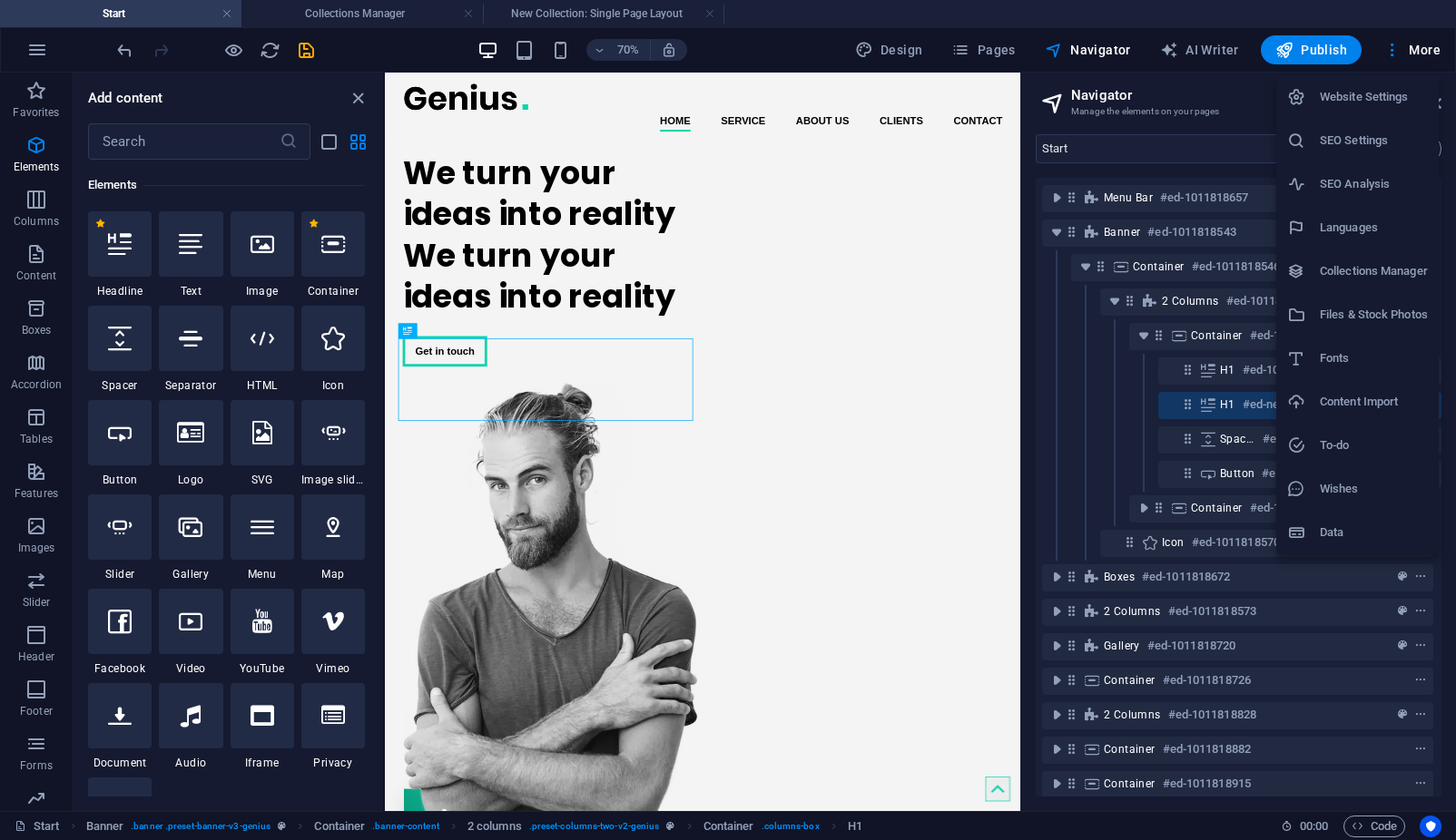
click at [1349, 326] on li "Files & Stock Photos" at bounding box center [1357, 314] width 162 height 43
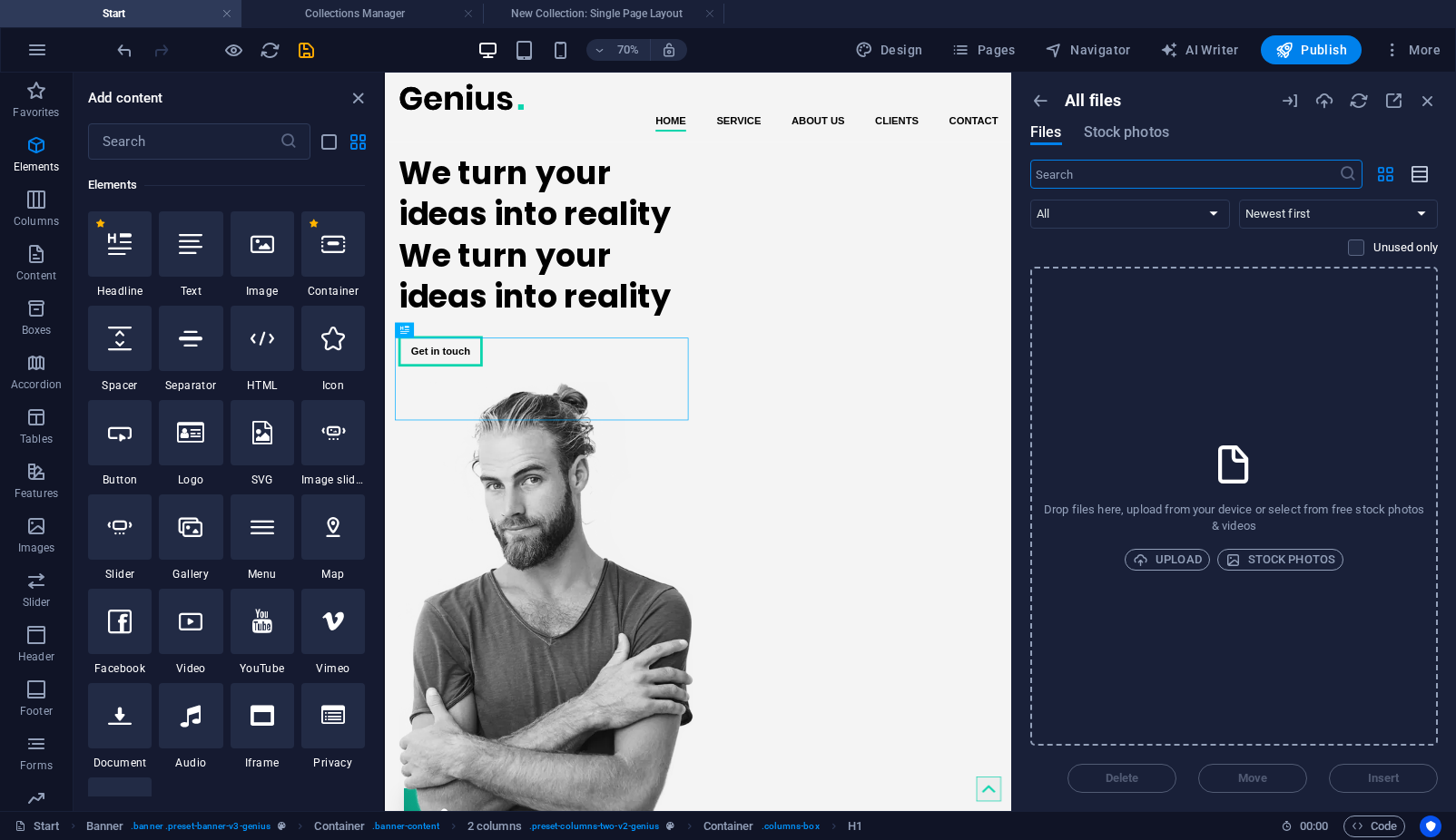
click at [1412, 179] on icon "button" at bounding box center [1420, 175] width 20 height 21
drag, startPoint x: 1200, startPoint y: 212, endPoint x: 1171, endPoint y: 224, distance: 31.4
click at [1171, 224] on select "All Images Documents Audio Video Vector Other" at bounding box center [1129, 213] width 199 height 29
click at [1355, 99] on icon "button" at bounding box center [1358, 100] width 20 height 20
click at [1381, 176] on icon "button" at bounding box center [1385, 174] width 21 height 20
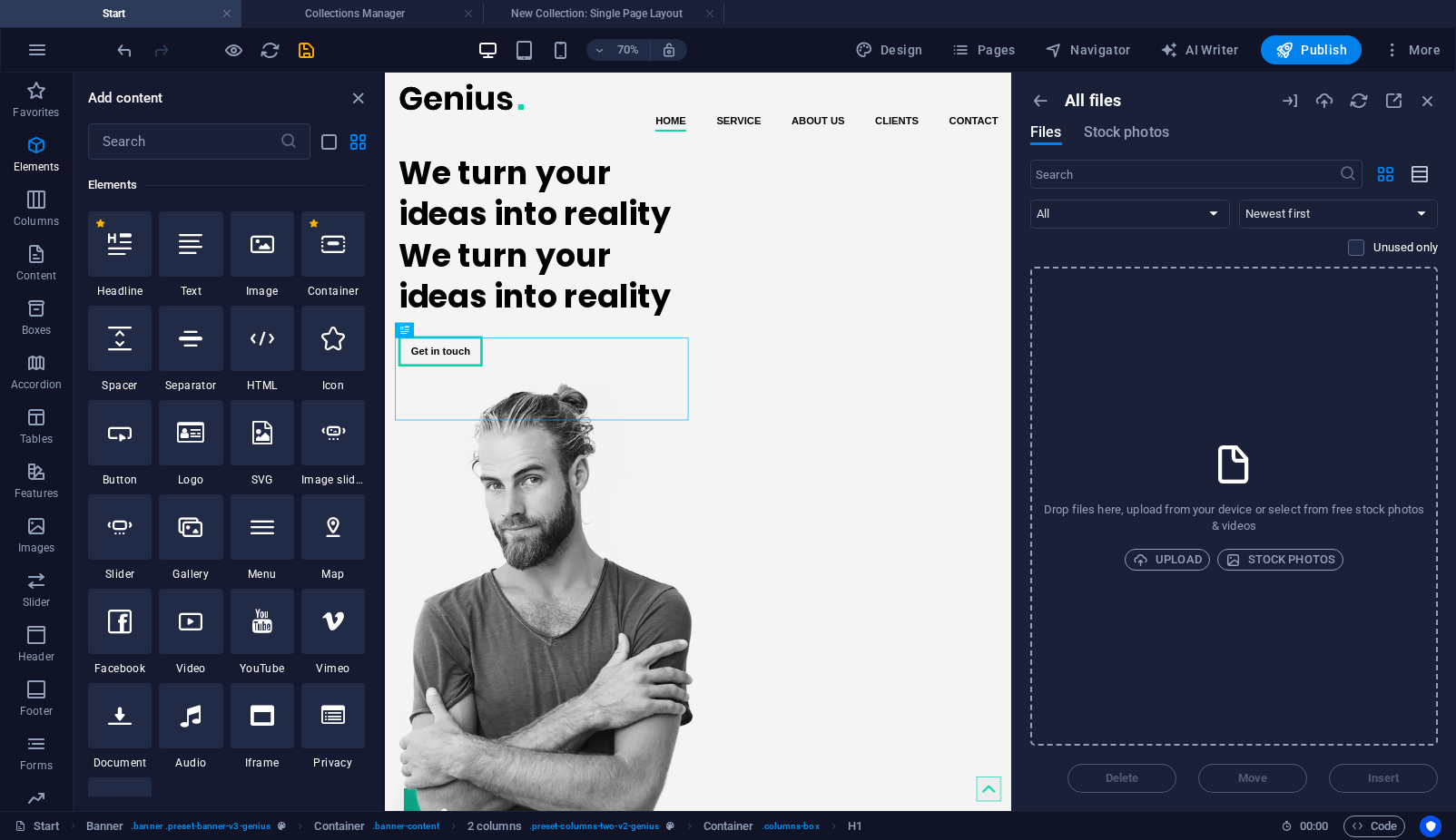
click at [1415, 176] on icon "button" at bounding box center [1420, 175] width 20 height 21
click at [1099, 182] on input "text" at bounding box center [1184, 174] width 309 height 29
click at [1044, 95] on icon "button" at bounding box center [1040, 100] width 20 height 20
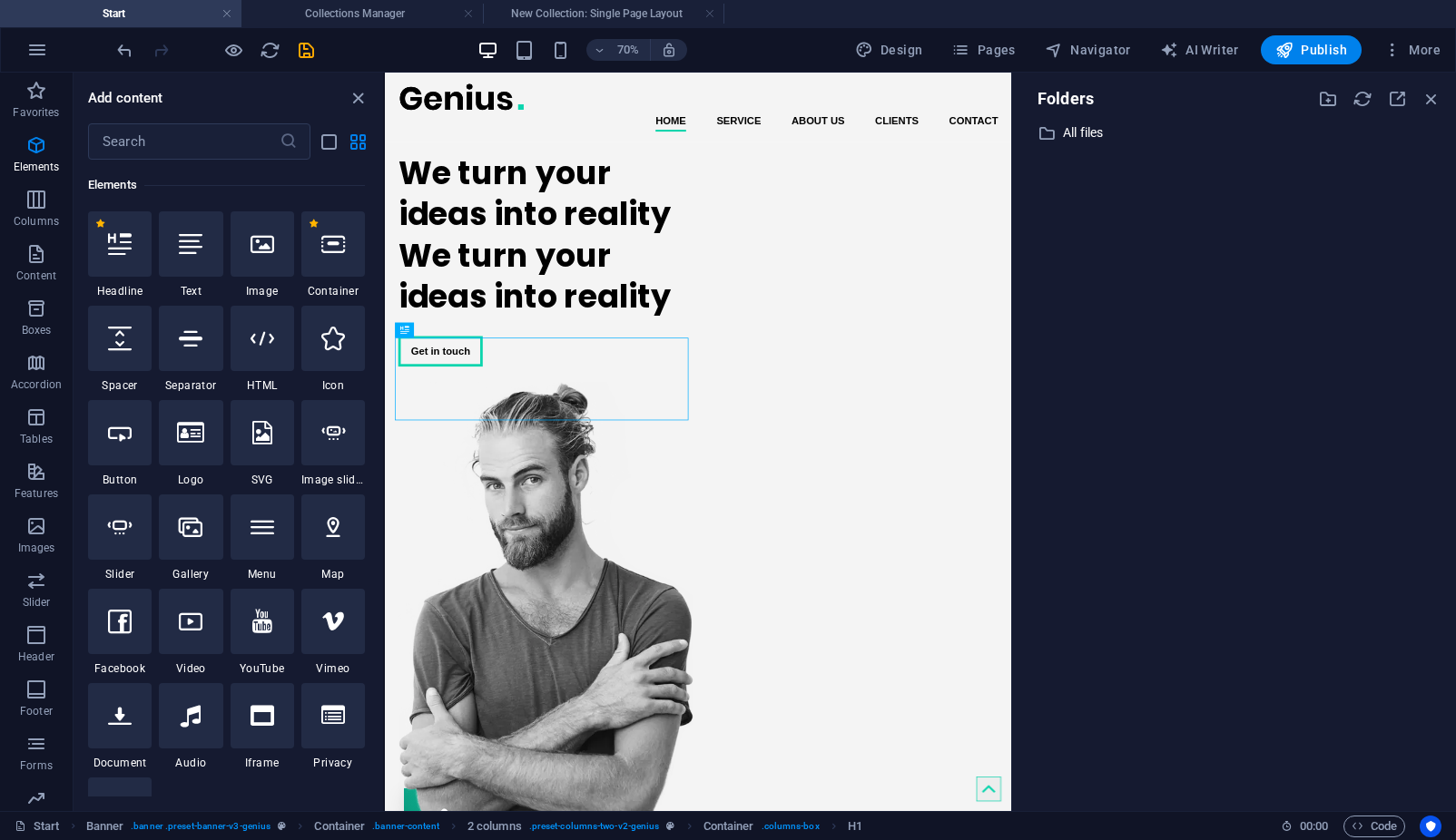
drag, startPoint x: 1042, startPoint y: 105, endPoint x: 1047, endPoint y: 113, distance: 9.4
click at [1047, 113] on div "Folders ​ All files All files" at bounding box center [1233, 442] width 415 height 710
click at [1051, 134] on icon at bounding box center [1046, 133] width 18 height 18
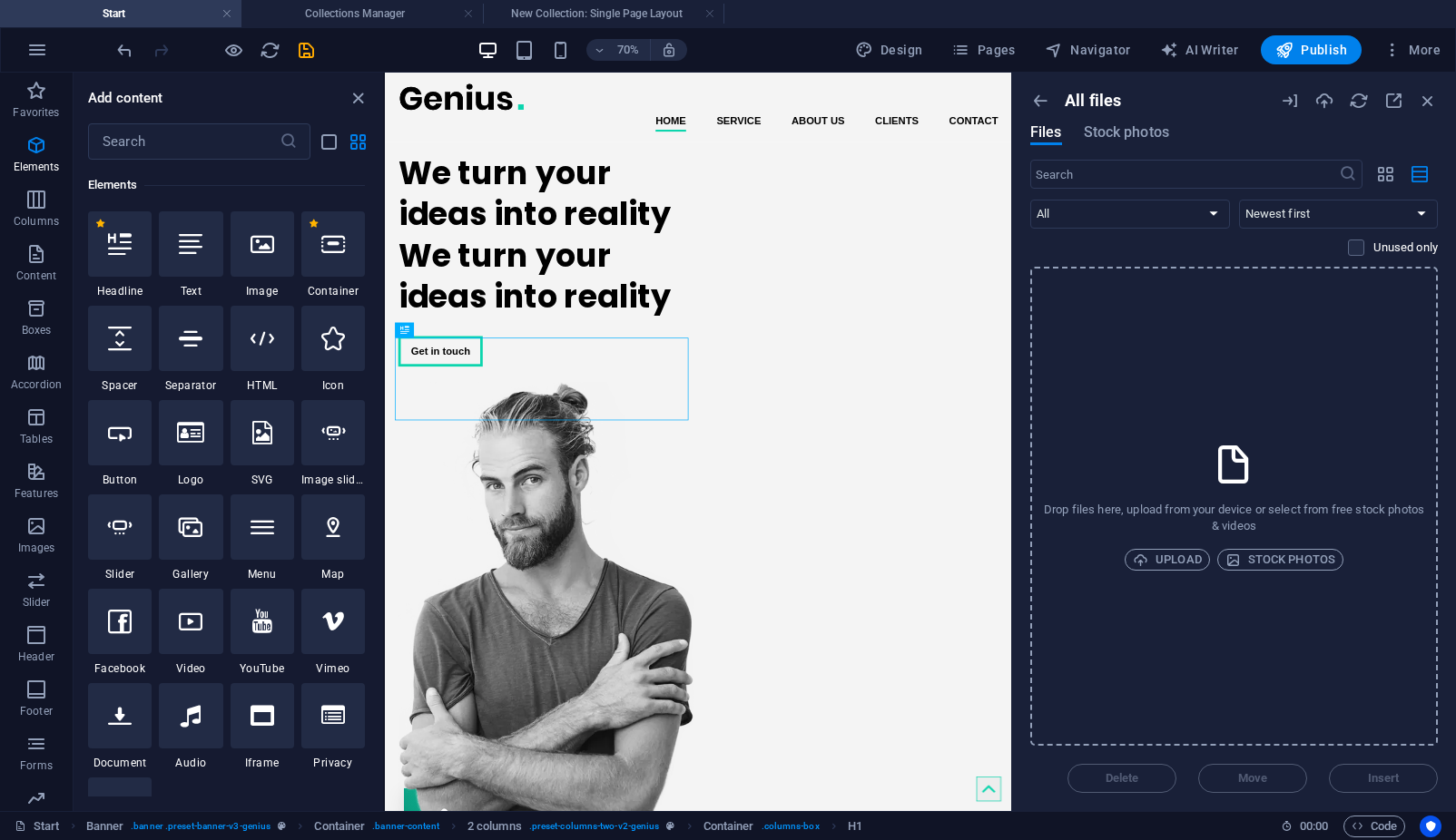
click at [1058, 116] on div "All files Files Stock photos" at bounding box center [1234, 125] width 408 height 69
click at [1041, 101] on icon "button" at bounding box center [1040, 100] width 20 height 20
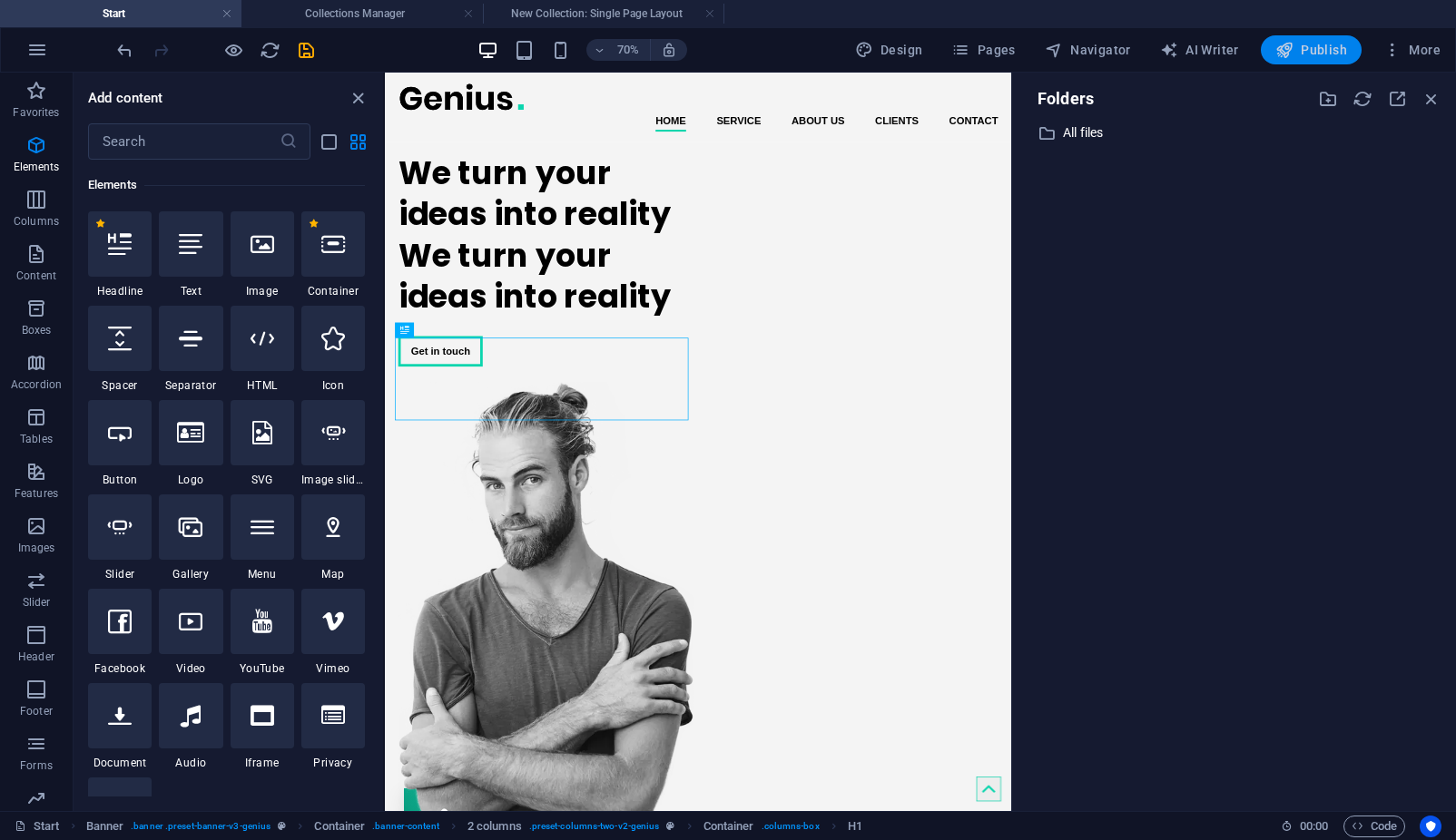
click at [1295, 48] on span "Publish" at bounding box center [1311, 49] width 72 height 18
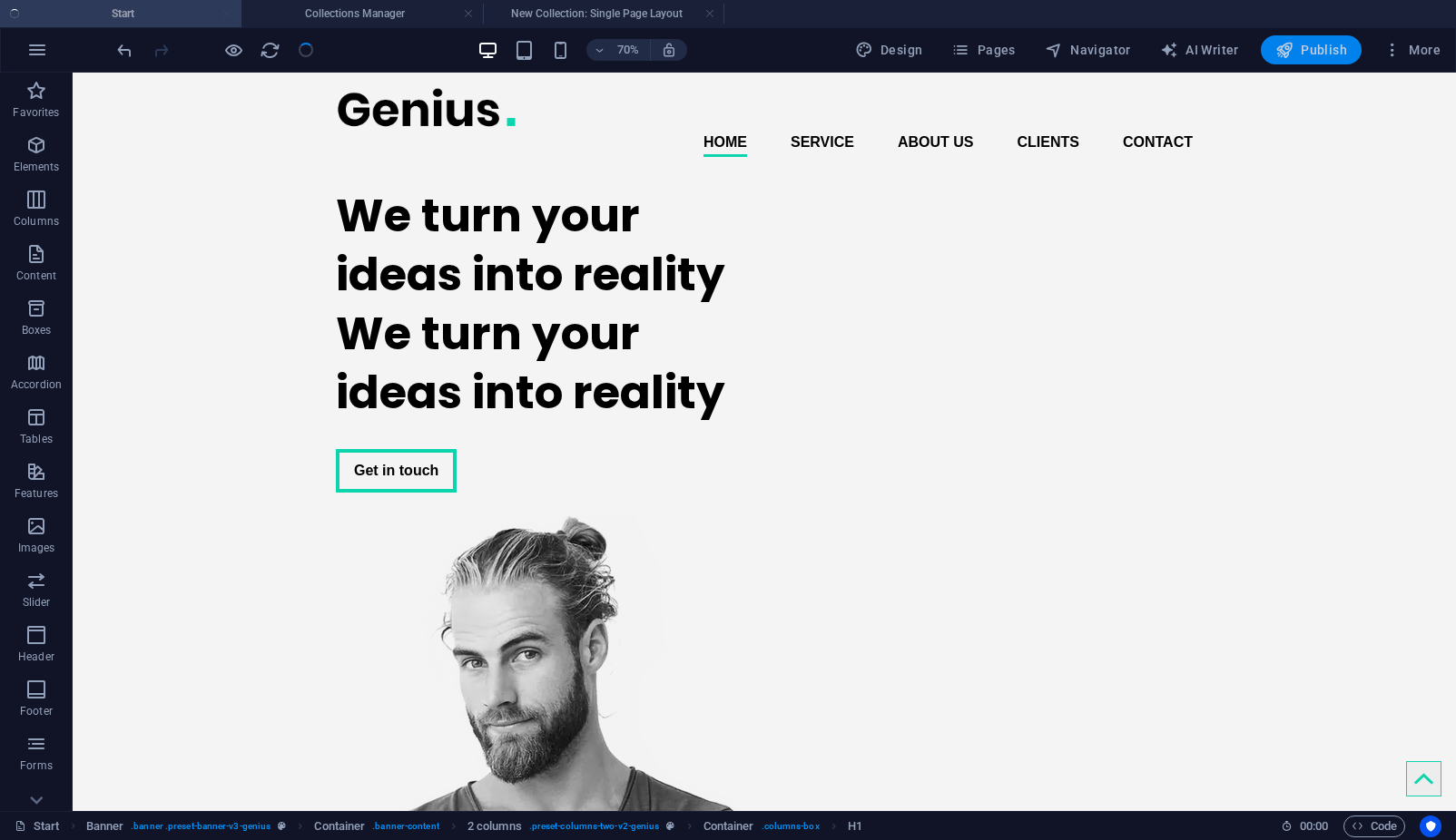
checkbox input "false"
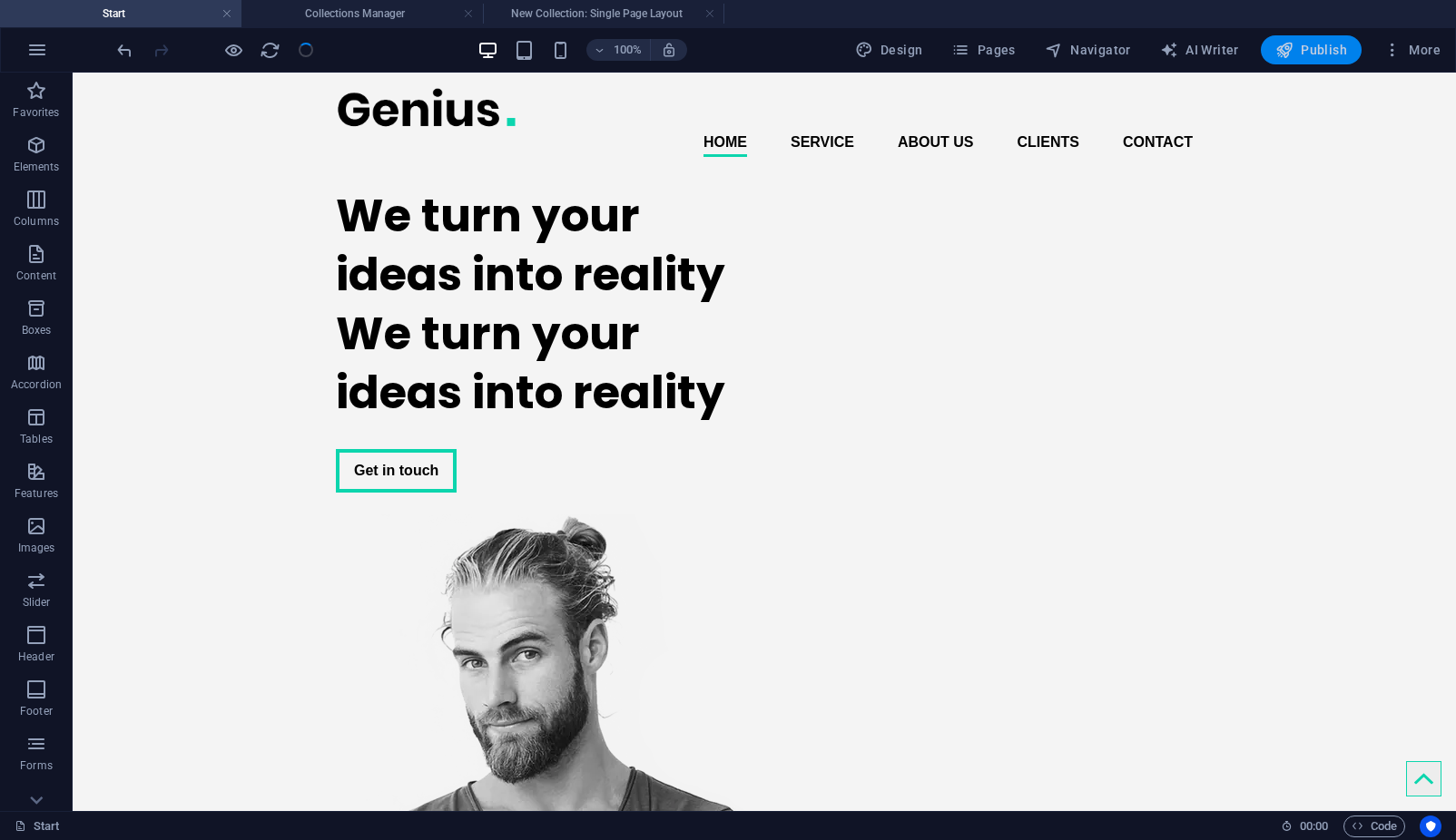
click at [1295, 58] on span "Publish" at bounding box center [1311, 49] width 72 height 18
